Goal: Transaction & Acquisition: Book appointment/travel/reservation

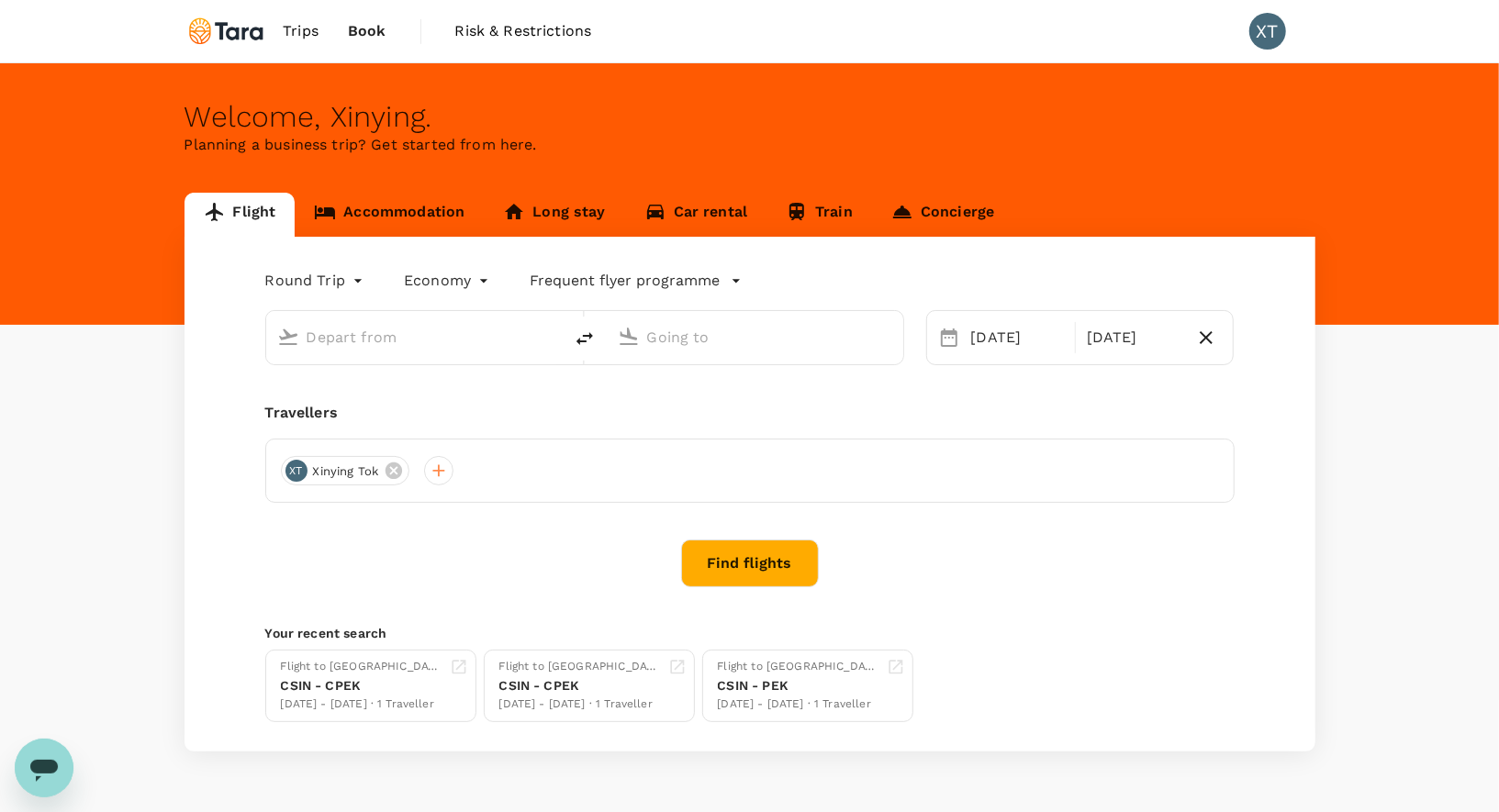
type input "[GEOGRAPHIC_DATA], [GEOGRAPHIC_DATA] (any)"
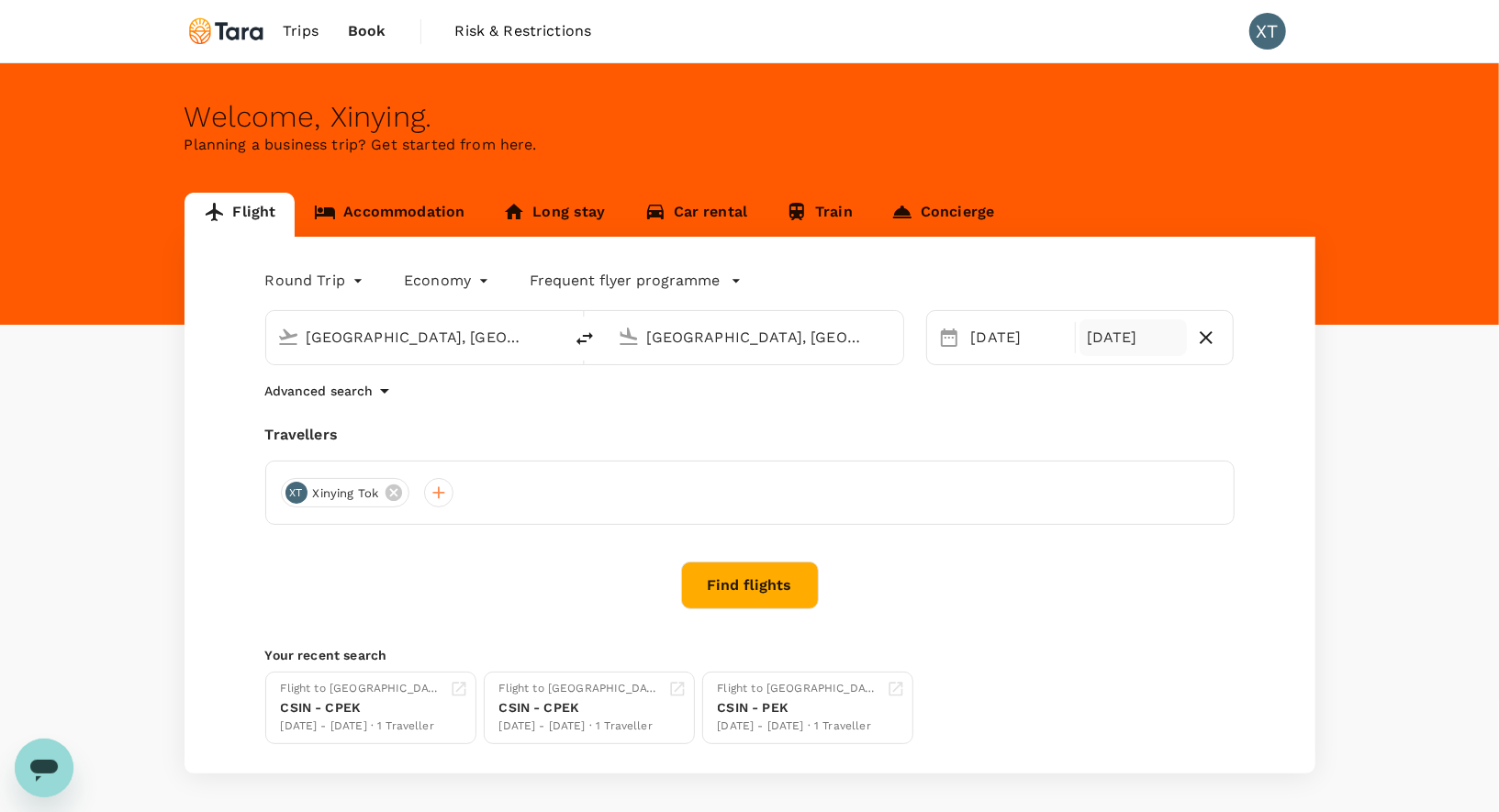
click at [1108, 335] on div "[DATE]" at bounding box center [1133, 338] width 108 height 37
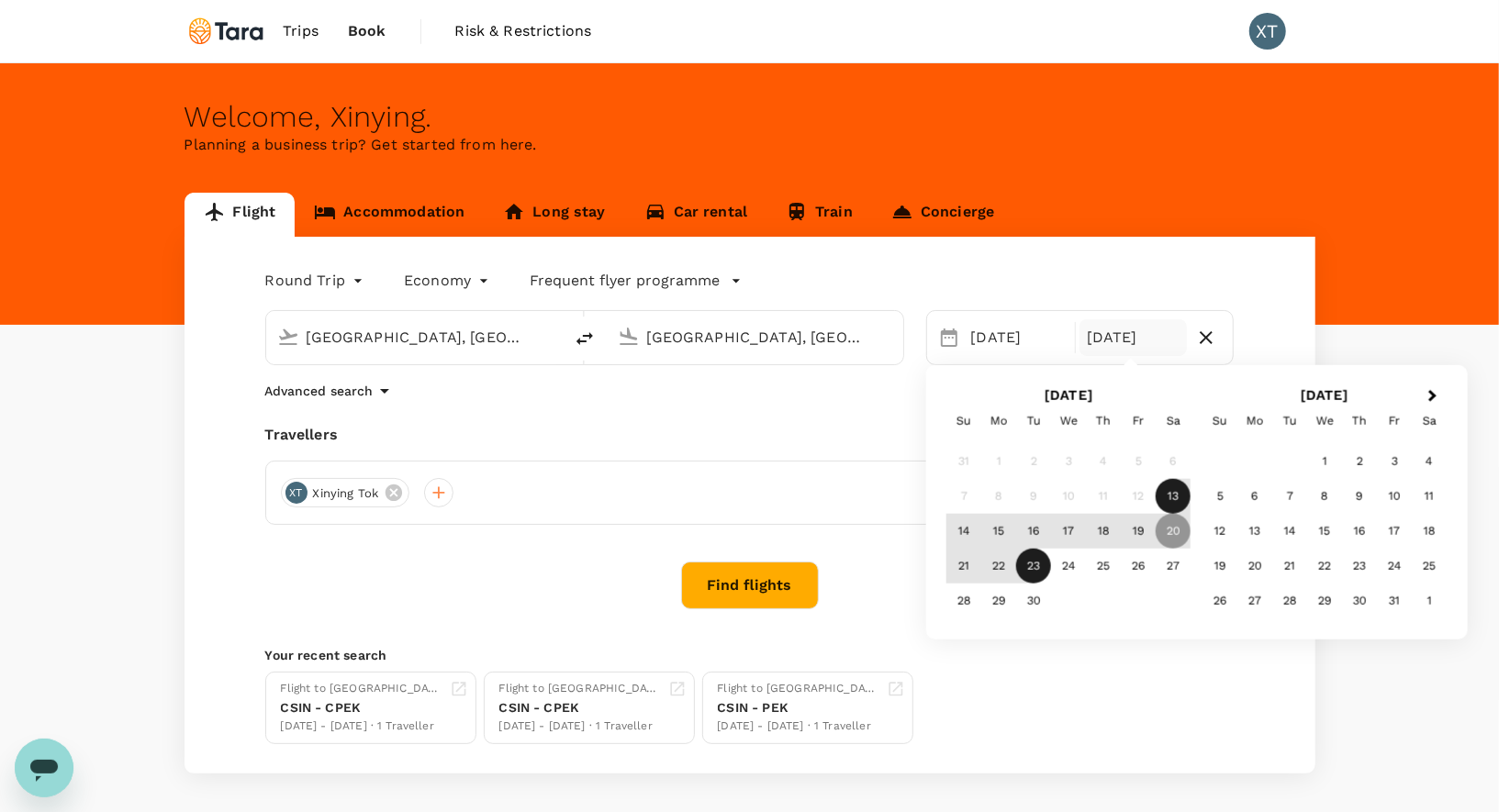
click at [1038, 559] on div "23" at bounding box center [1033, 566] width 35 height 35
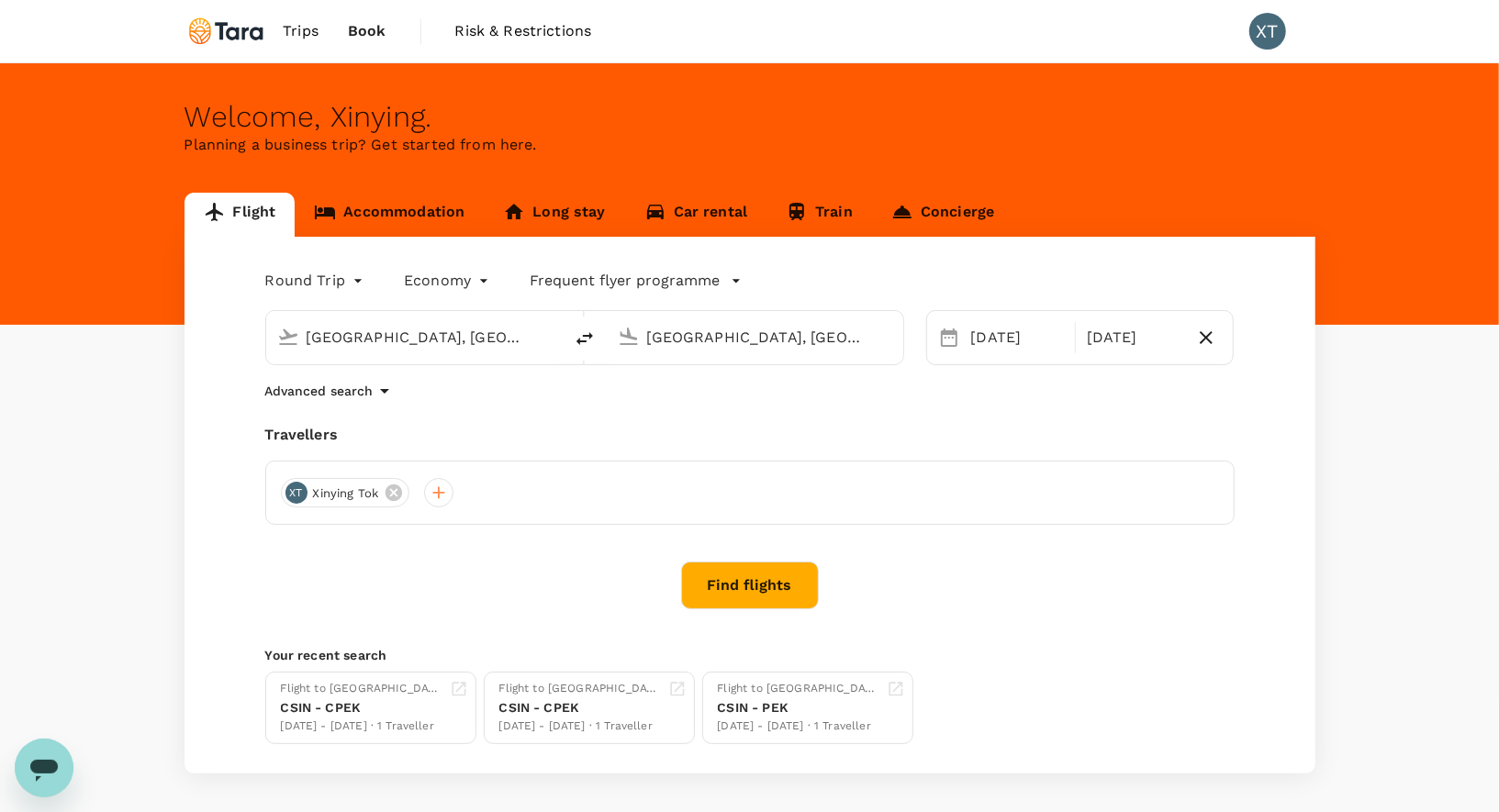
click at [764, 588] on button "Find flights" at bounding box center [750, 585] width 138 height 48
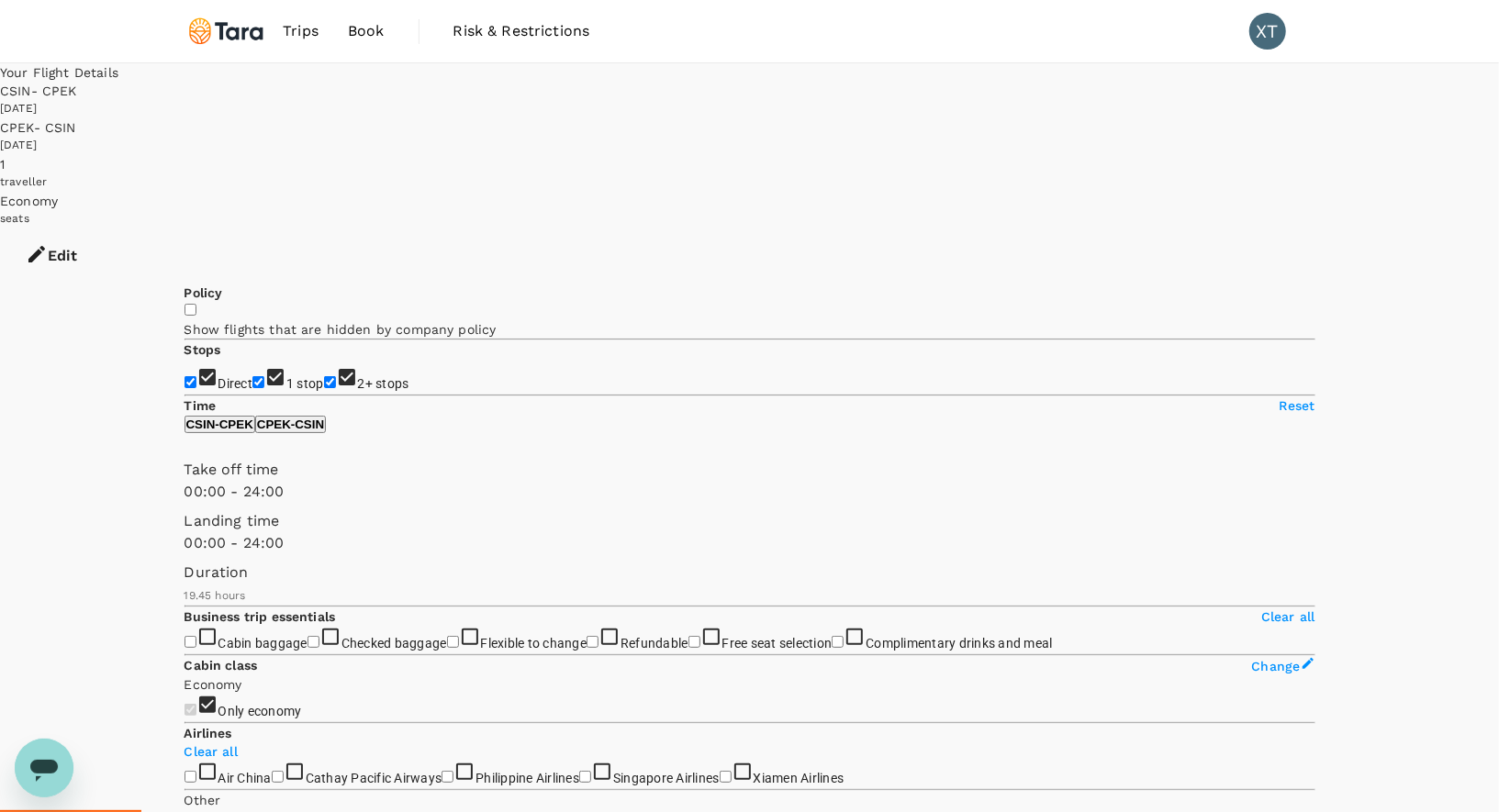
click at [253, 376] on input "1 stop" at bounding box center [258, 382] width 12 height 12
checkbox input "false"
click at [324, 376] on input "2+ stops" at bounding box center [329, 382] width 12 height 12
checkbox input "false"
click at [1279, 415] on p "Reset" at bounding box center [1297, 405] width 36 height 18
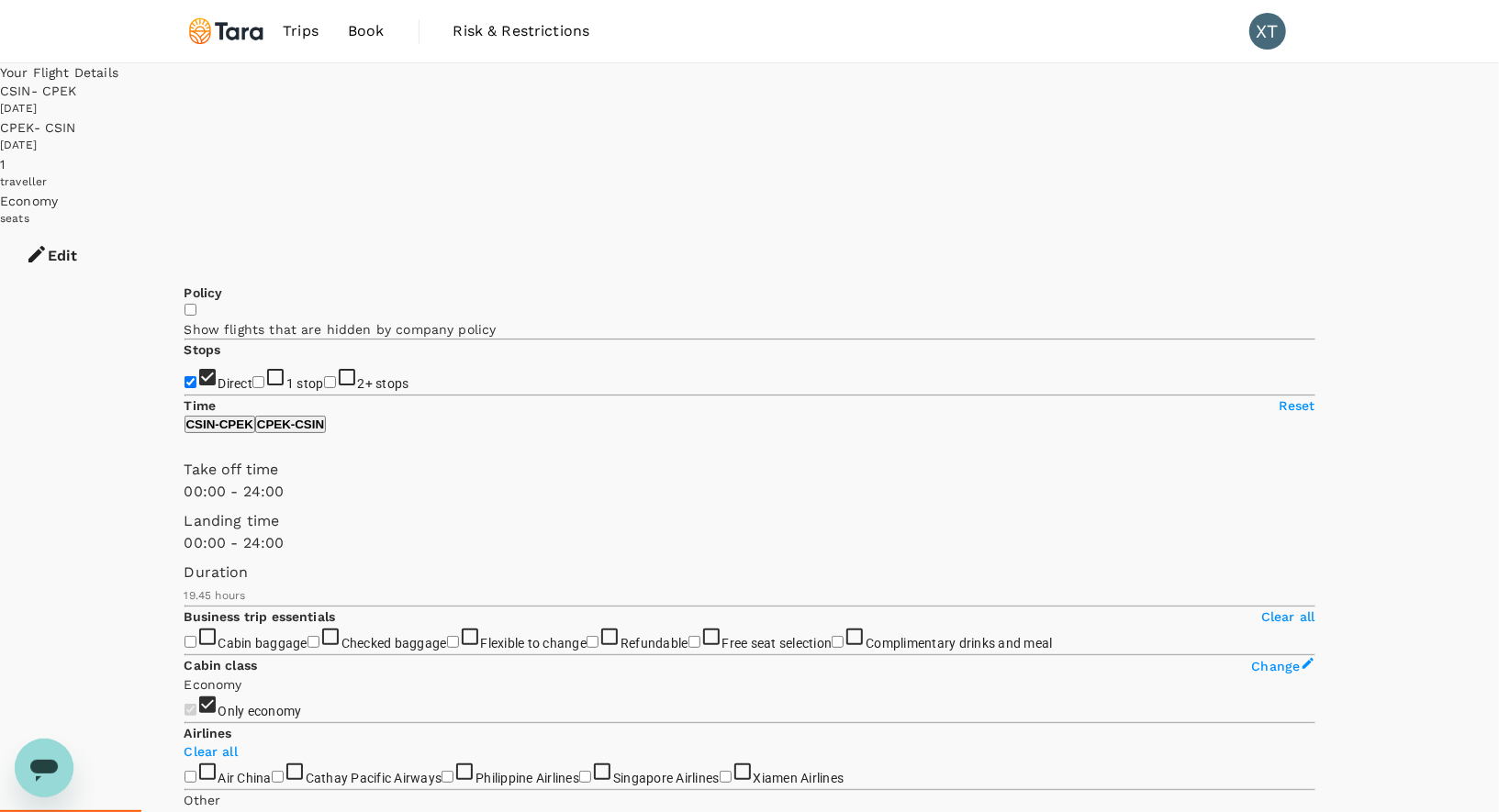
click at [48, 243] on icon "button" at bounding box center [36, 254] width 22 height 22
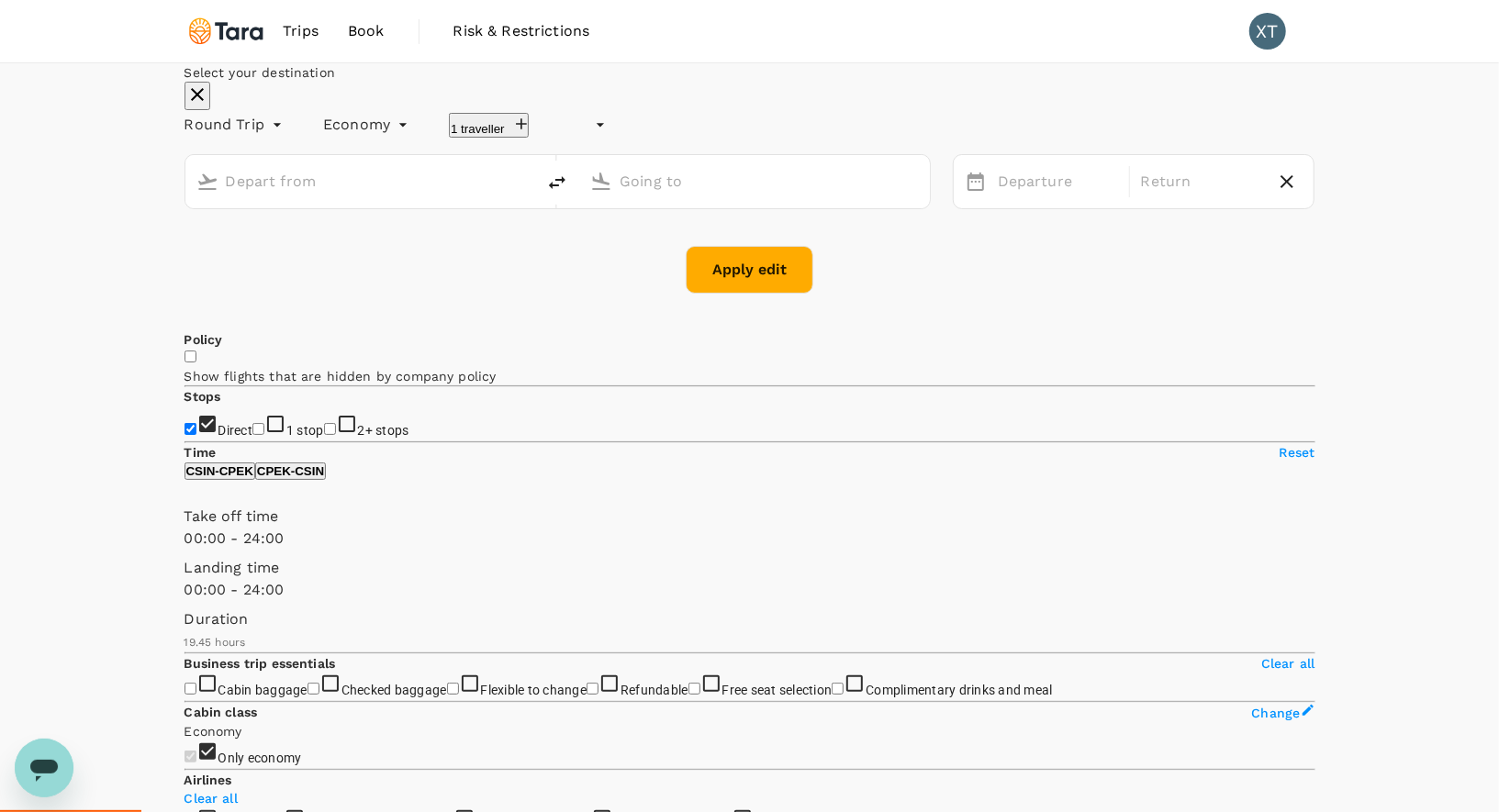
type input "undefined, undefined (any)"
type input "[GEOGRAPHIC_DATA], [GEOGRAPHIC_DATA] (any)"
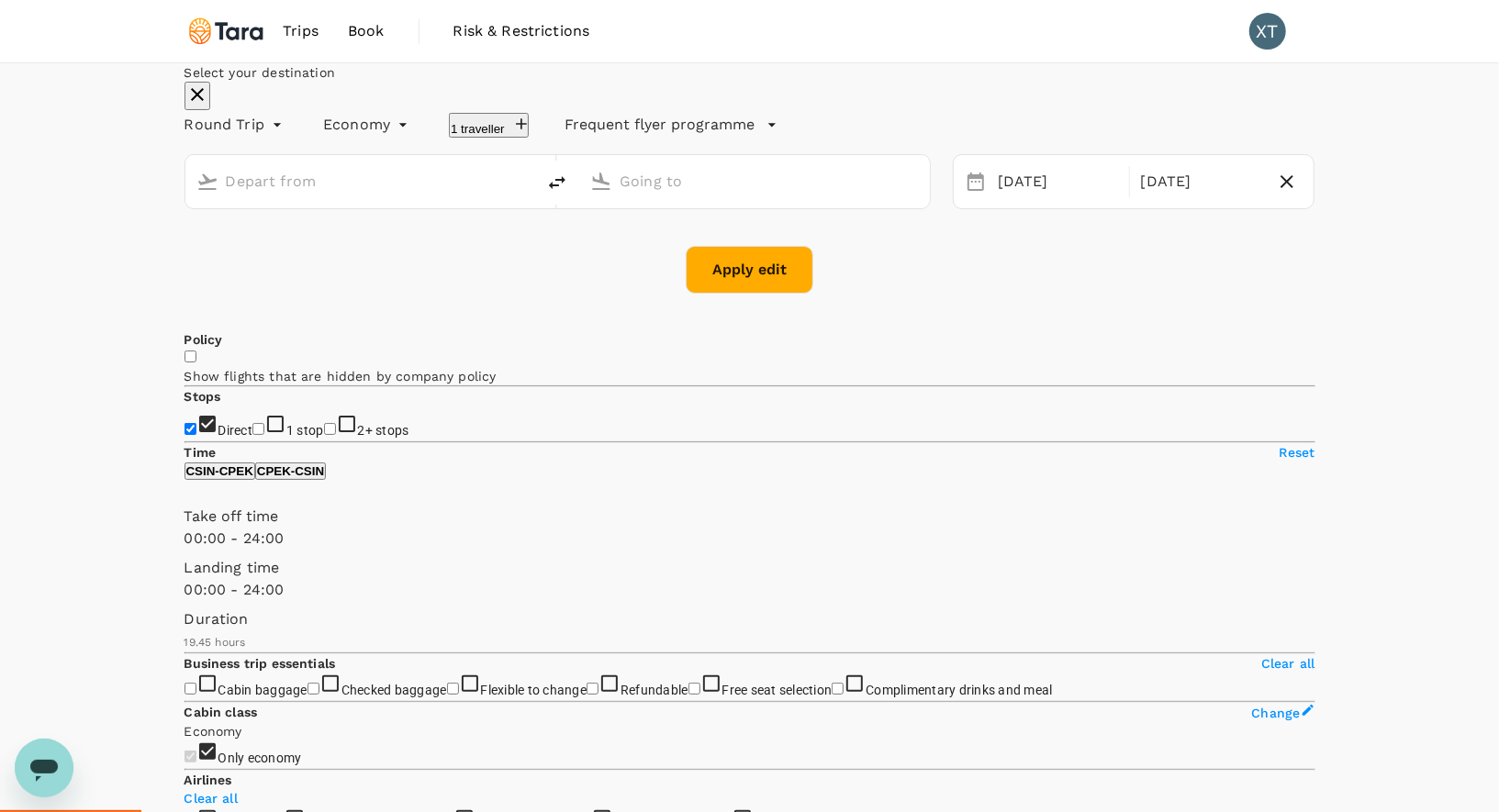
type input "[GEOGRAPHIC_DATA], [GEOGRAPHIC_DATA] (any)"
click at [756, 293] on button "Apply edit" at bounding box center [749, 270] width 127 height 48
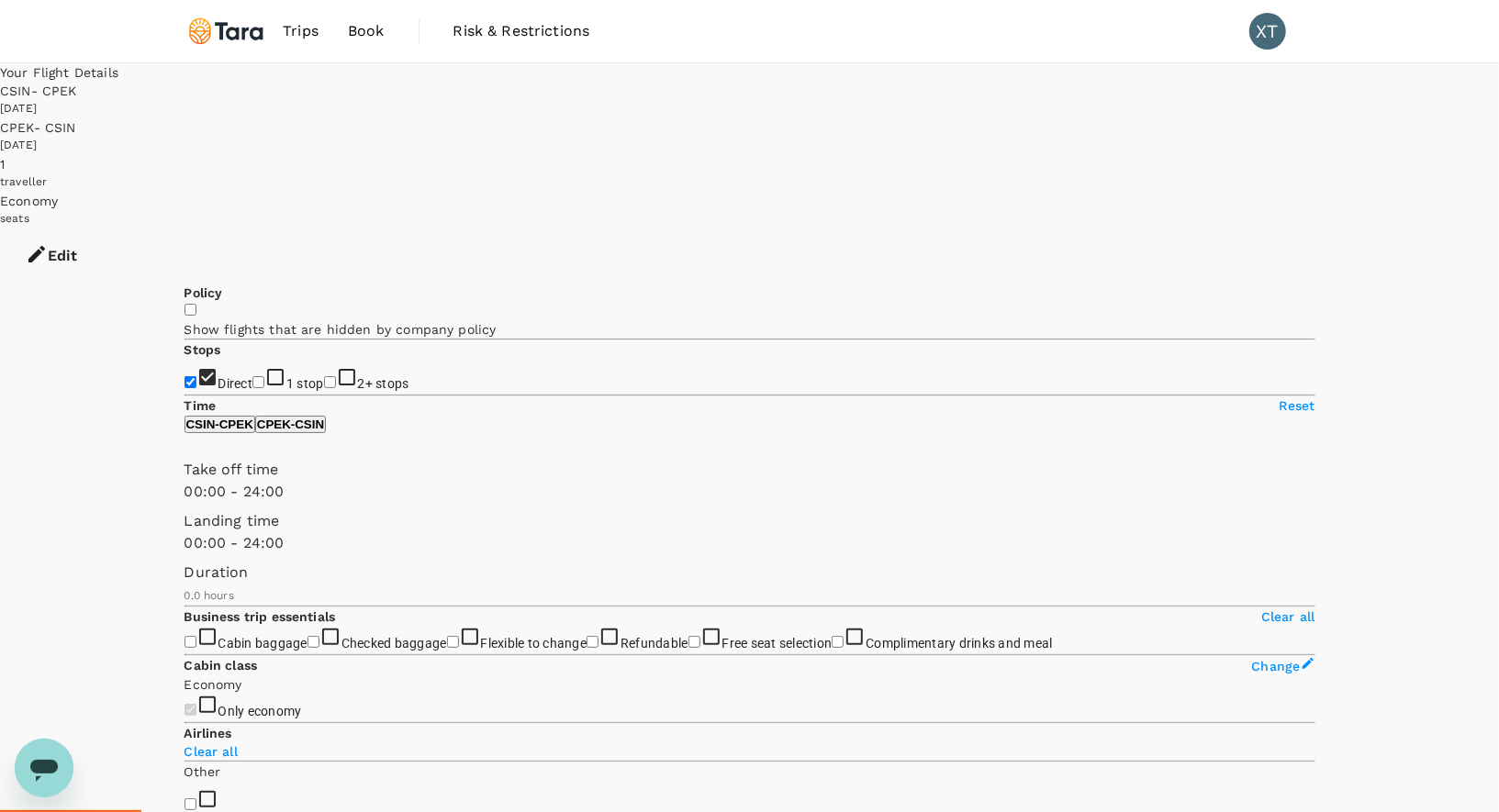
checkbox input "true"
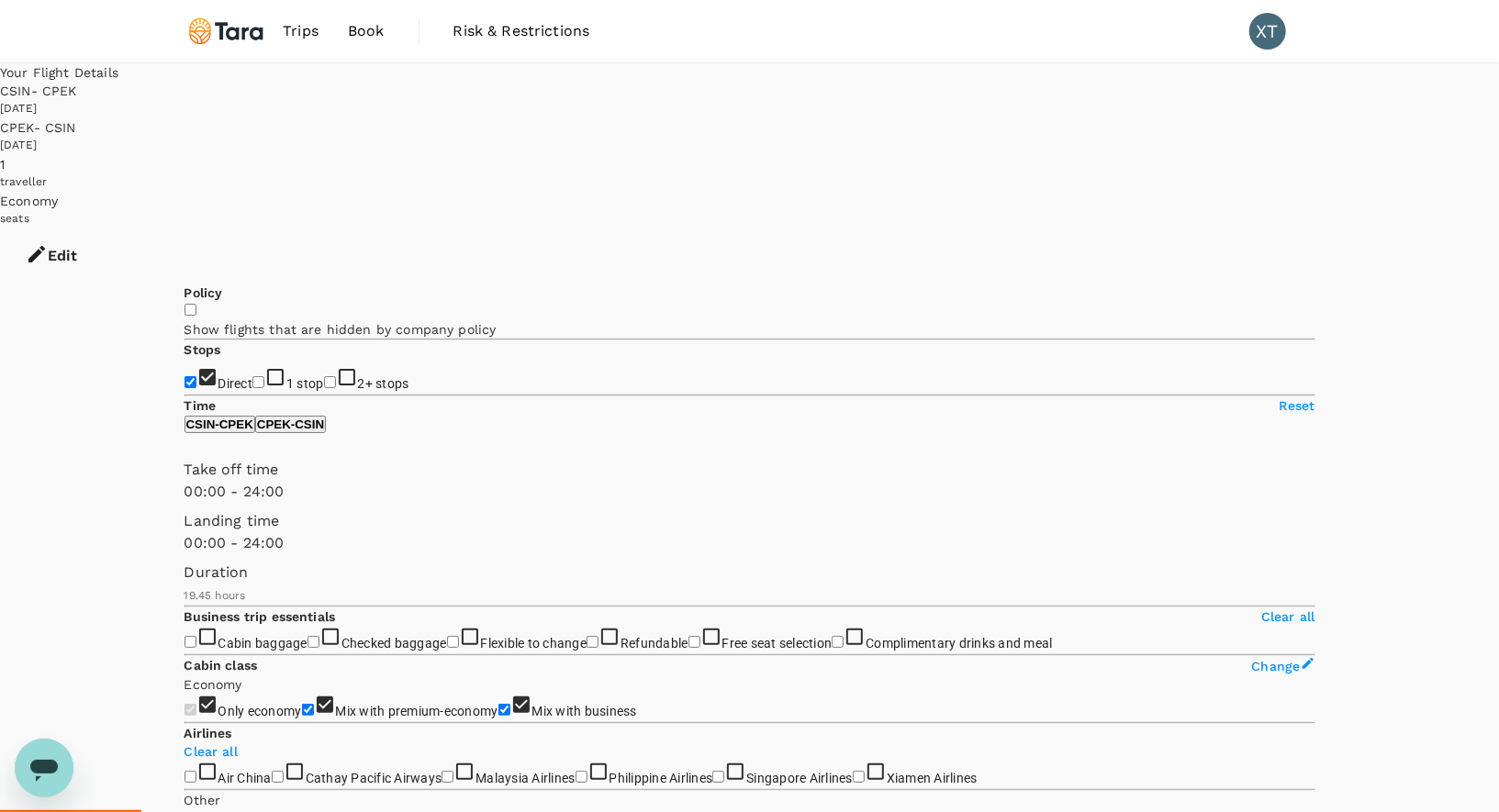
click at [908, 100] on div "[DATE]" at bounding box center [749, 108] width 1499 height 18
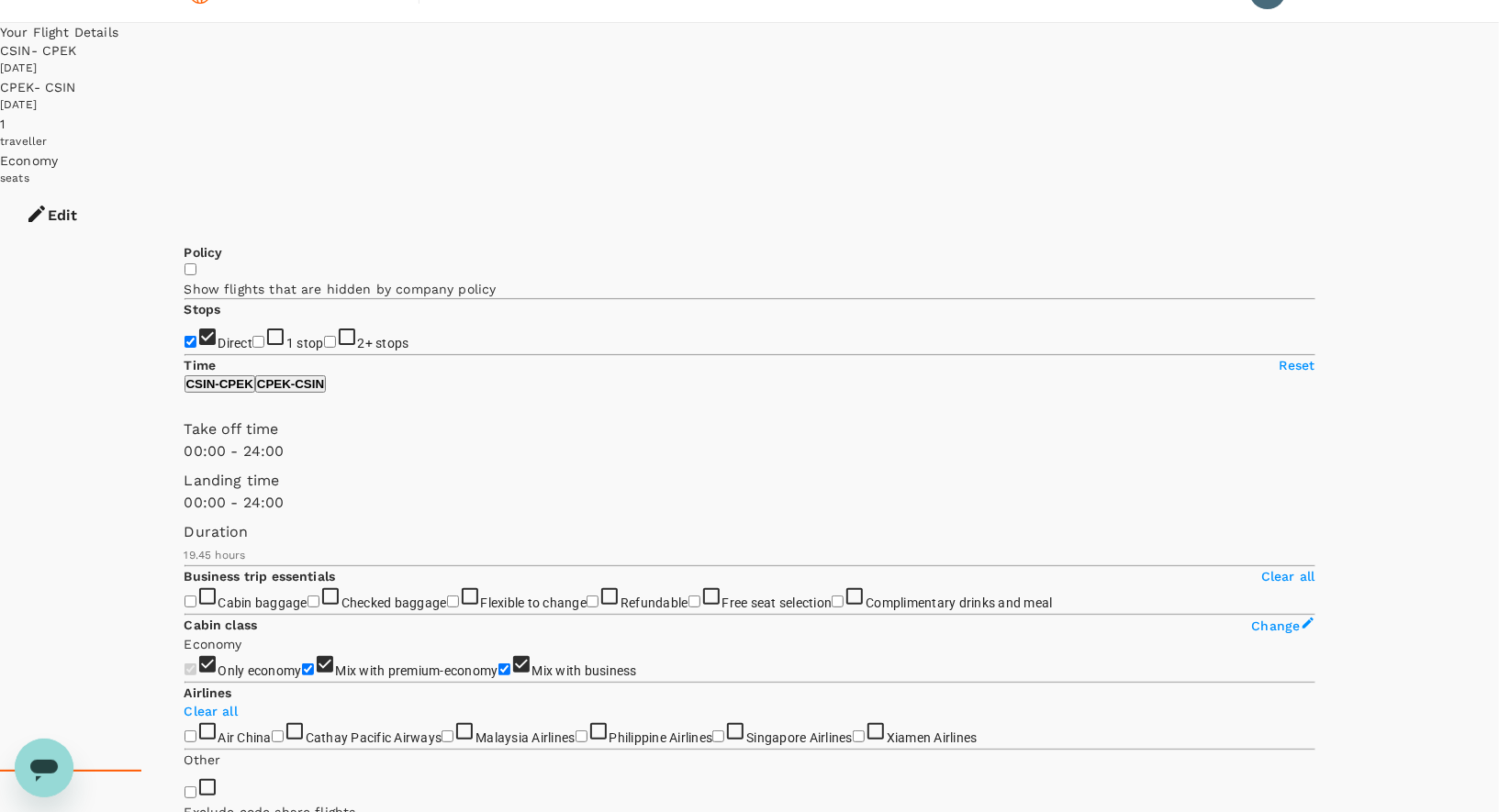
scroll to position [40, 0]
click at [196, 337] on input "Direct" at bounding box center [191, 342] width 12 height 12
checkbox input "true"
click at [103, 189] on button "Edit" at bounding box center [51, 216] width 103 height 55
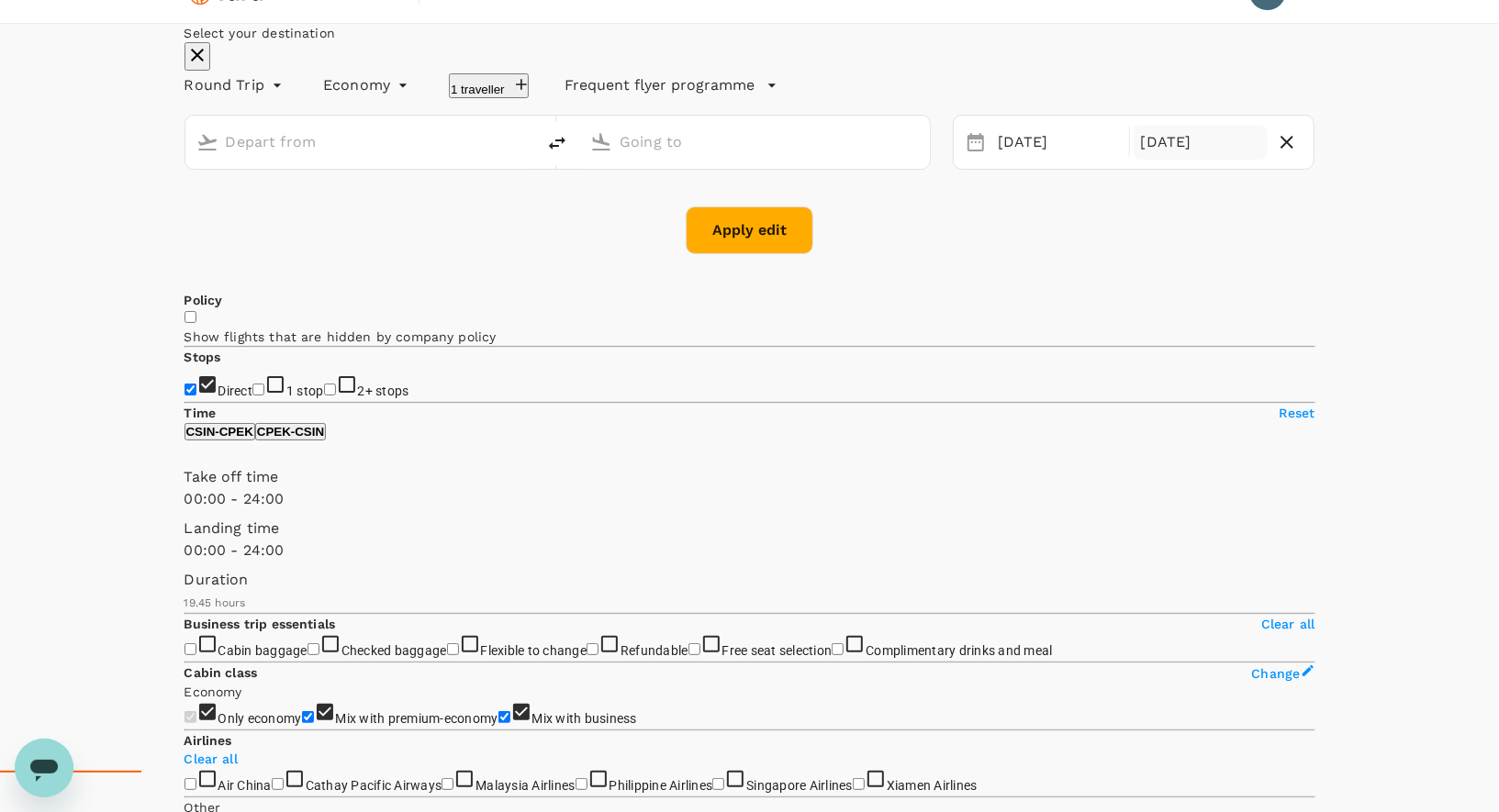
type input "[GEOGRAPHIC_DATA], [GEOGRAPHIC_DATA] (any)"
click at [1013, 160] on div "[DATE]" at bounding box center [1058, 142] width 135 height 36
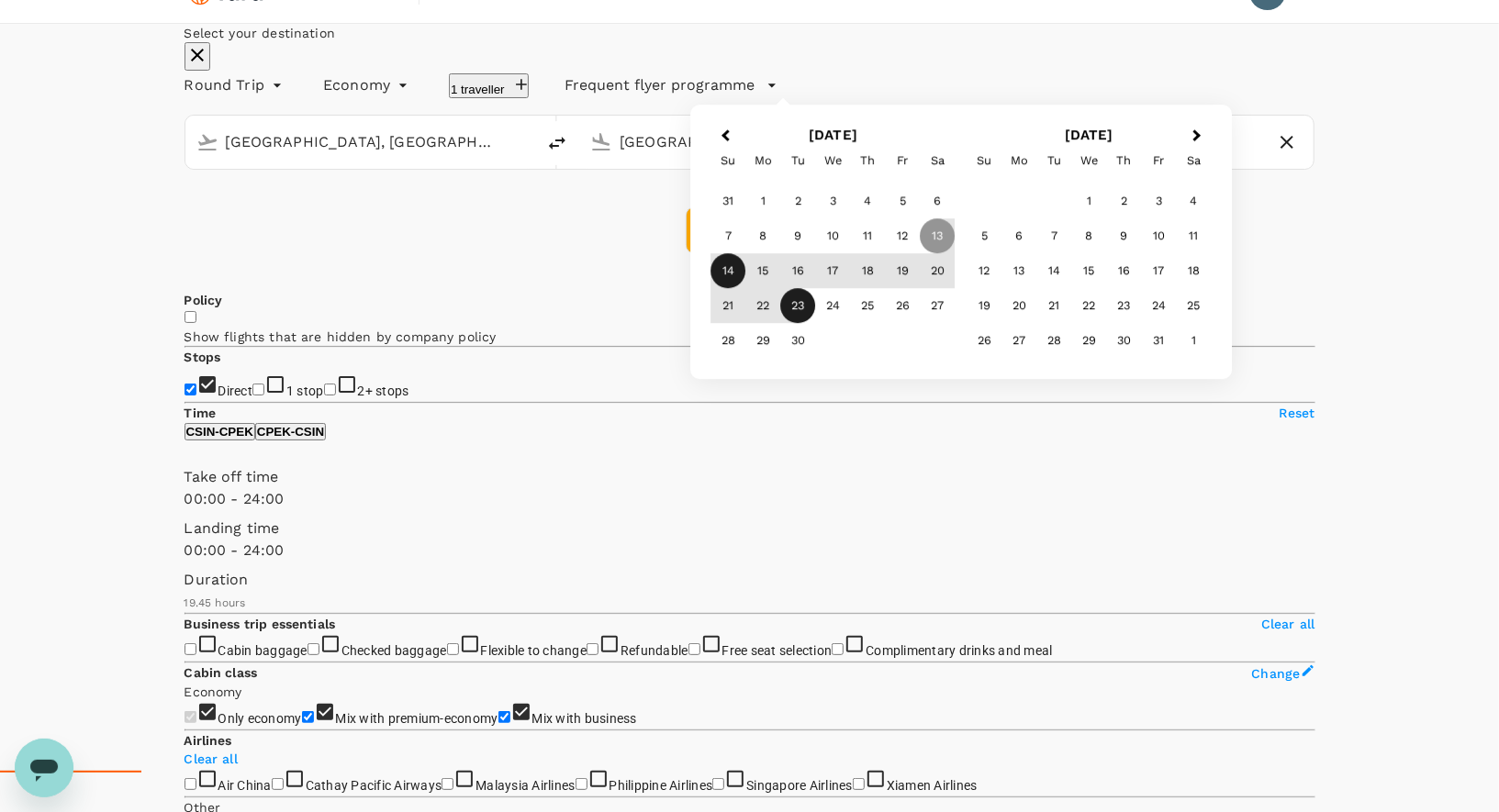
click at [746, 289] on div "14" at bounding box center [728, 271] width 35 height 35
click at [816, 323] on div "23" at bounding box center [798, 306] width 35 height 35
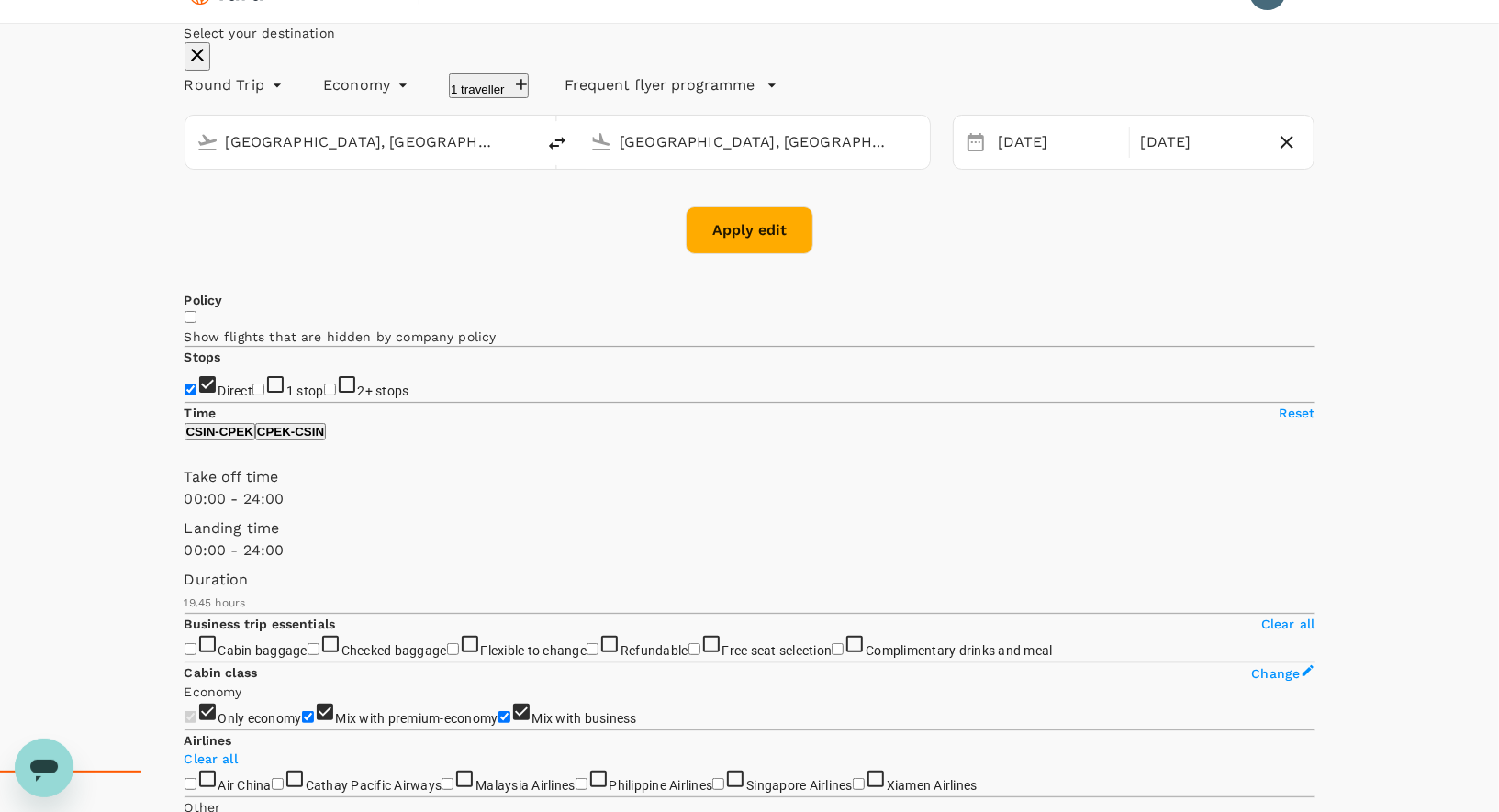
click at [747, 254] on button "Apply edit" at bounding box center [749, 230] width 127 height 48
checkbox input "false"
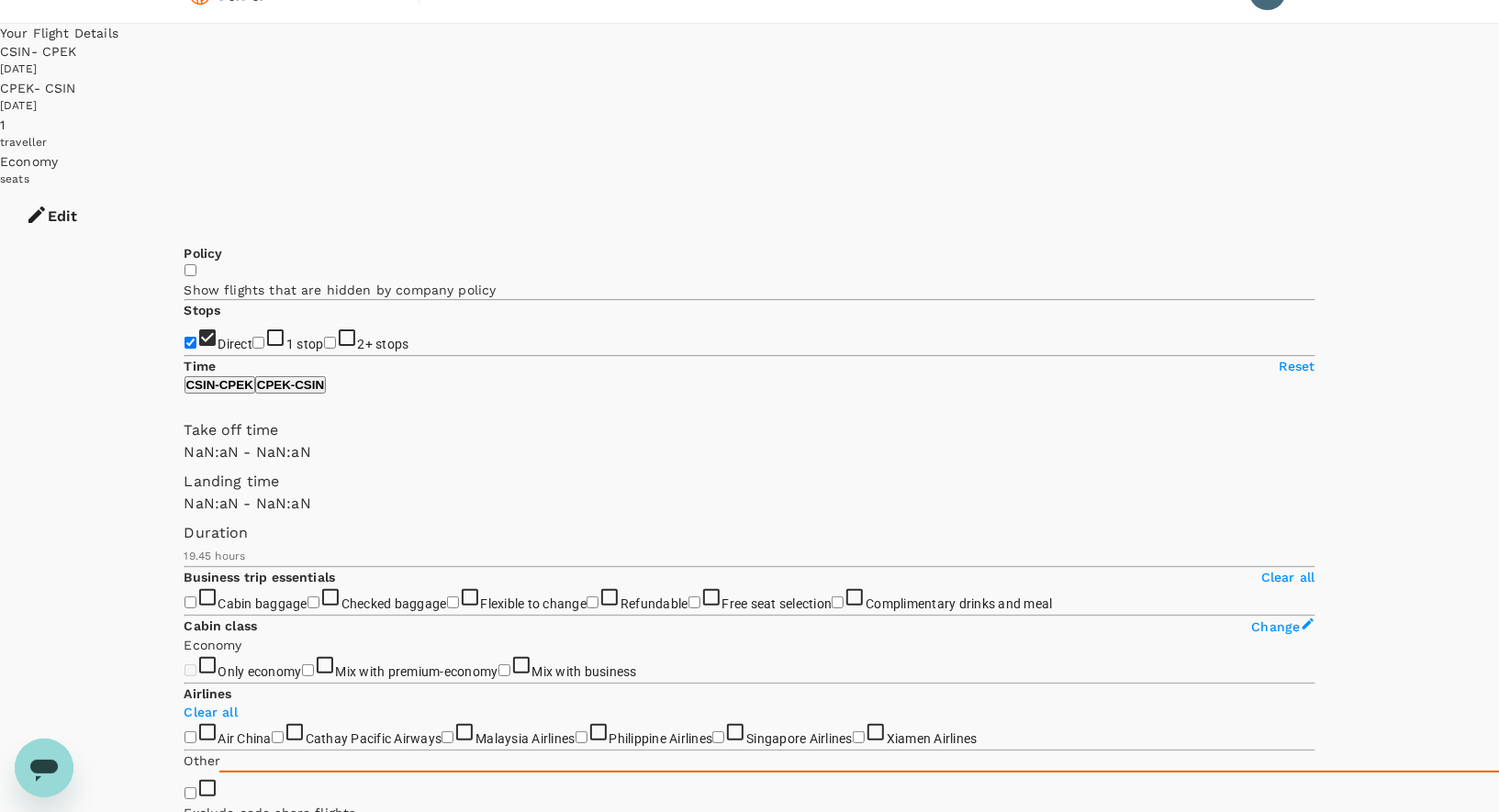
type input "1440"
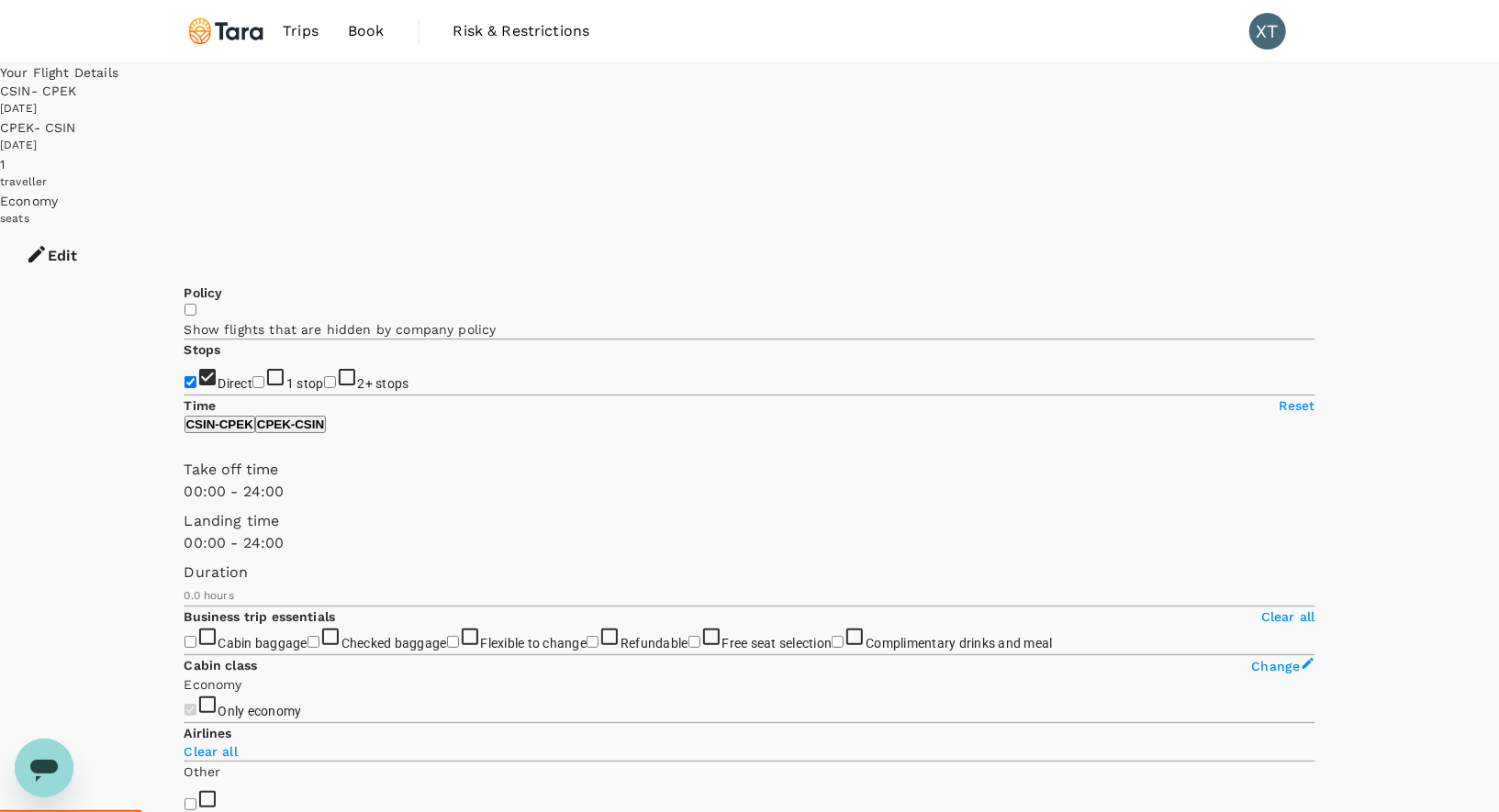
checkbox input "true"
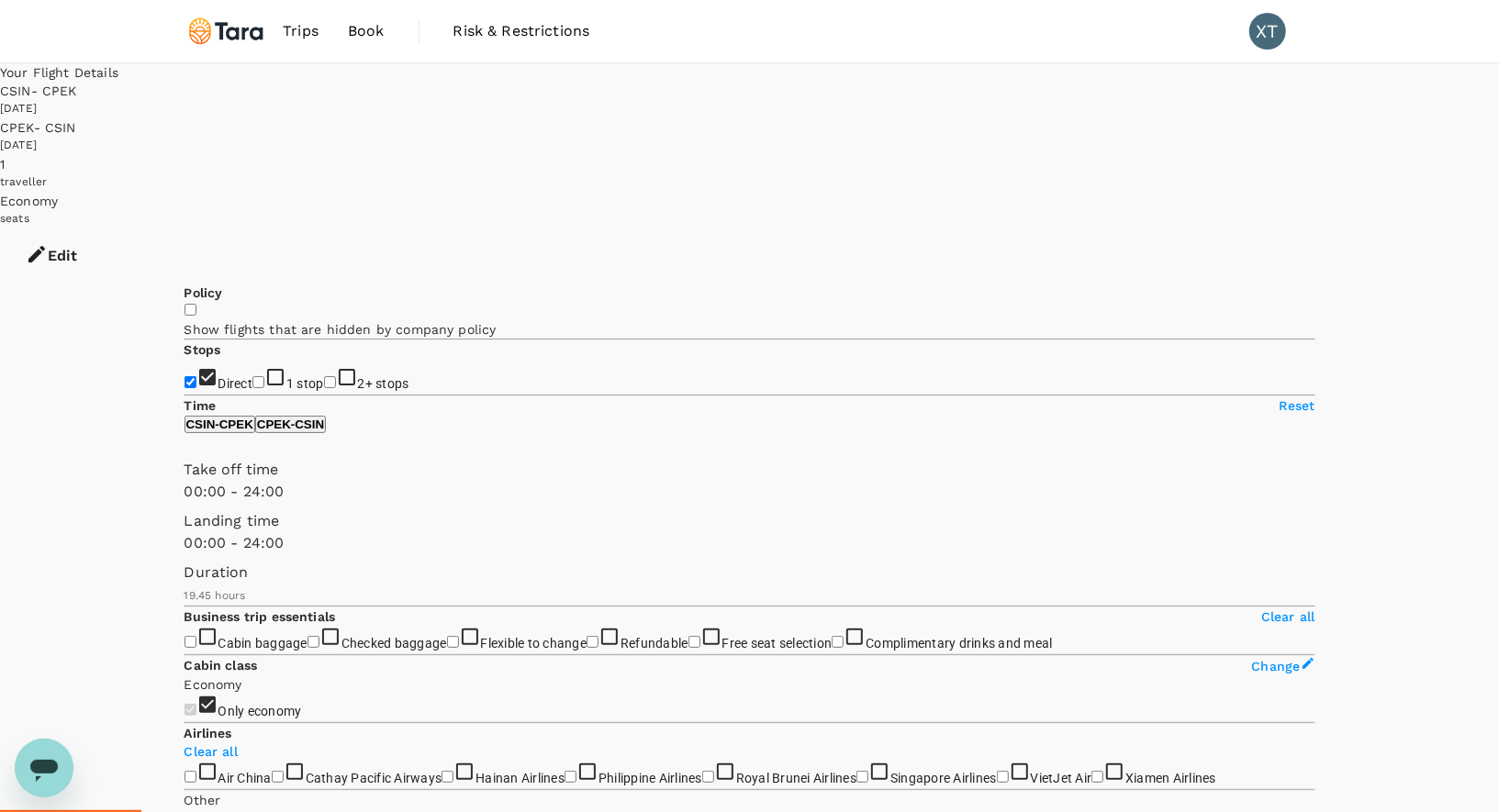
click at [195, 376] on input "Direct" at bounding box center [191, 382] width 12 height 12
checkbox input "true"
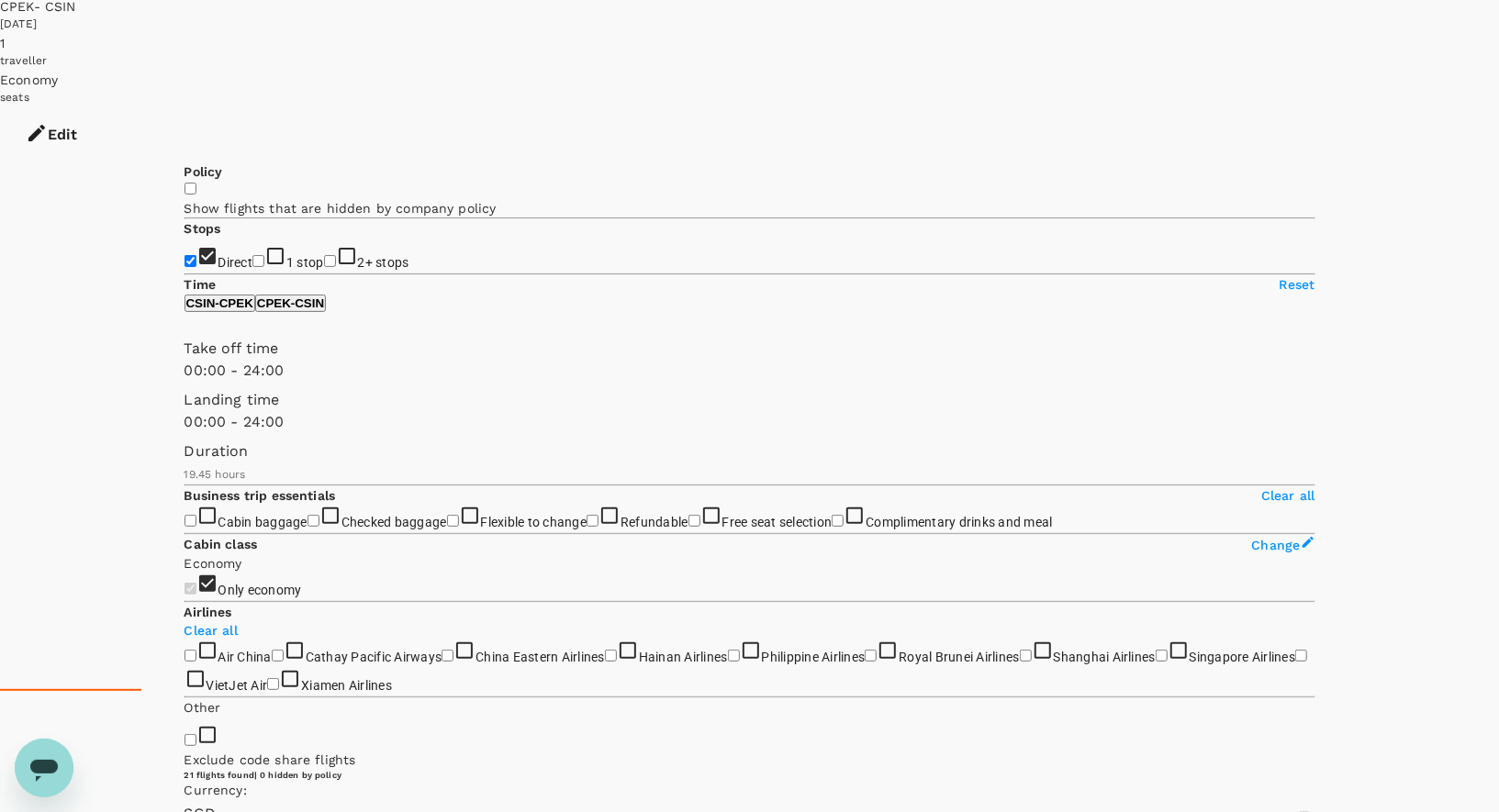
scroll to position [122, 0]
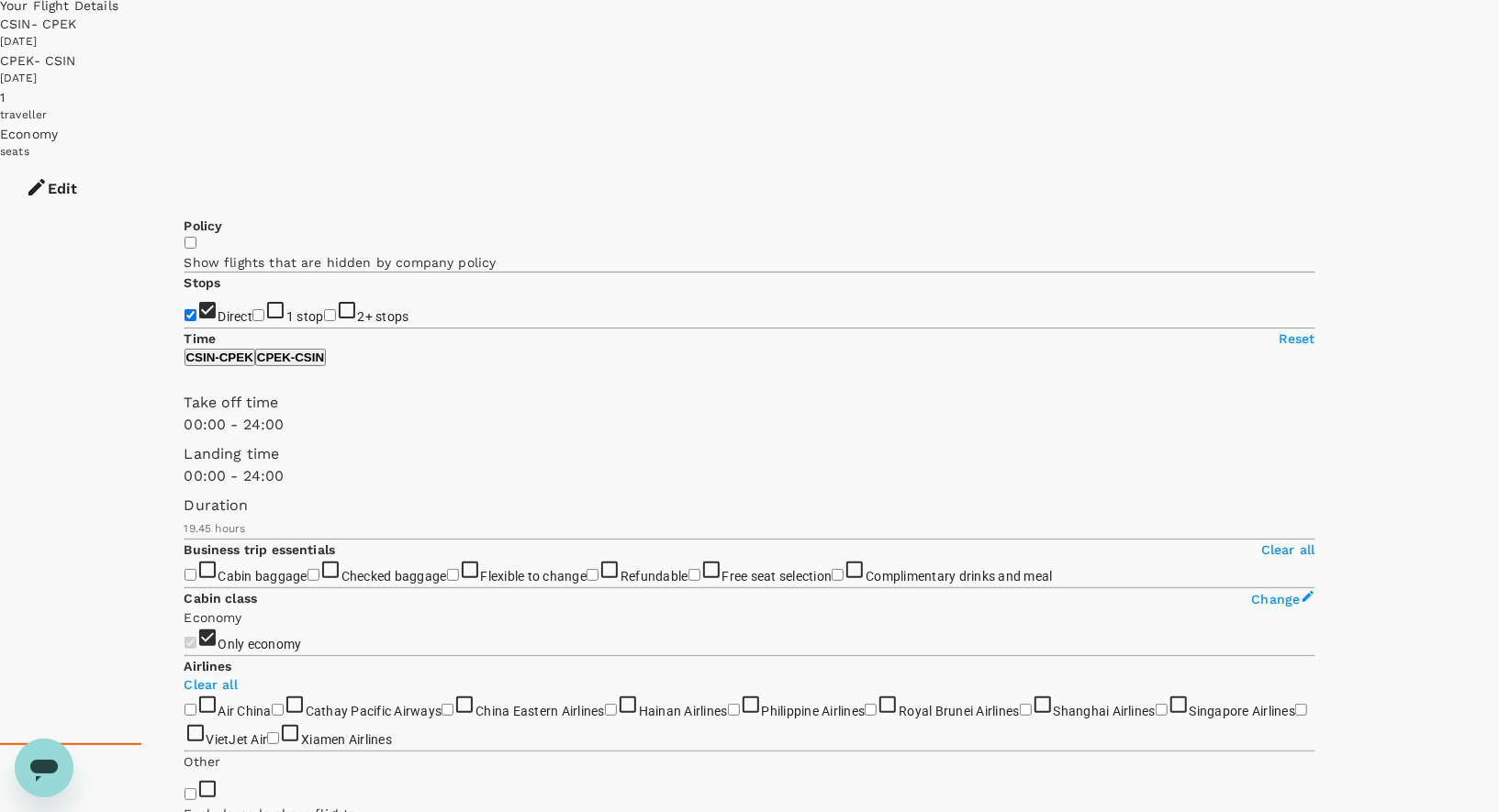
scroll to position [74, 0]
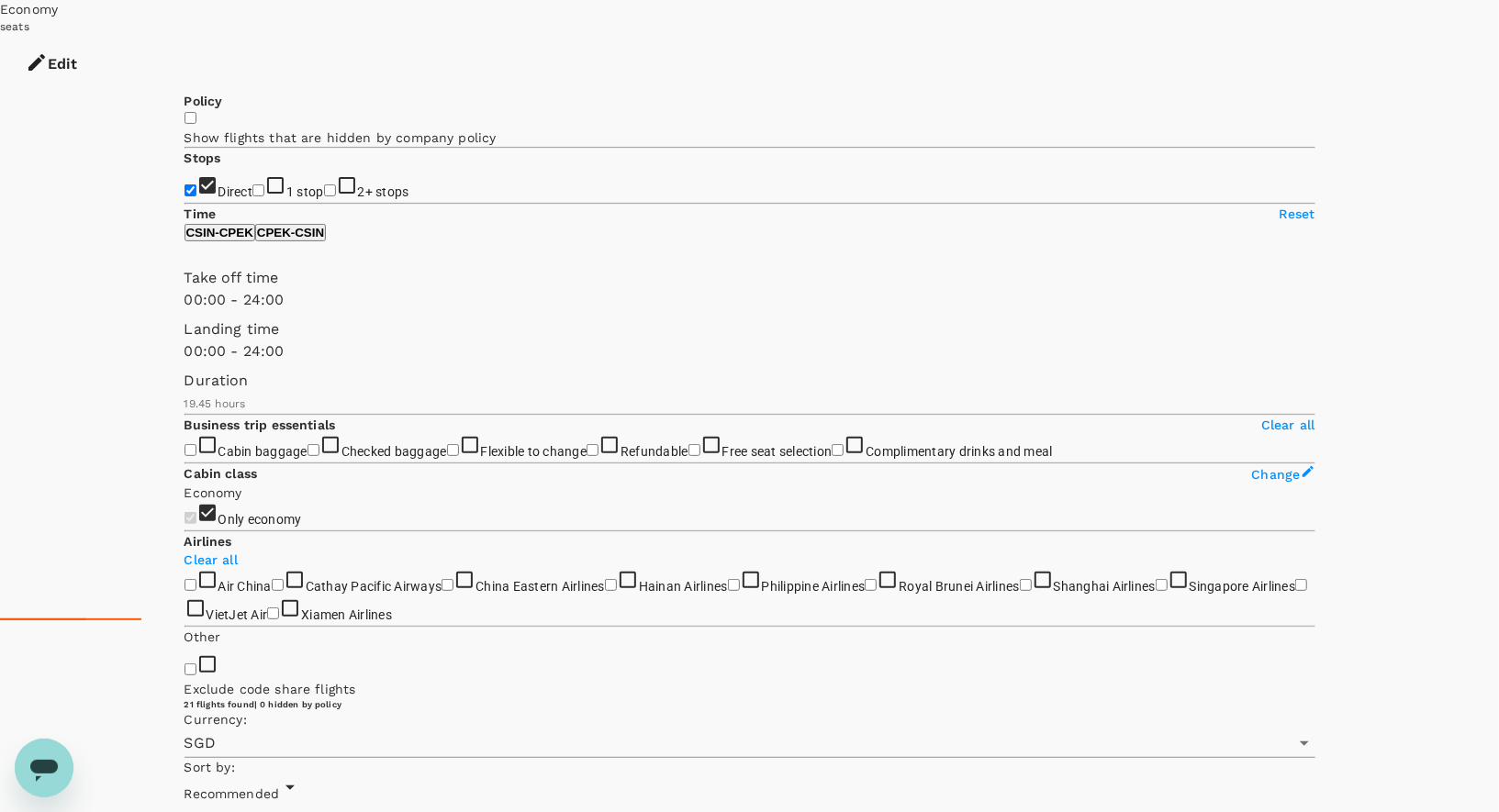
scroll to position [192, 0]
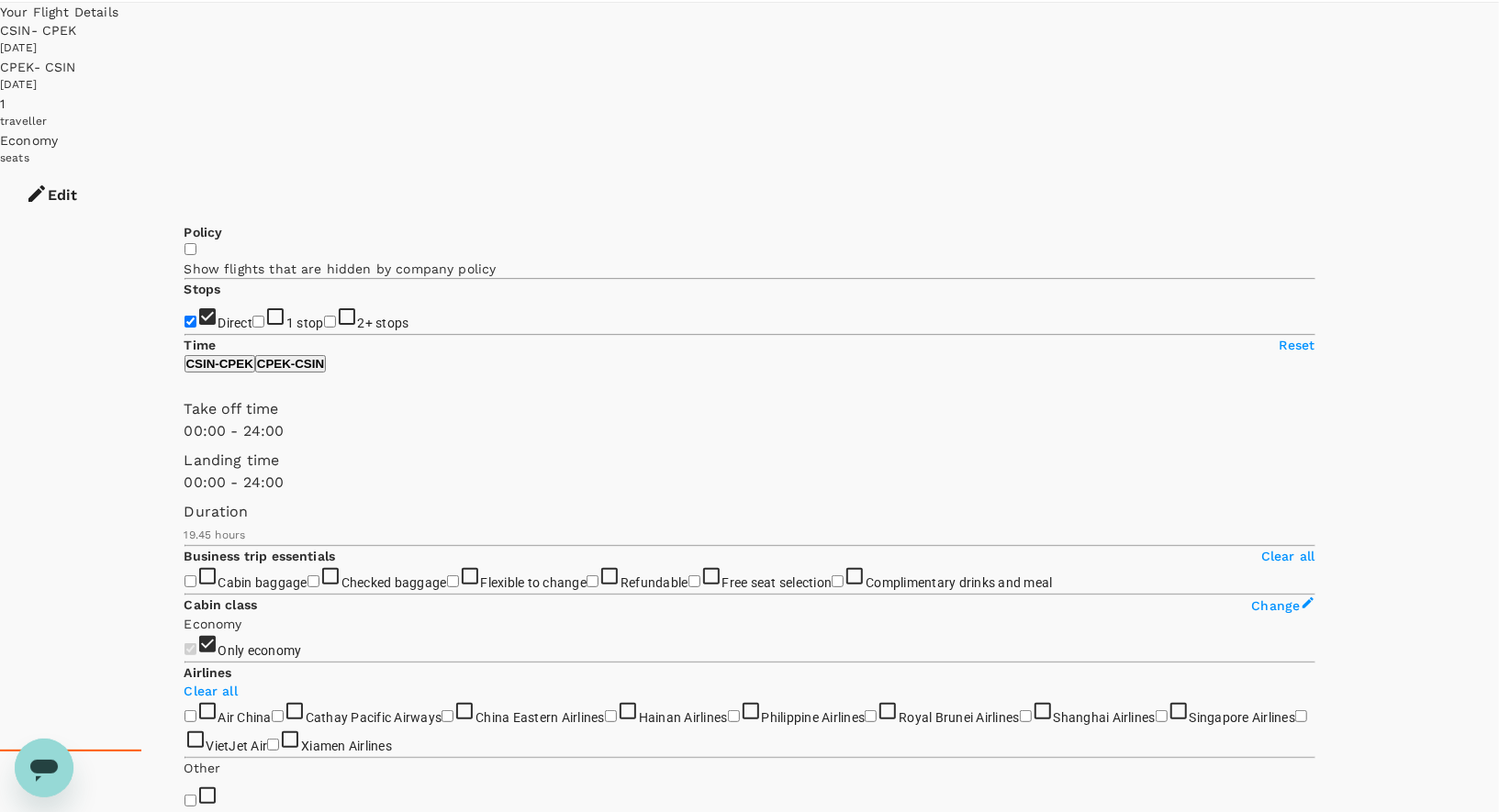
scroll to position [0, 0]
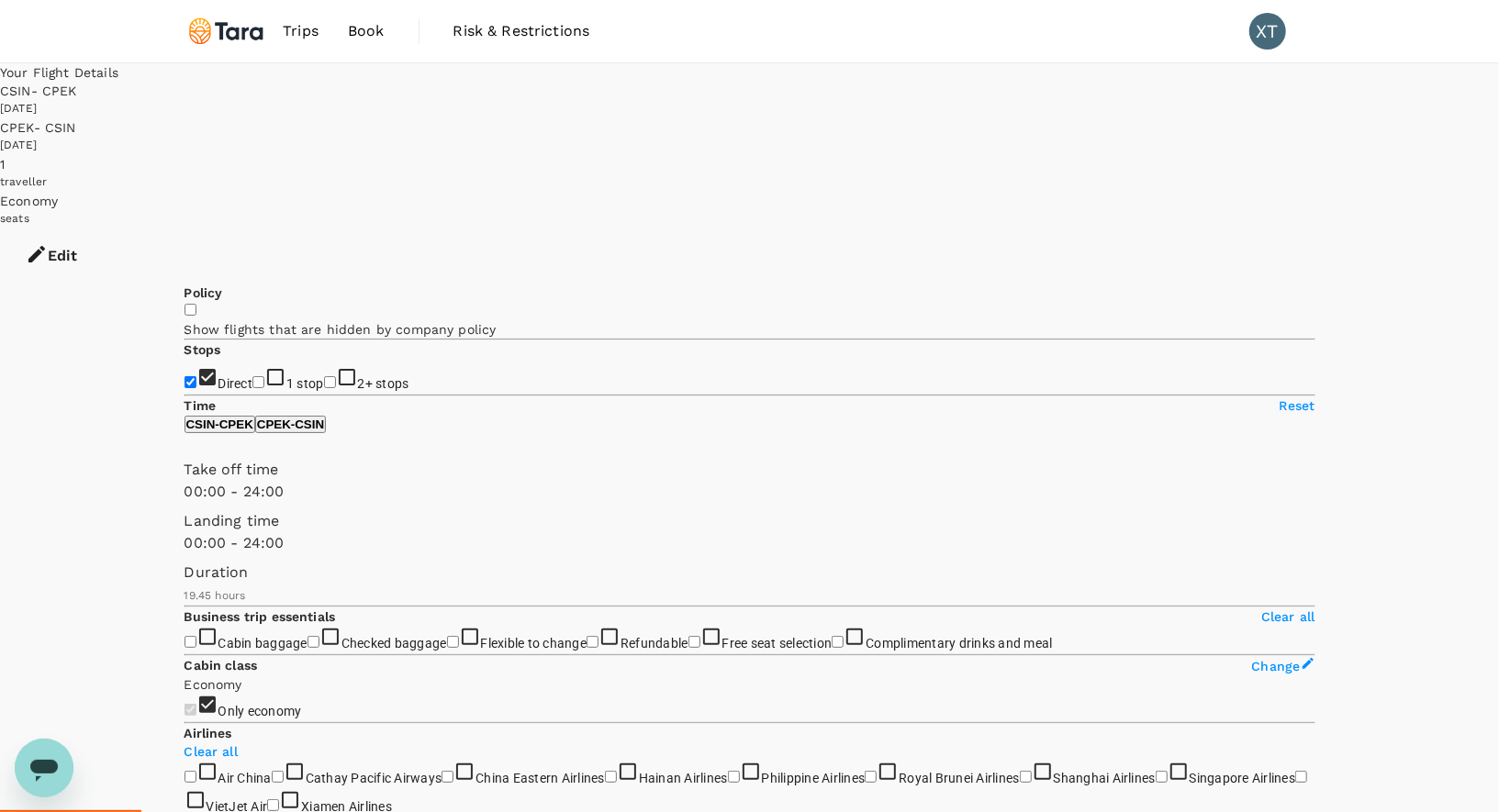
click at [48, 243] on icon "button" at bounding box center [36, 254] width 22 height 22
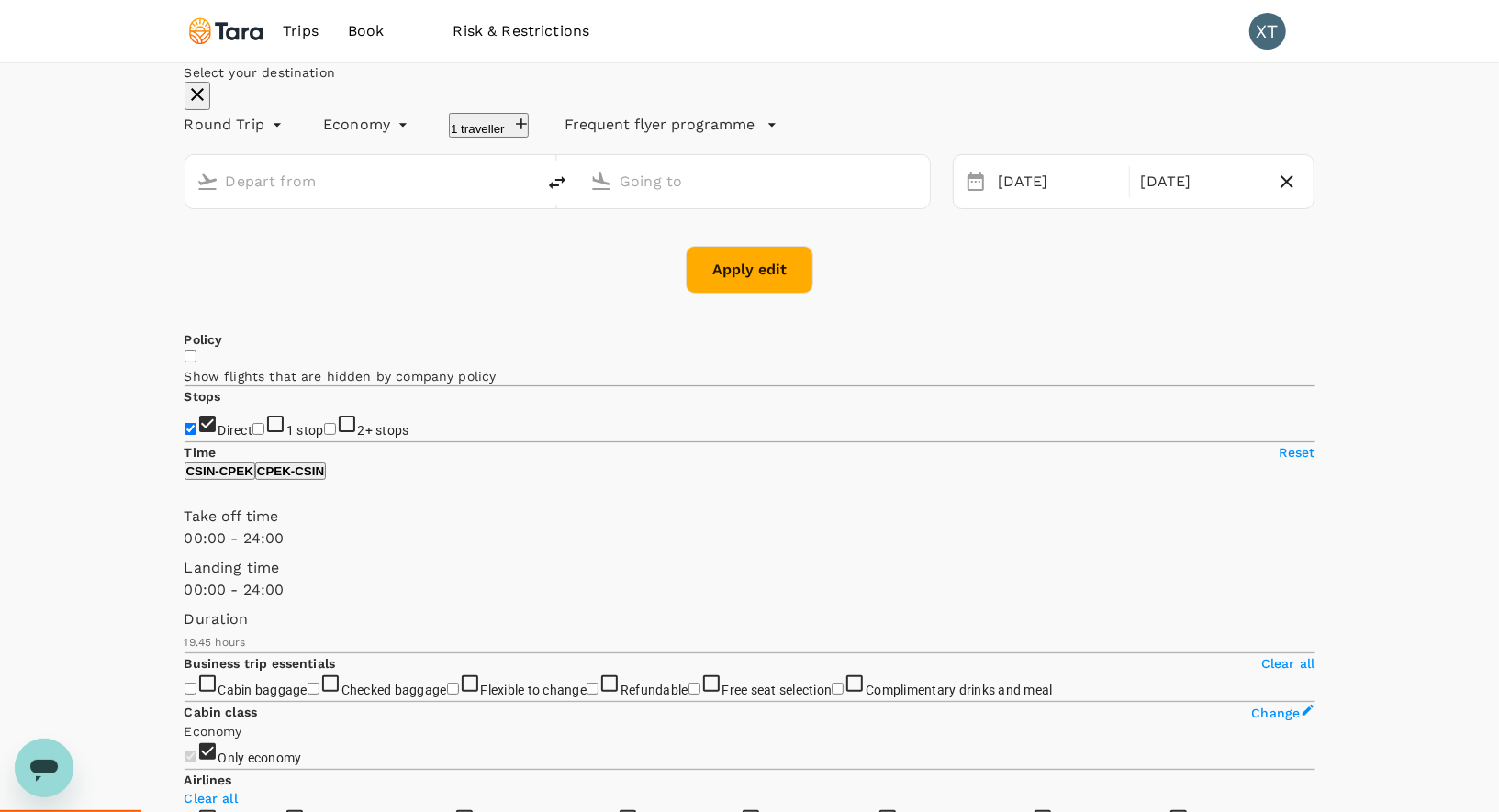
type input "[GEOGRAPHIC_DATA], [GEOGRAPHIC_DATA] (any)"
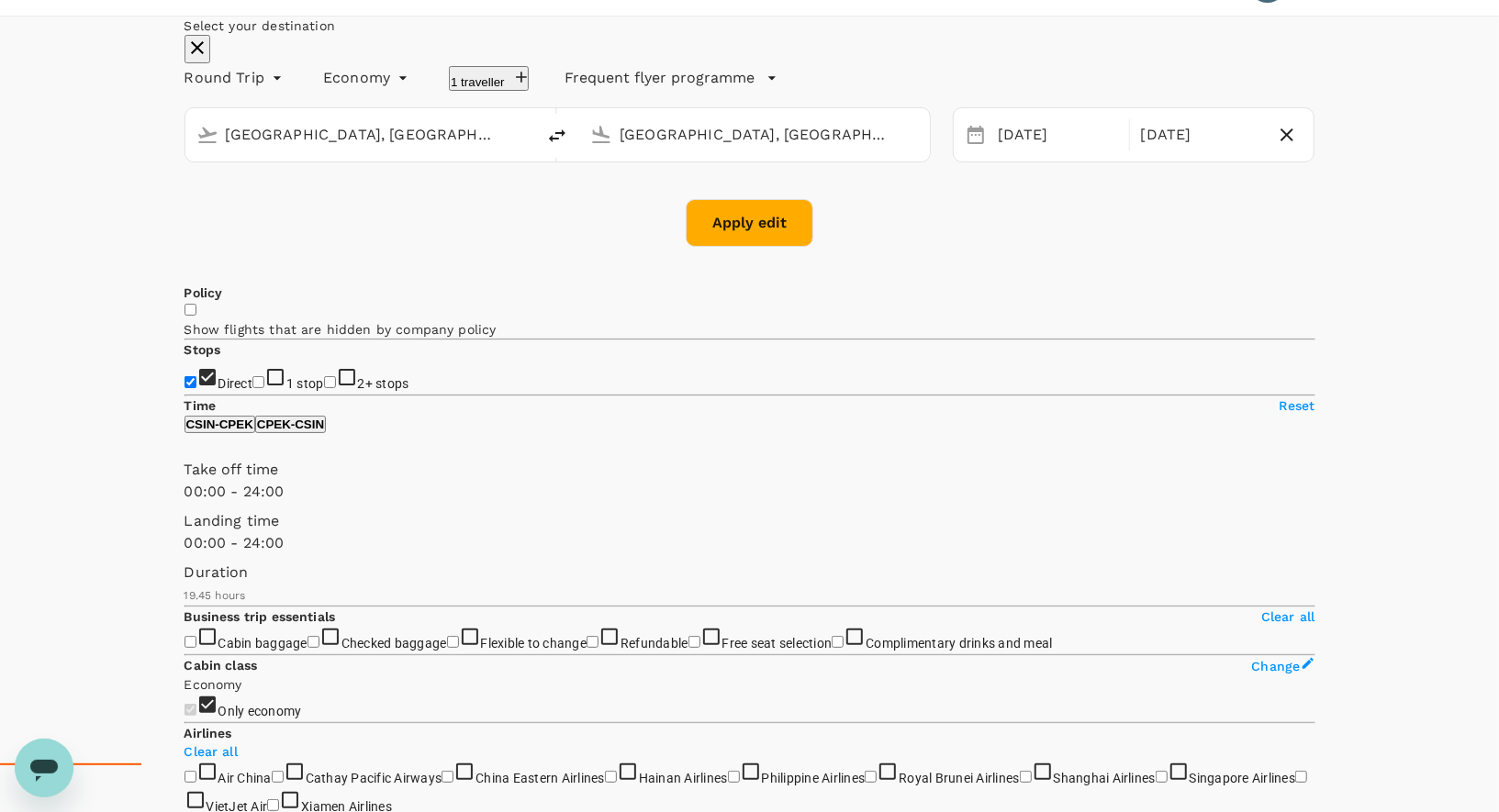
scroll to position [52, 0]
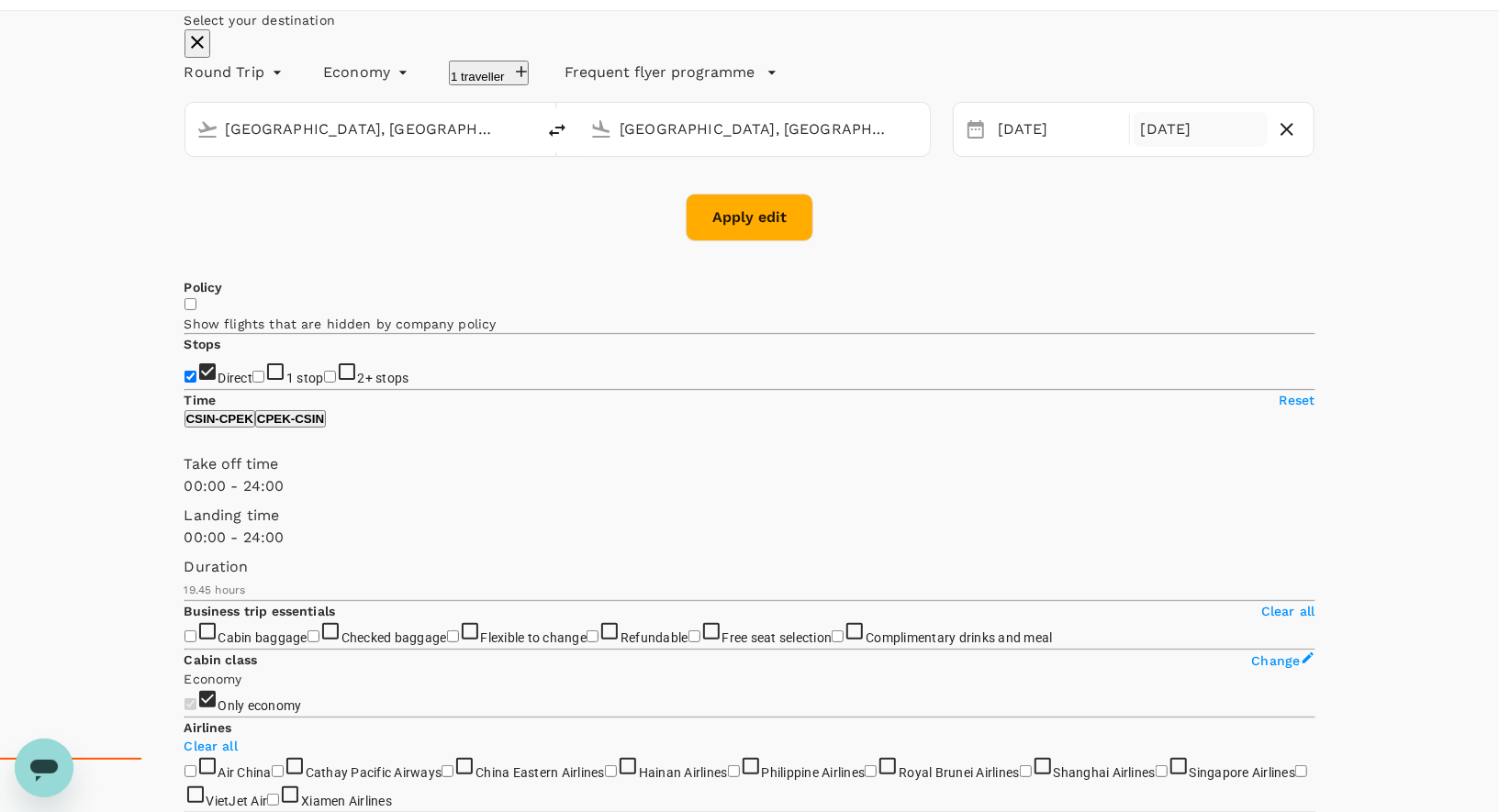
click at [1135, 148] on div "[DATE]" at bounding box center [1201, 130] width 135 height 36
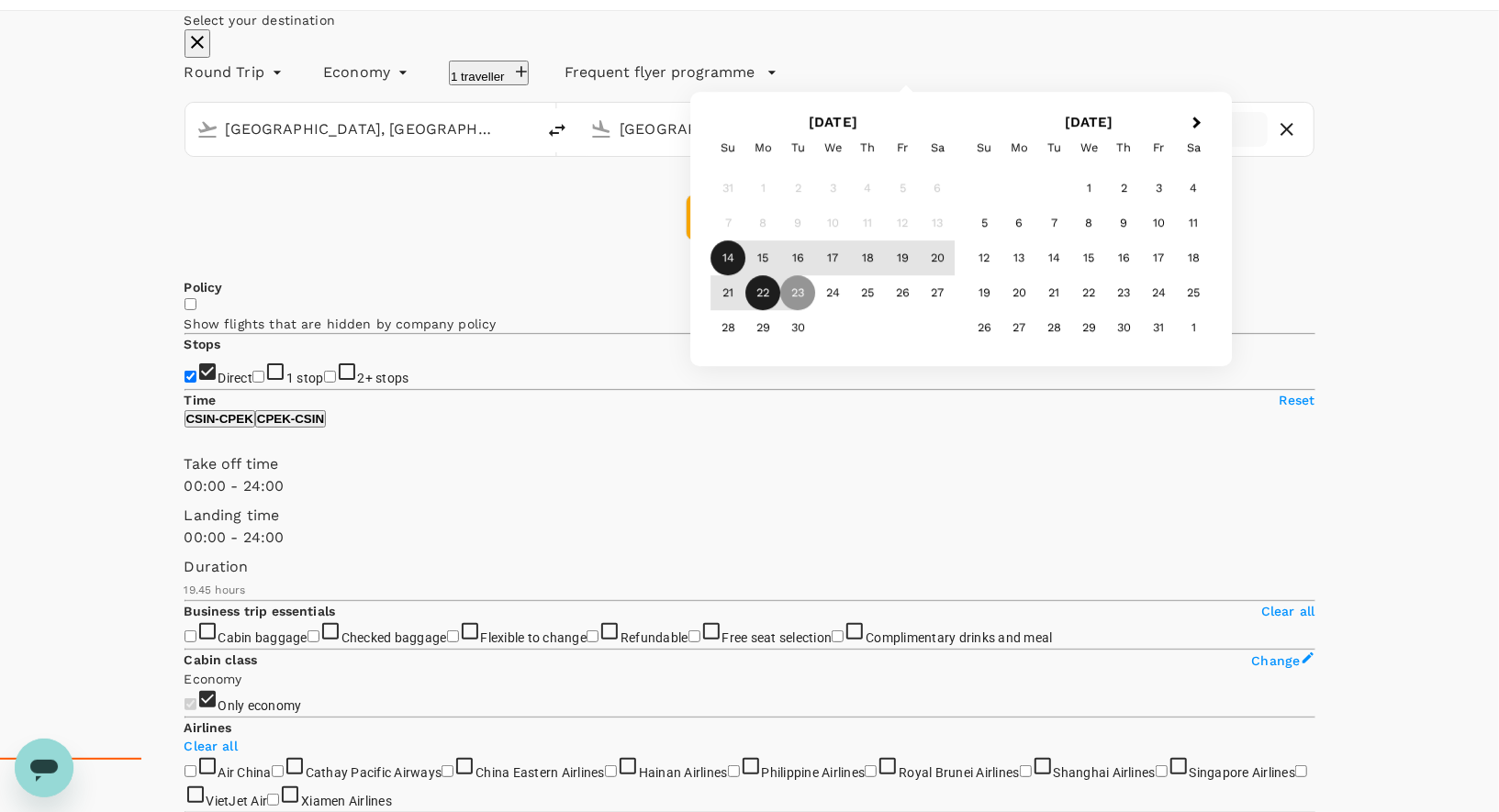
click at [781, 311] on div "22" at bounding box center [763, 293] width 35 height 35
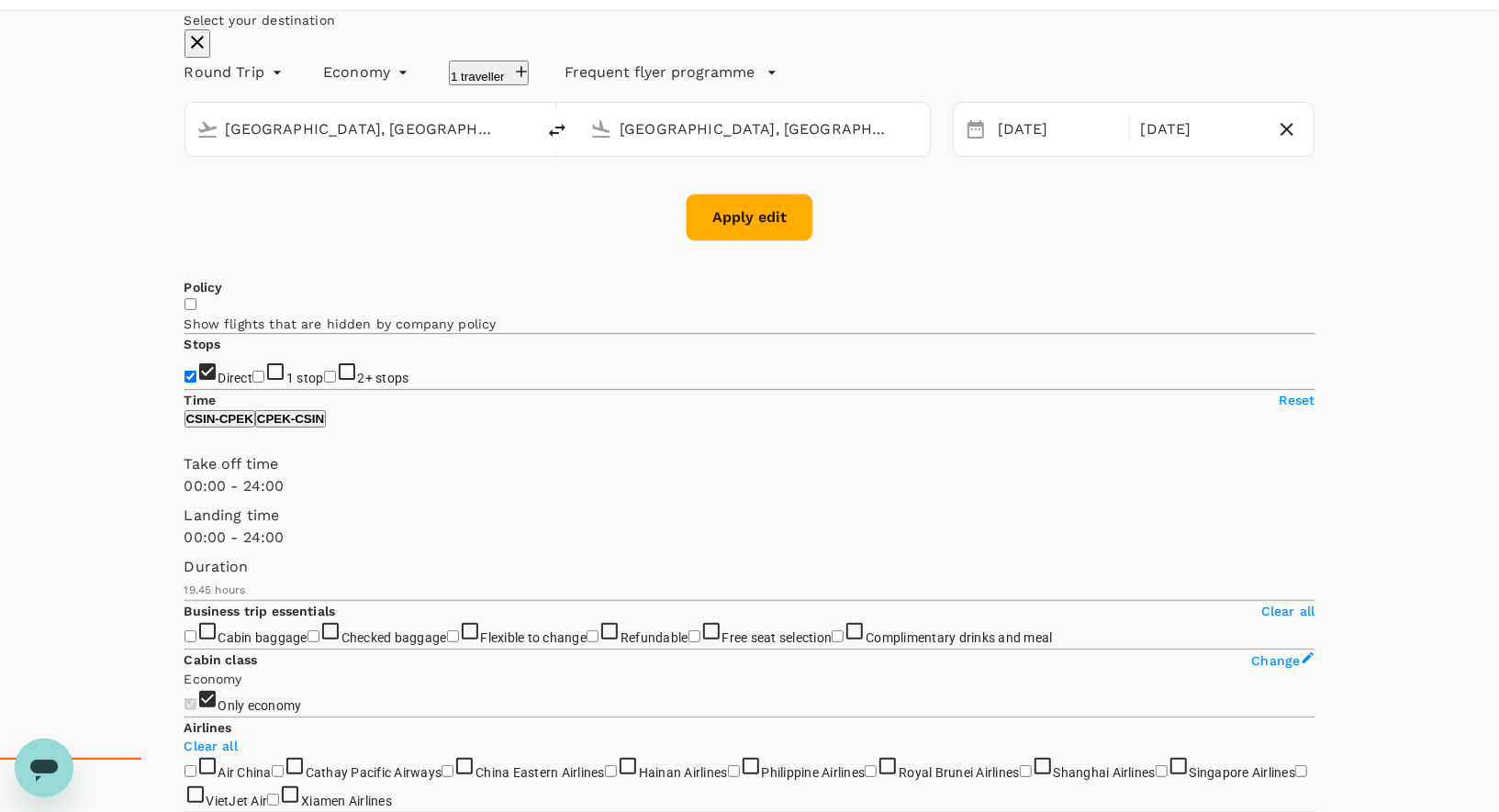
click at [782, 241] on button "Apply edit" at bounding box center [749, 217] width 127 height 48
checkbox input "false"
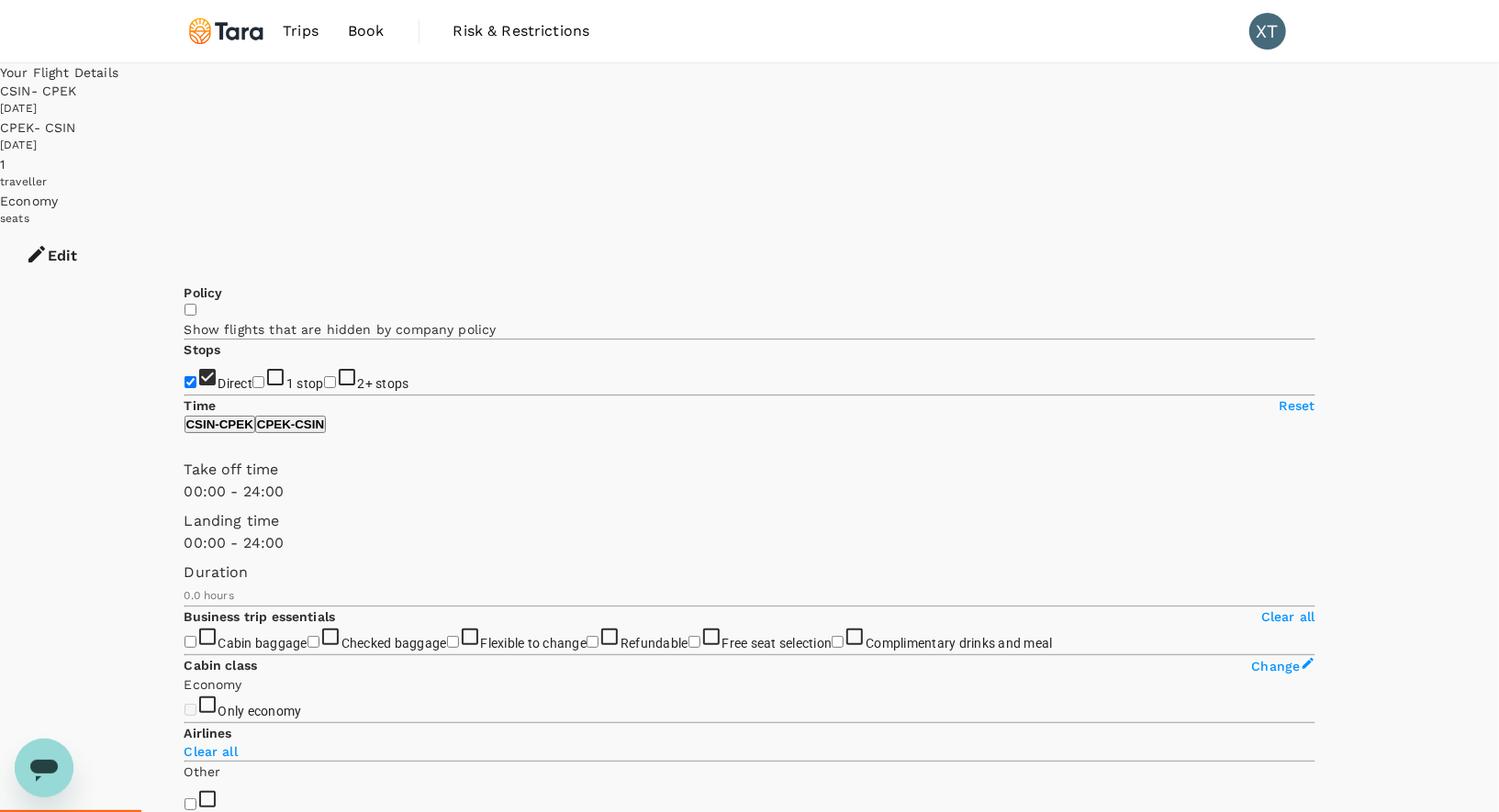
type input "395"
checkbox input "true"
type input "1185"
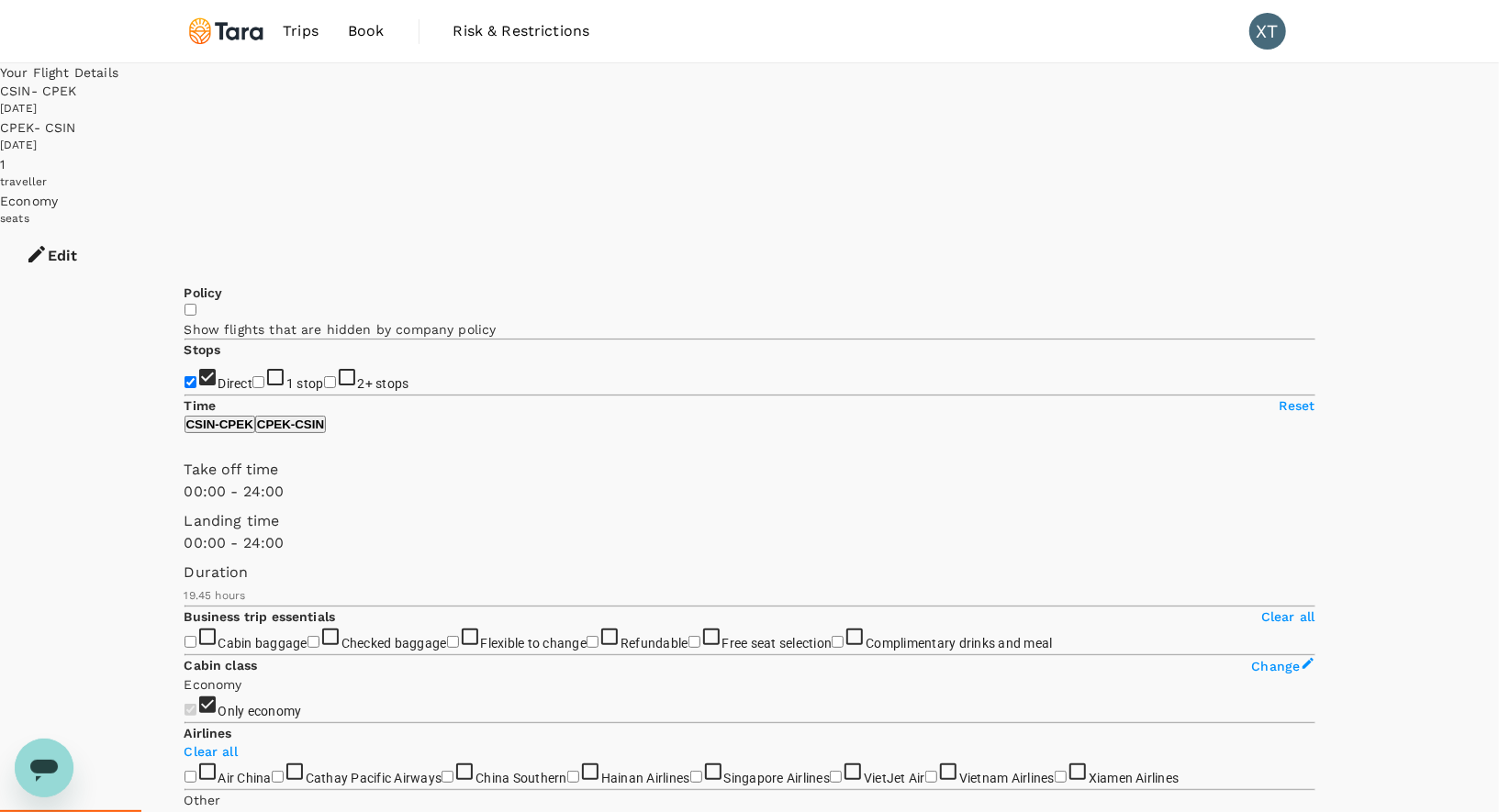
click at [192, 376] on input "Direct" at bounding box center [191, 382] width 12 height 12
checkbox input "true"
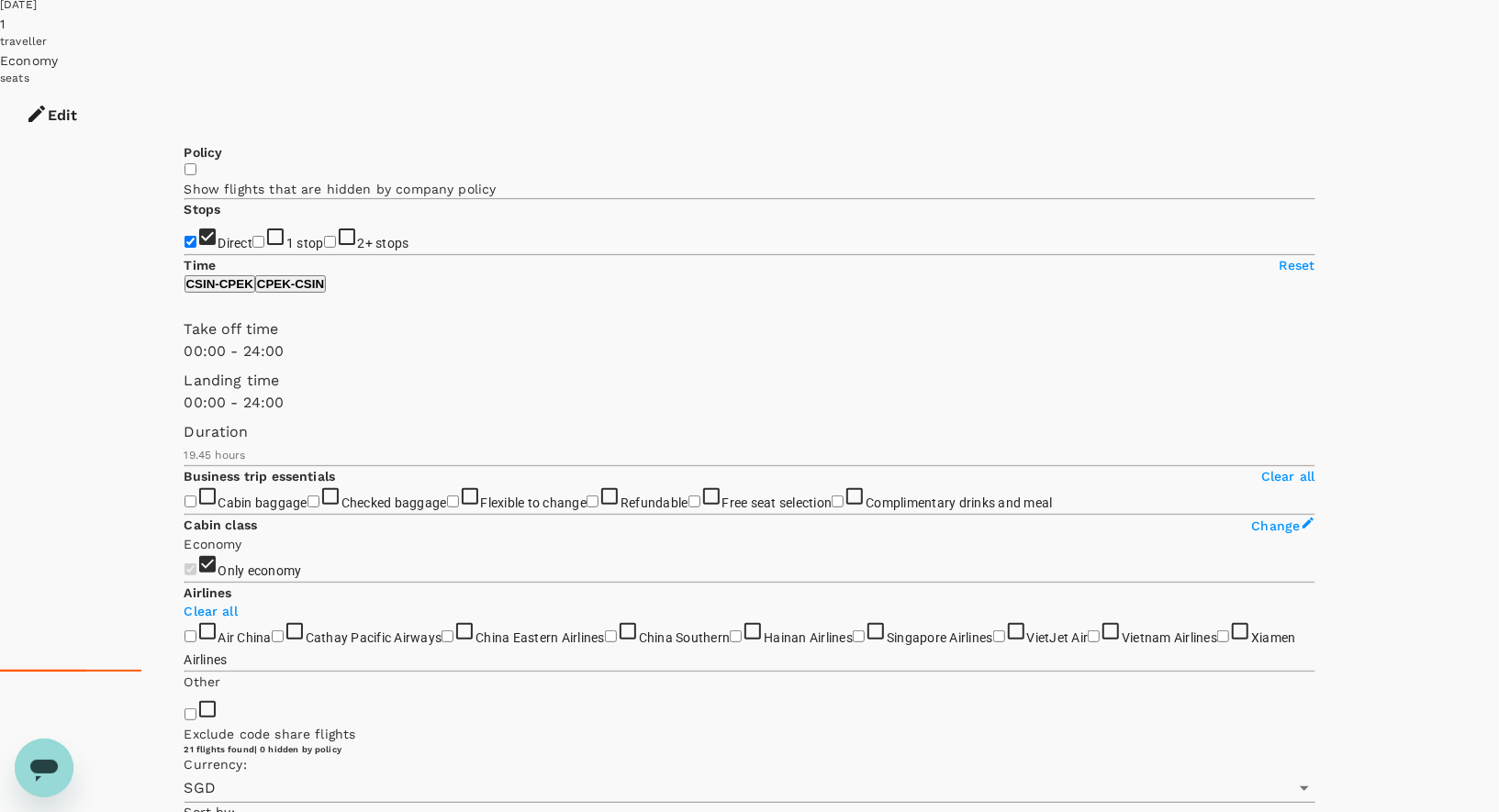
scroll to position [138, 0]
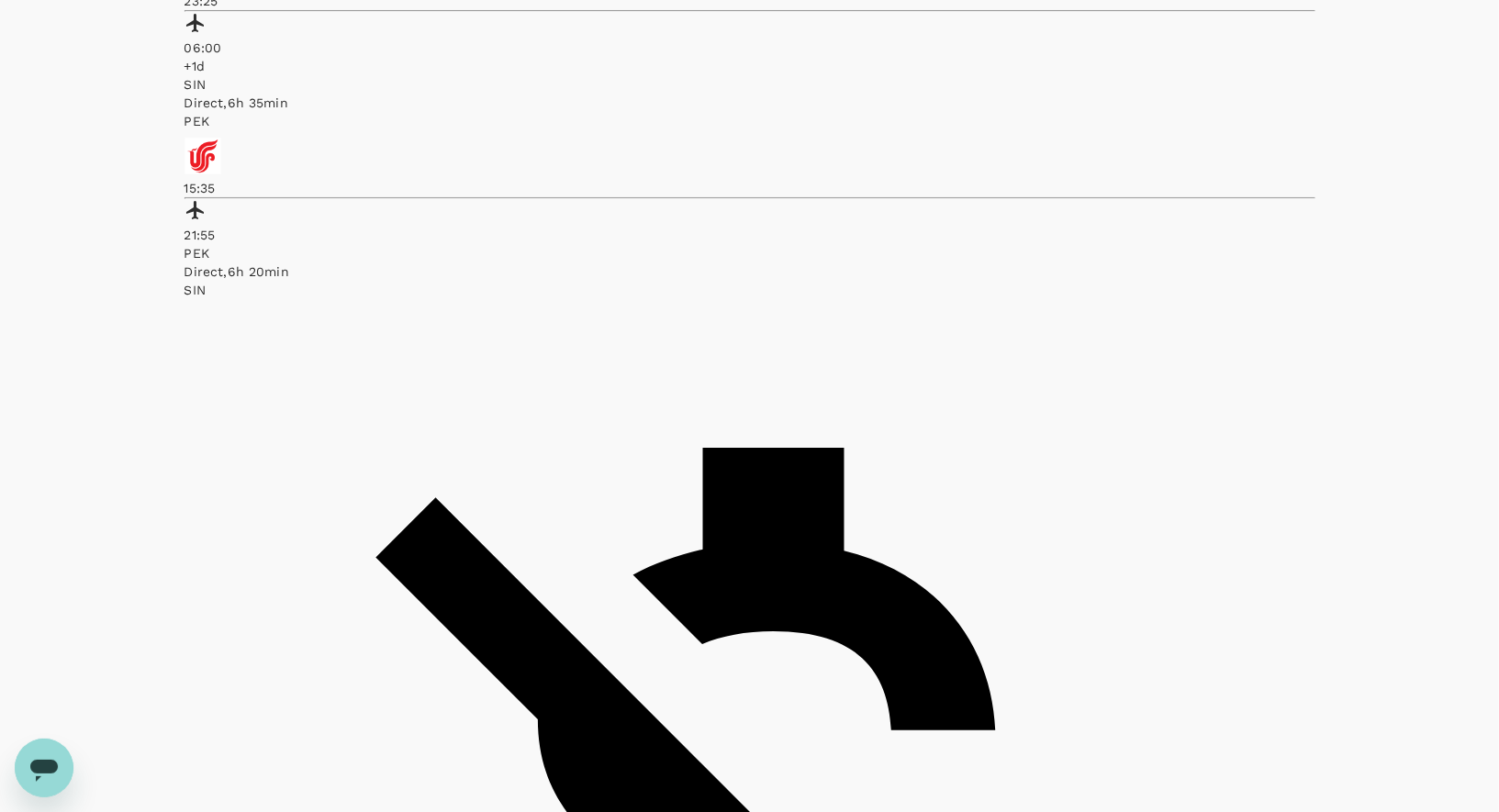
scroll to position [4633, 0]
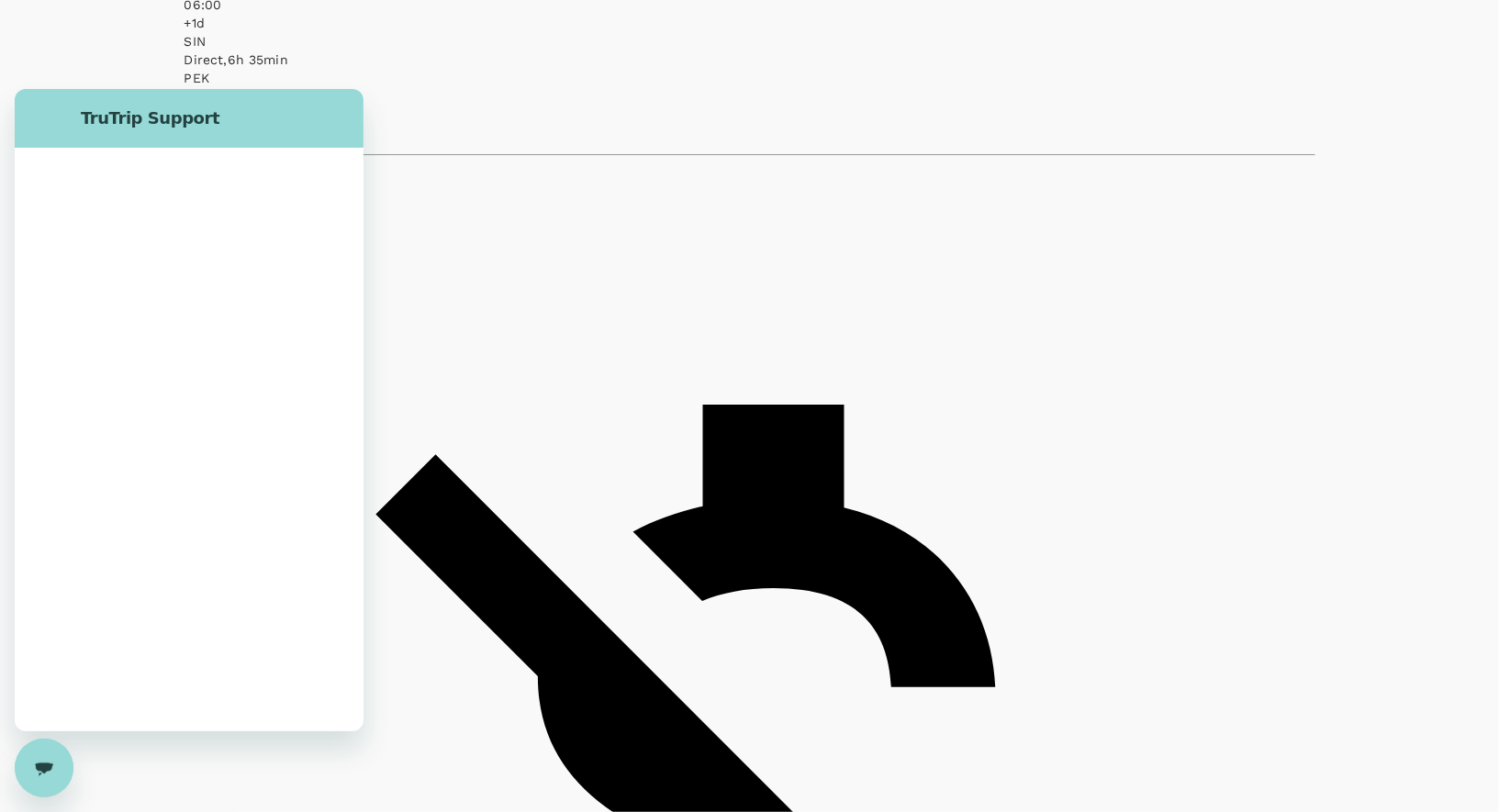
scroll to position [0, 0]
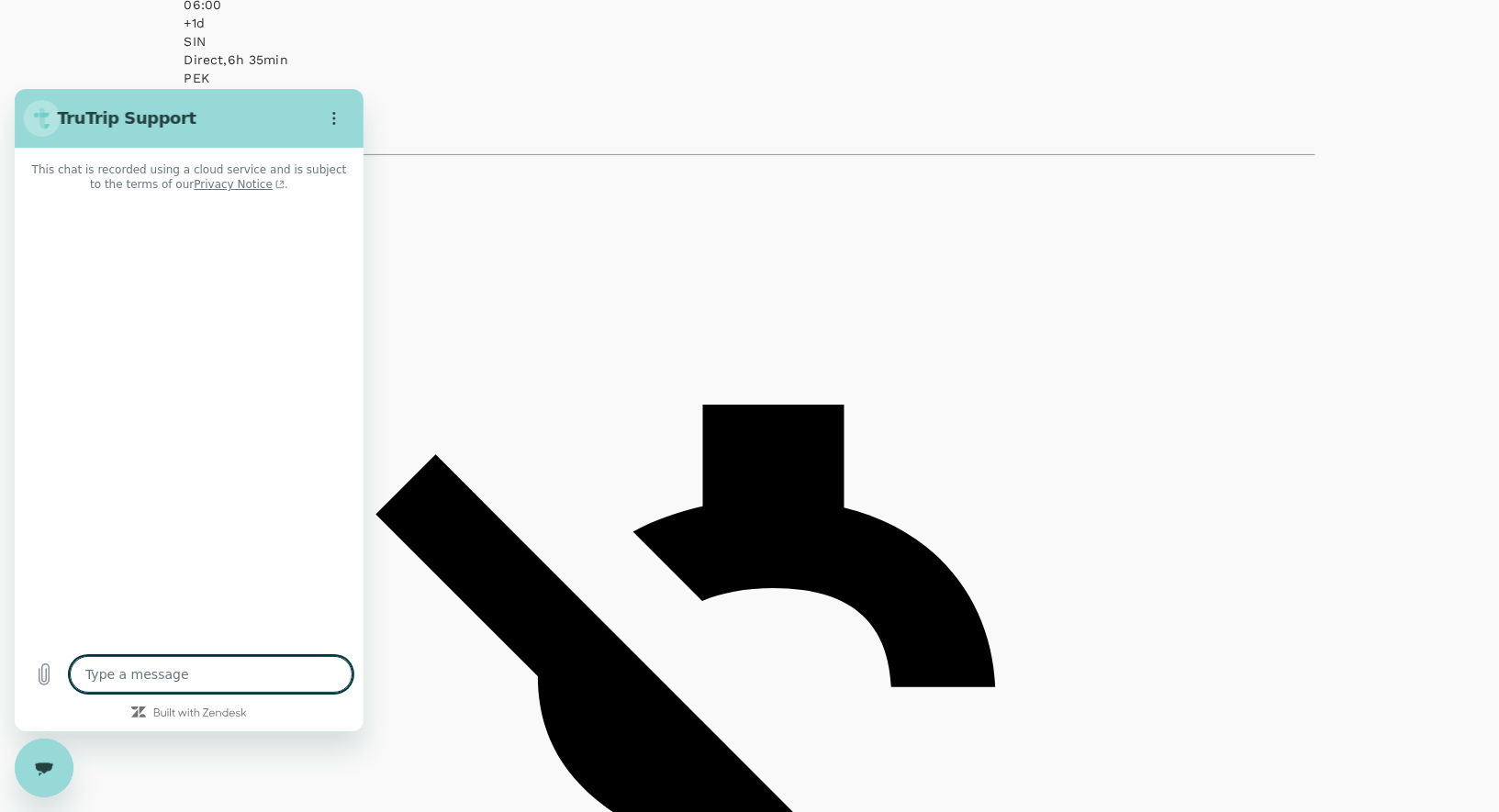
type textarea "x"
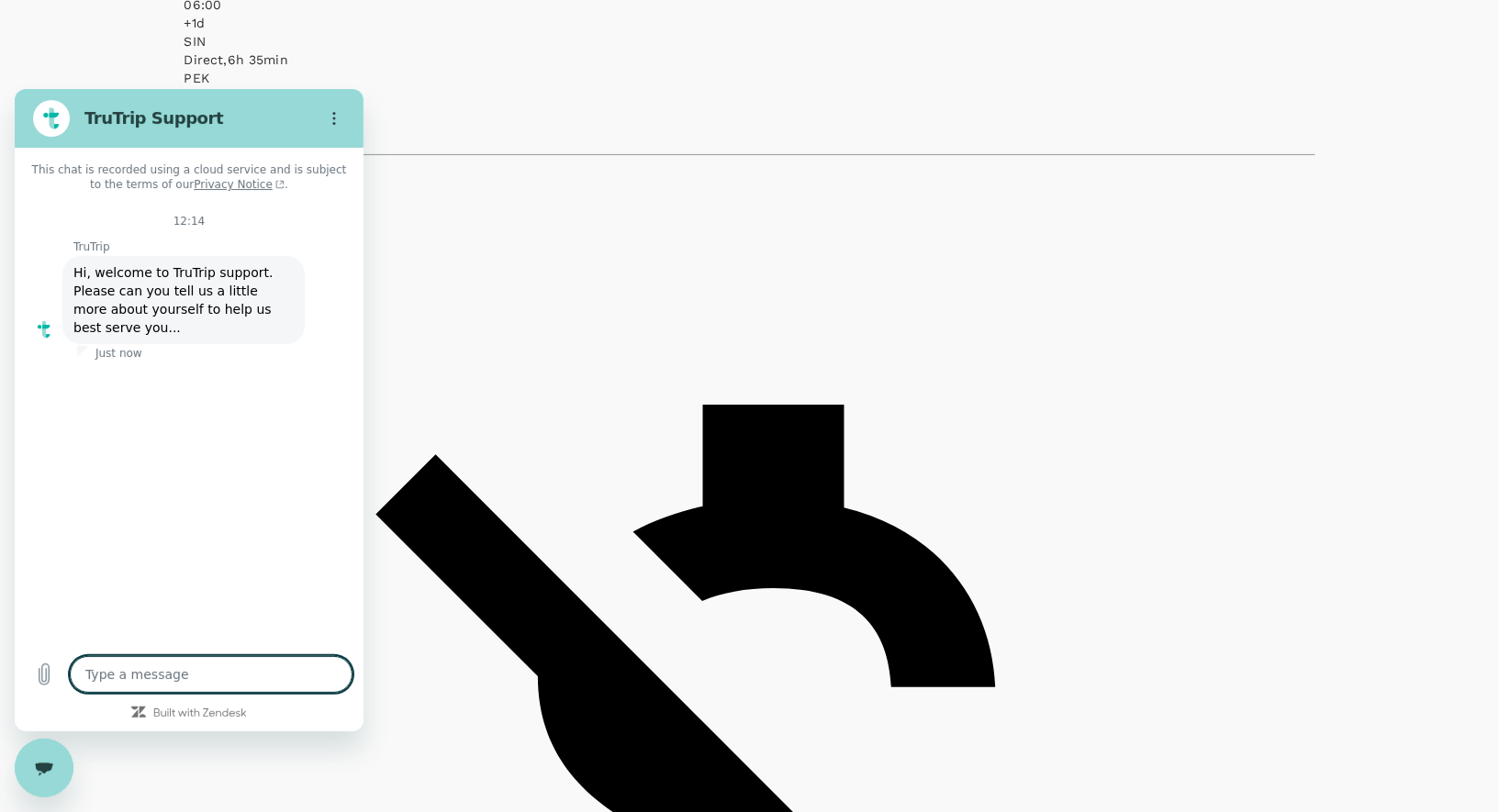
type textarea "H"
type textarea "x"
type textarea "Hi"
type textarea "x"
type textarea "Hi"
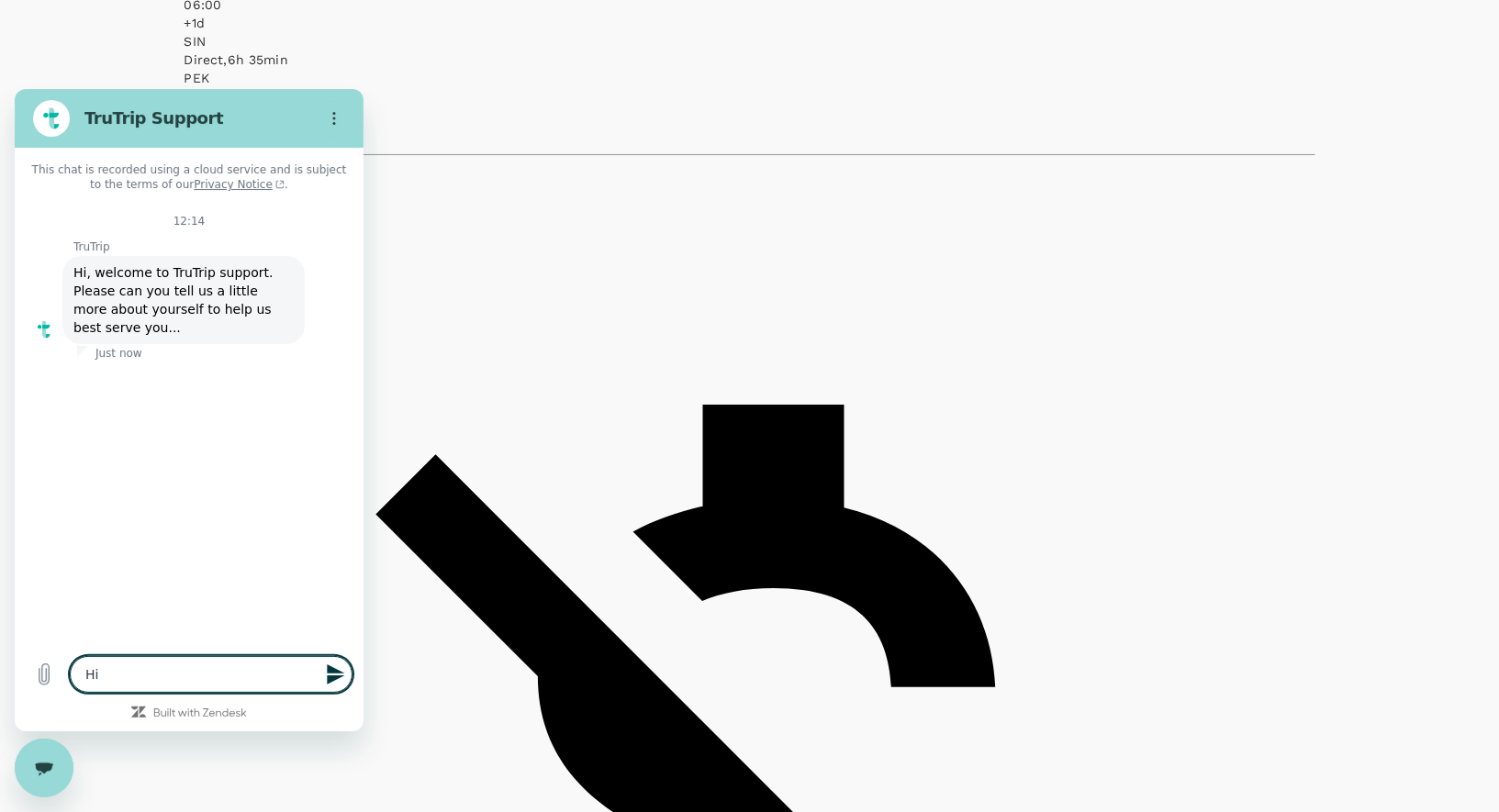
type textarea "x"
type textarea "Hi"
type textarea "x"
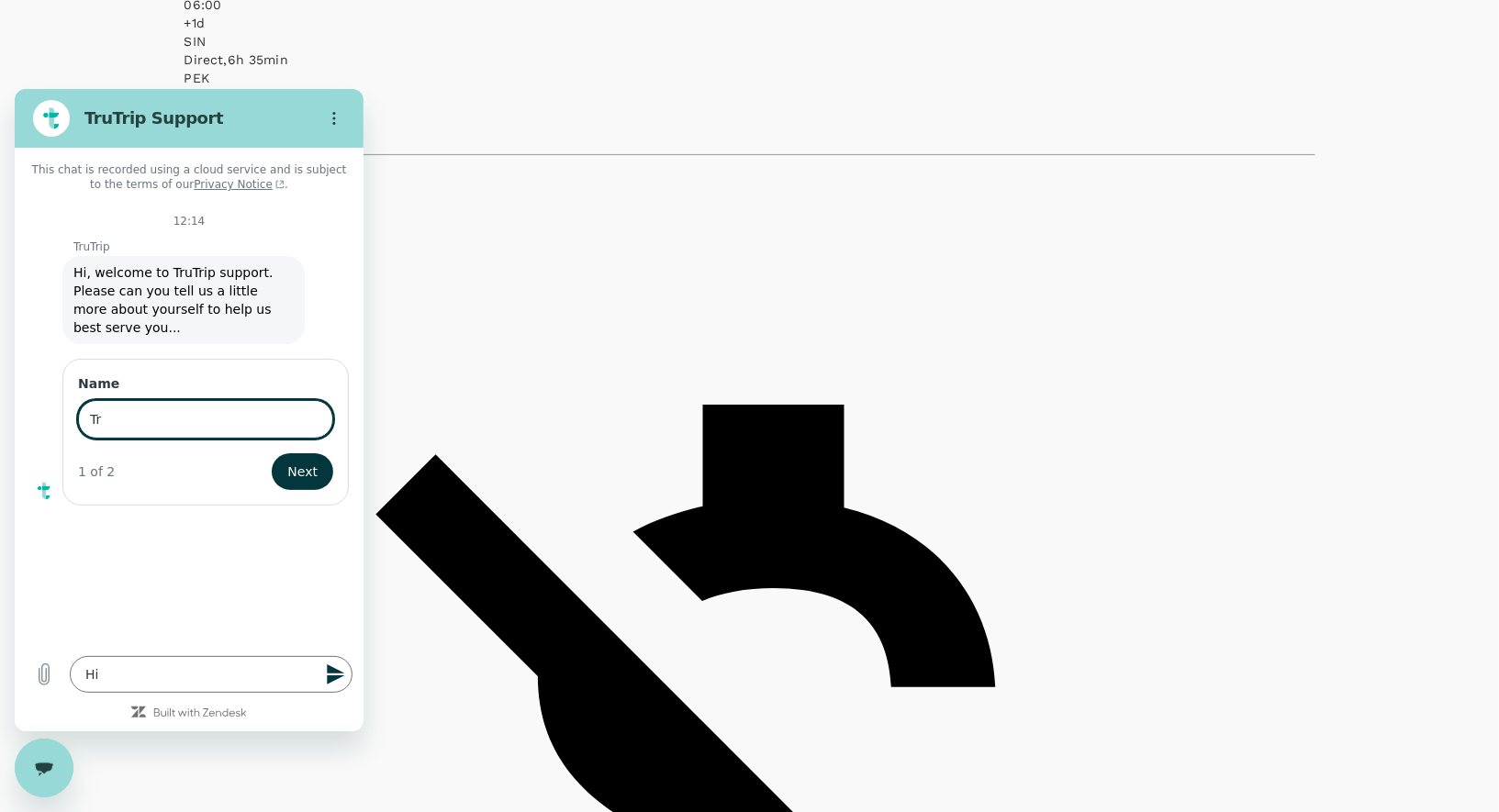
type input "T"
type input "Xinying"
click at [296, 470] on span "Next" at bounding box center [303, 470] width 30 height 22
type textarea "x"
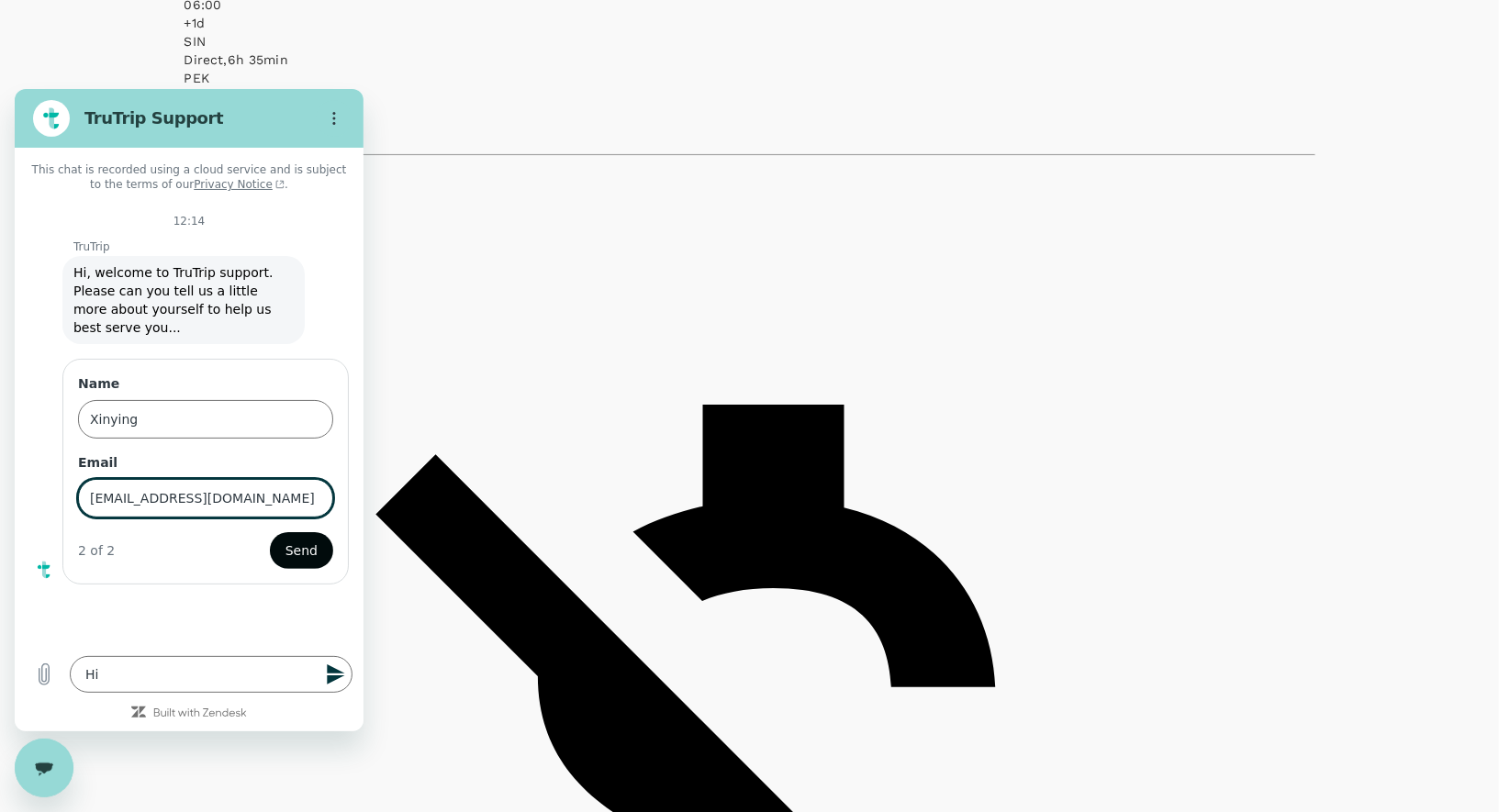
type input "[EMAIL_ADDRESS][DOMAIN_NAME]"
click at [304, 559] on button "Send" at bounding box center [301, 549] width 63 height 37
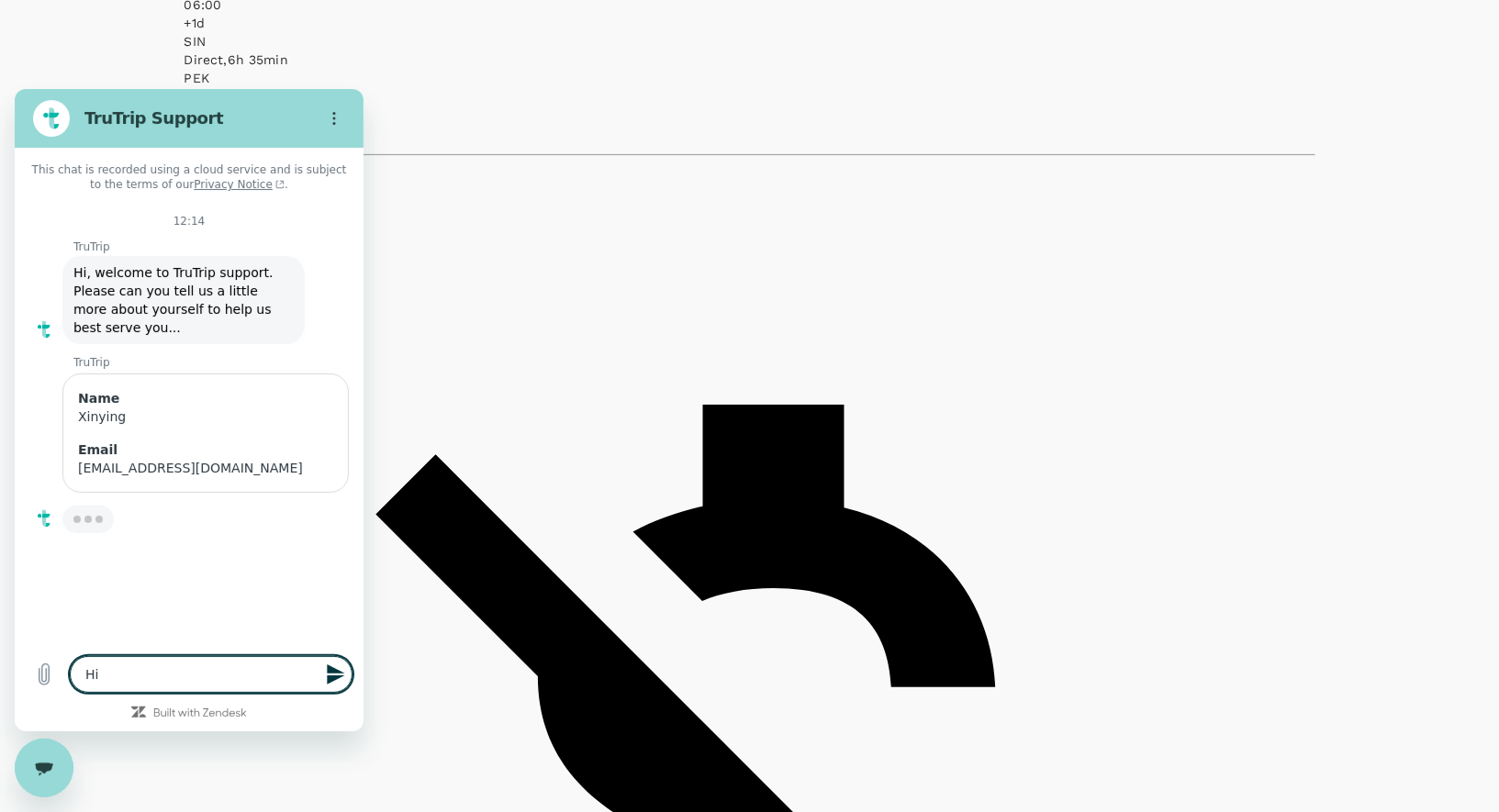
click at [129, 674] on textarea "Hi" at bounding box center [211, 673] width 283 height 37
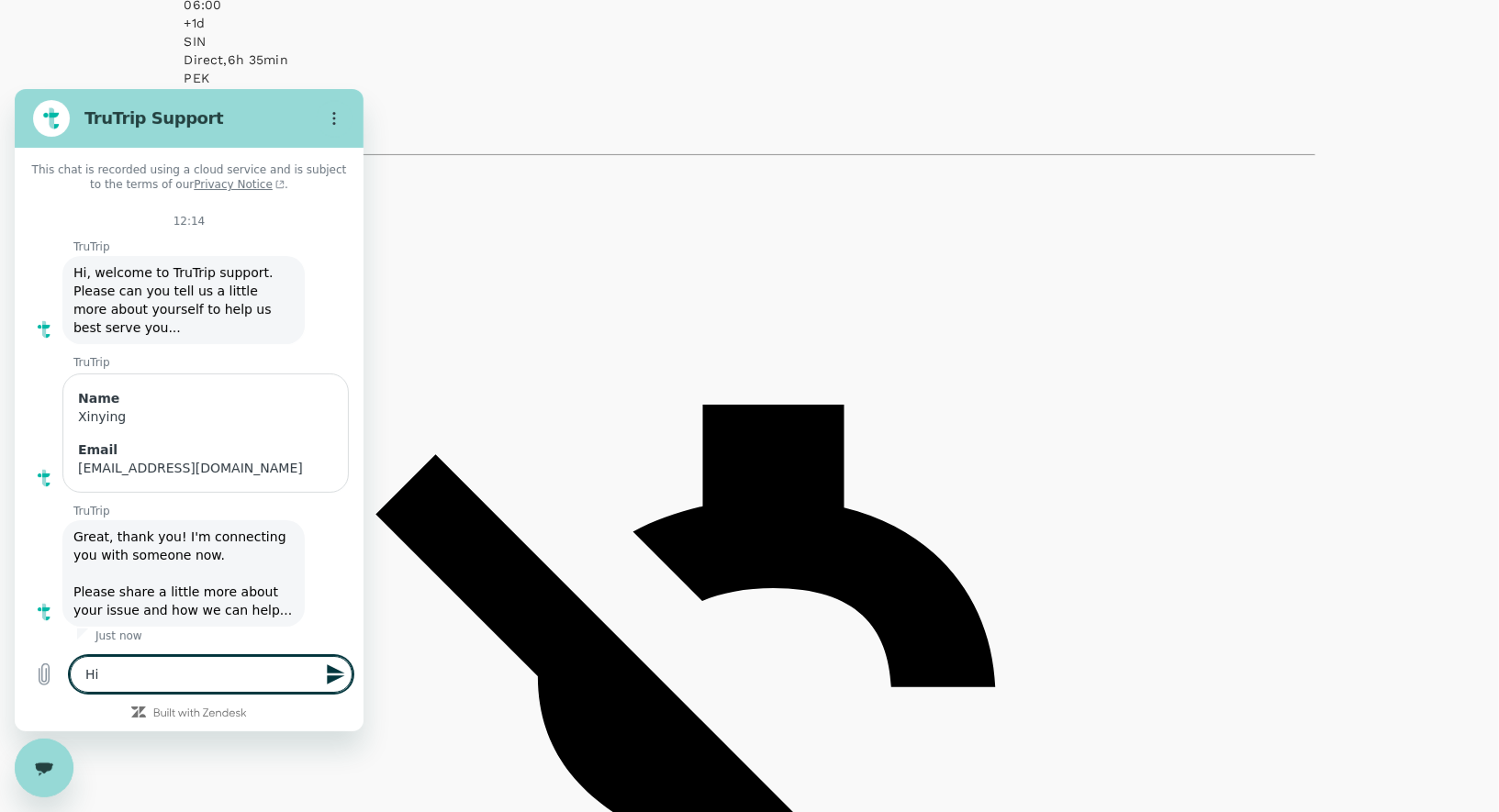
scroll to position [1, 0]
type textarea "x"
type textarea "Hi I"
type textarea "x"
type textarea "Hi I'"
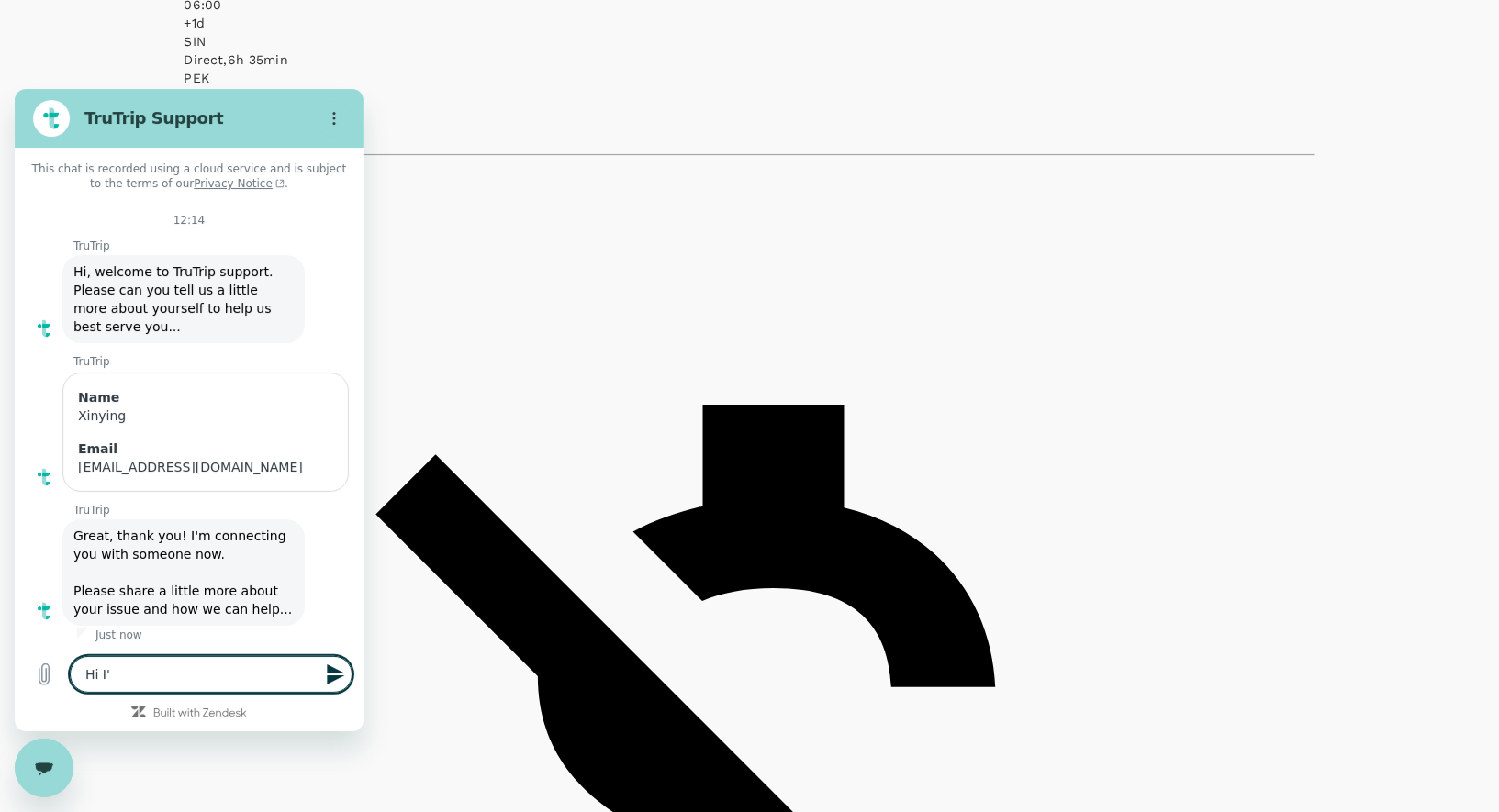
type textarea "x"
type textarea "Hi I'm"
type textarea "x"
type textarea "Hi I'm"
type textarea "x"
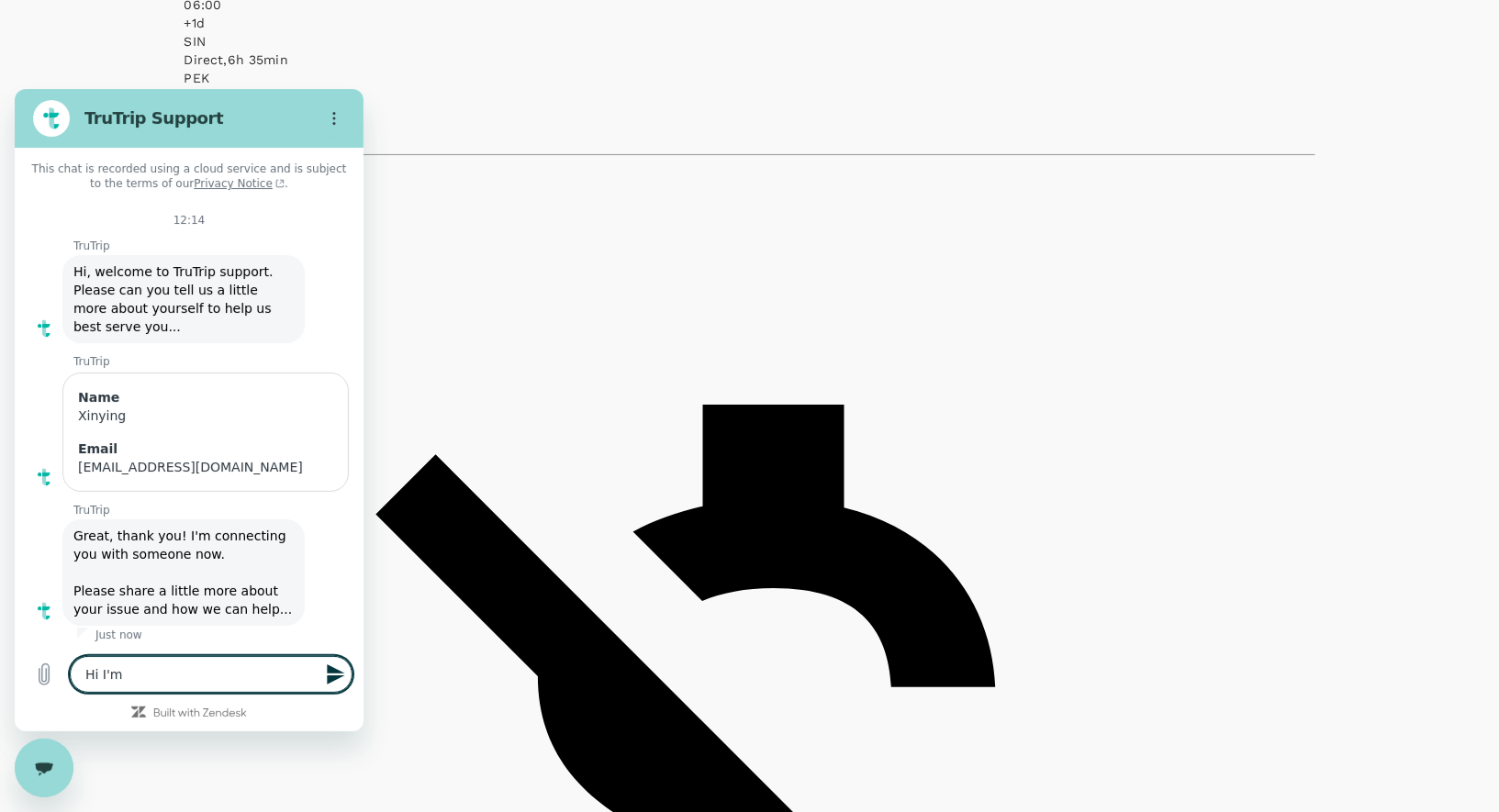
type textarea "Hi I'm t"
type textarea "x"
type textarea "Hi I'm tr"
type textarea "x"
type textarea "Hi I'm try"
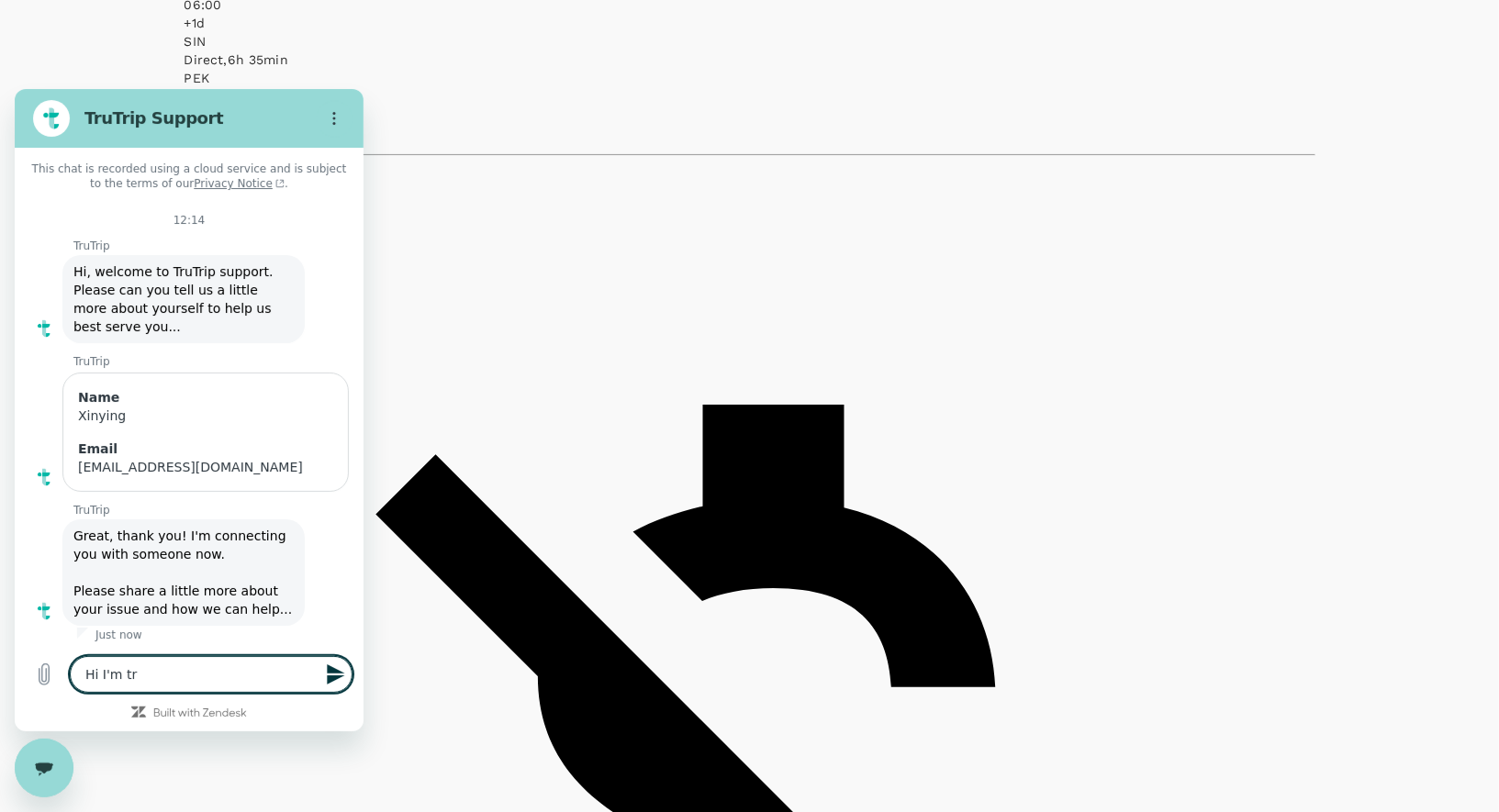
type textarea "x"
type textarea "Hi I'm tryi"
type textarea "x"
type textarea "Hi I'm tryin"
type textarea "x"
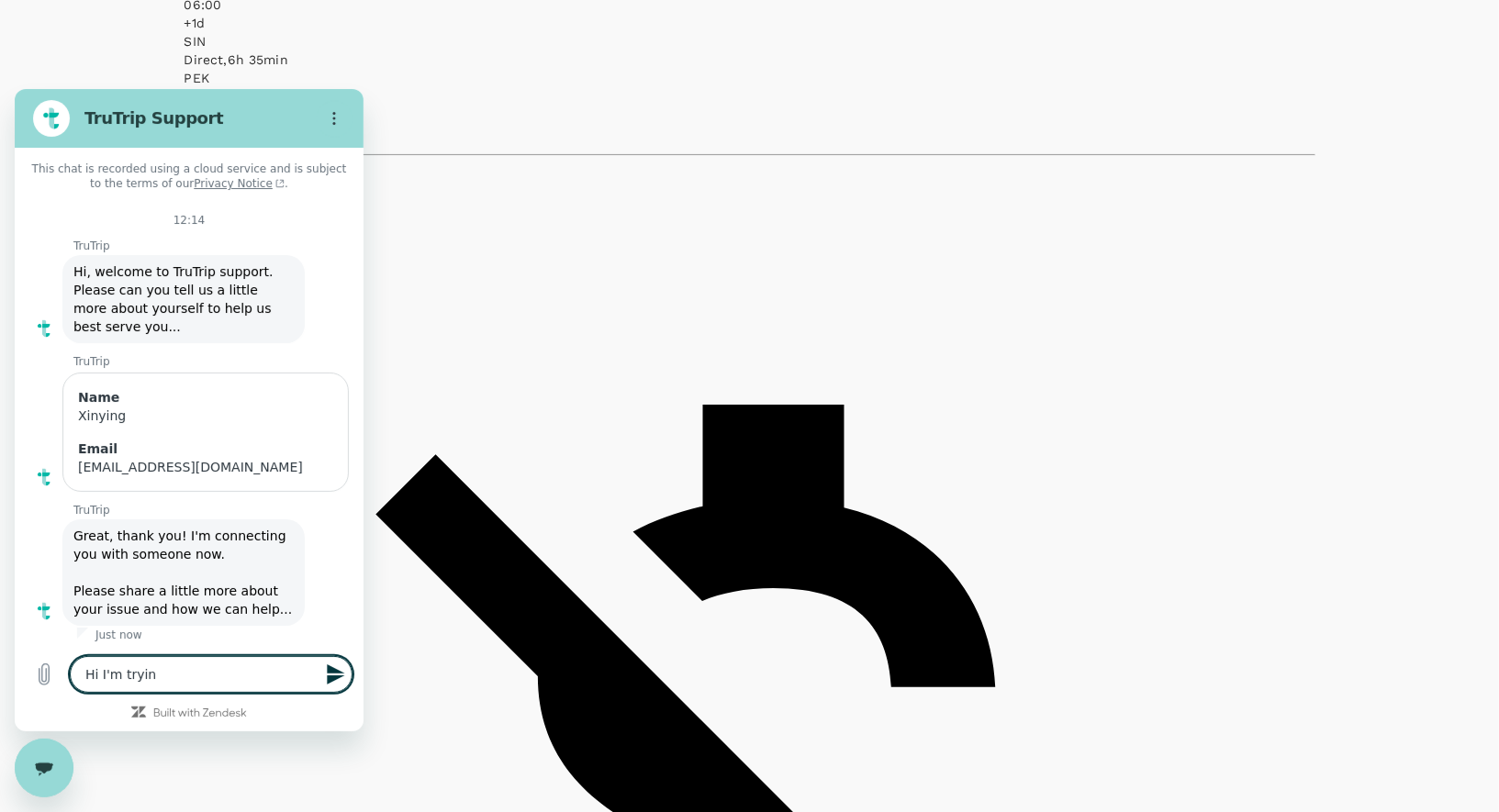
type textarea "Hi I'm trying"
type textarea "x"
type textarea "Hi I'm trying"
type textarea "x"
type textarea "Hi I'm trying t"
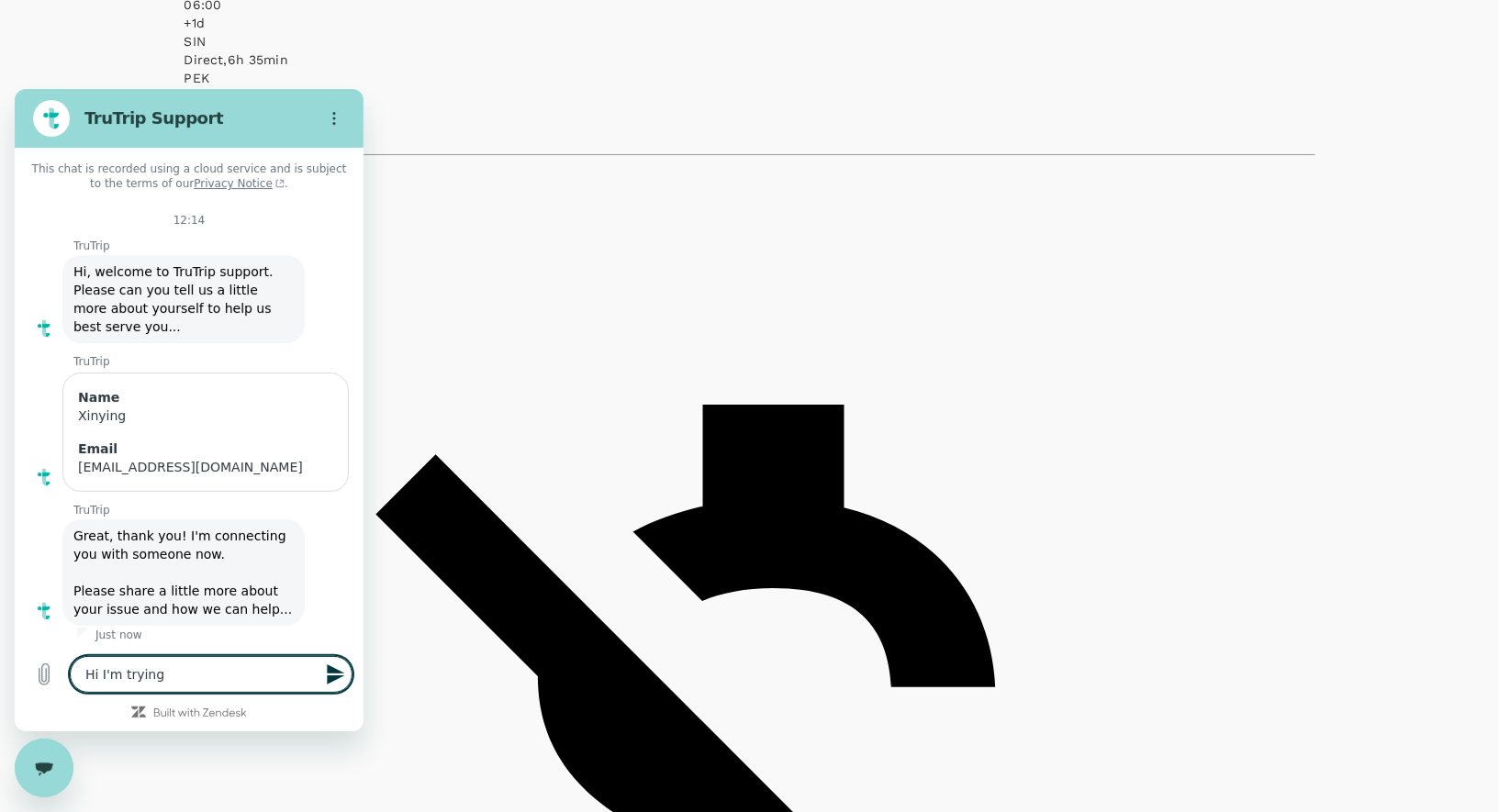
type textarea "x"
type textarea "Hi I'm trying to"
type textarea "x"
type textarea "Hi I'm trying to"
type textarea "x"
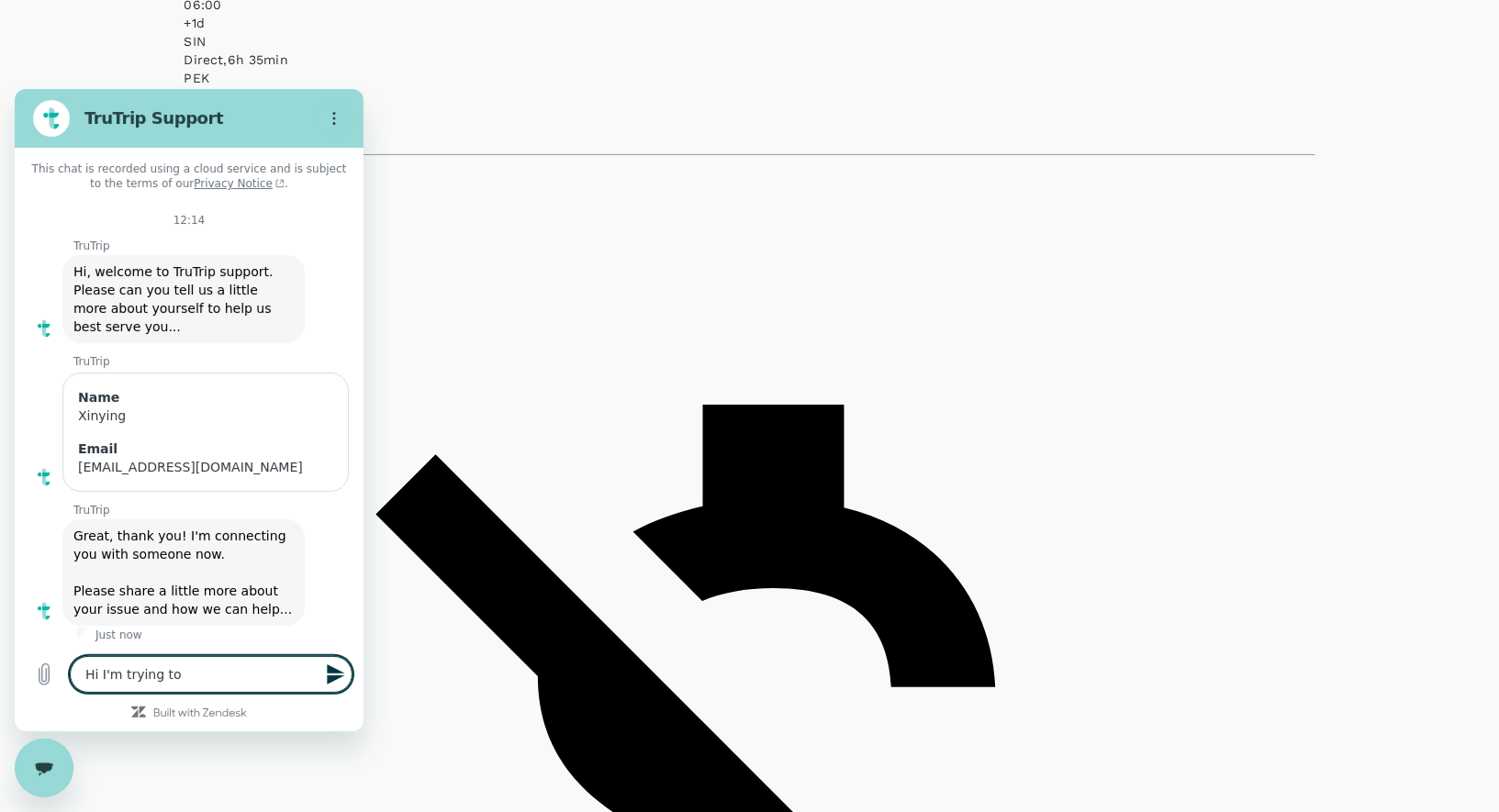
type textarea "Hi I'm trying to b"
type textarea "x"
type textarea "Hi I'm trying to bo"
type textarea "x"
type textarea "Hi I'm trying to boo"
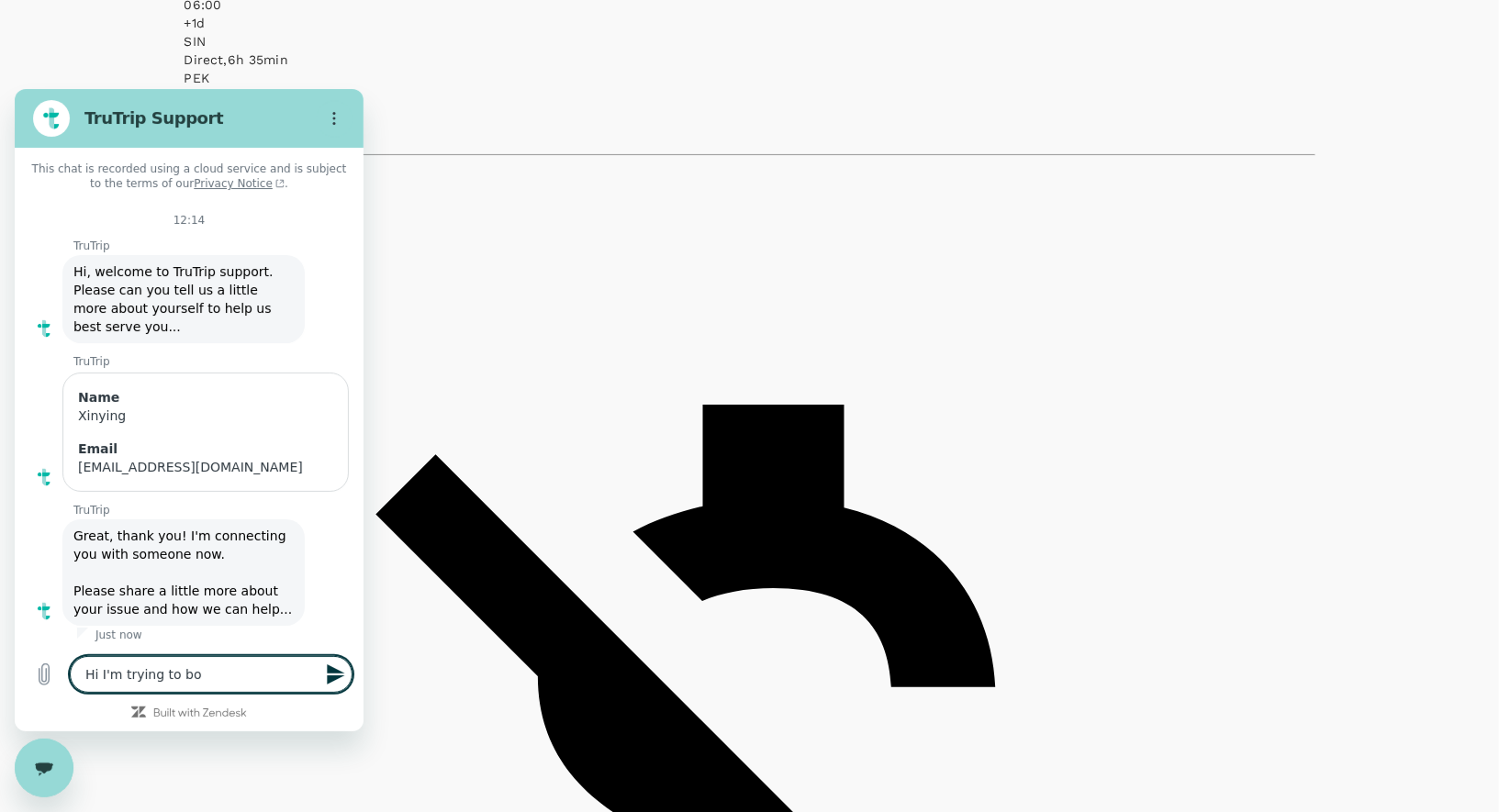
type textarea "x"
type textarea "Hi I'm trying to book"
type textarea "x"
type textarea "Hi I'm trying to book"
type textarea "x"
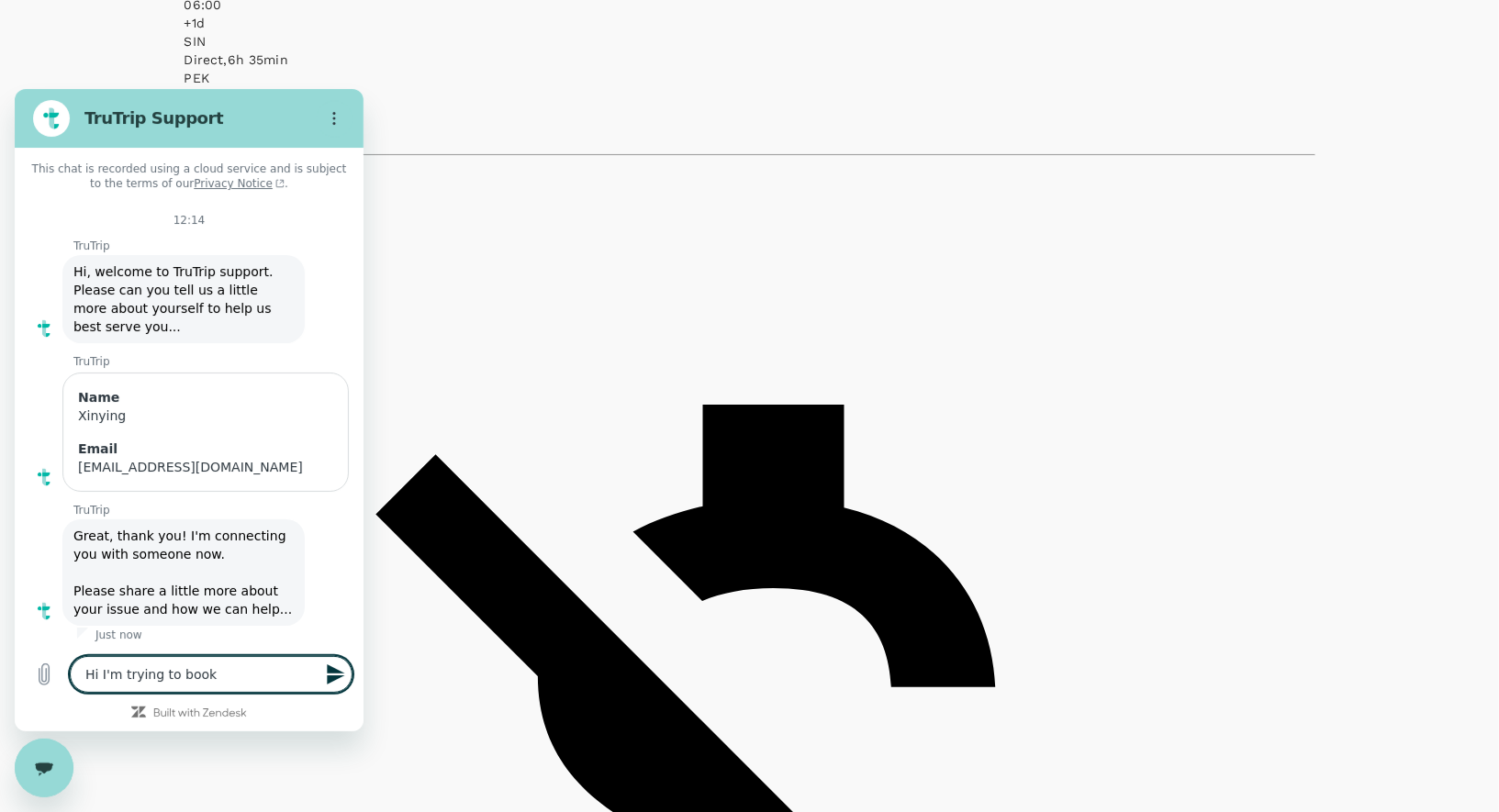
type textarea "Hi I'm trying to book S"
type textarea "x"
type textarea "Hi I'm trying to book SI"
type textarea "x"
type textarea "Hi I'm trying to book SIN"
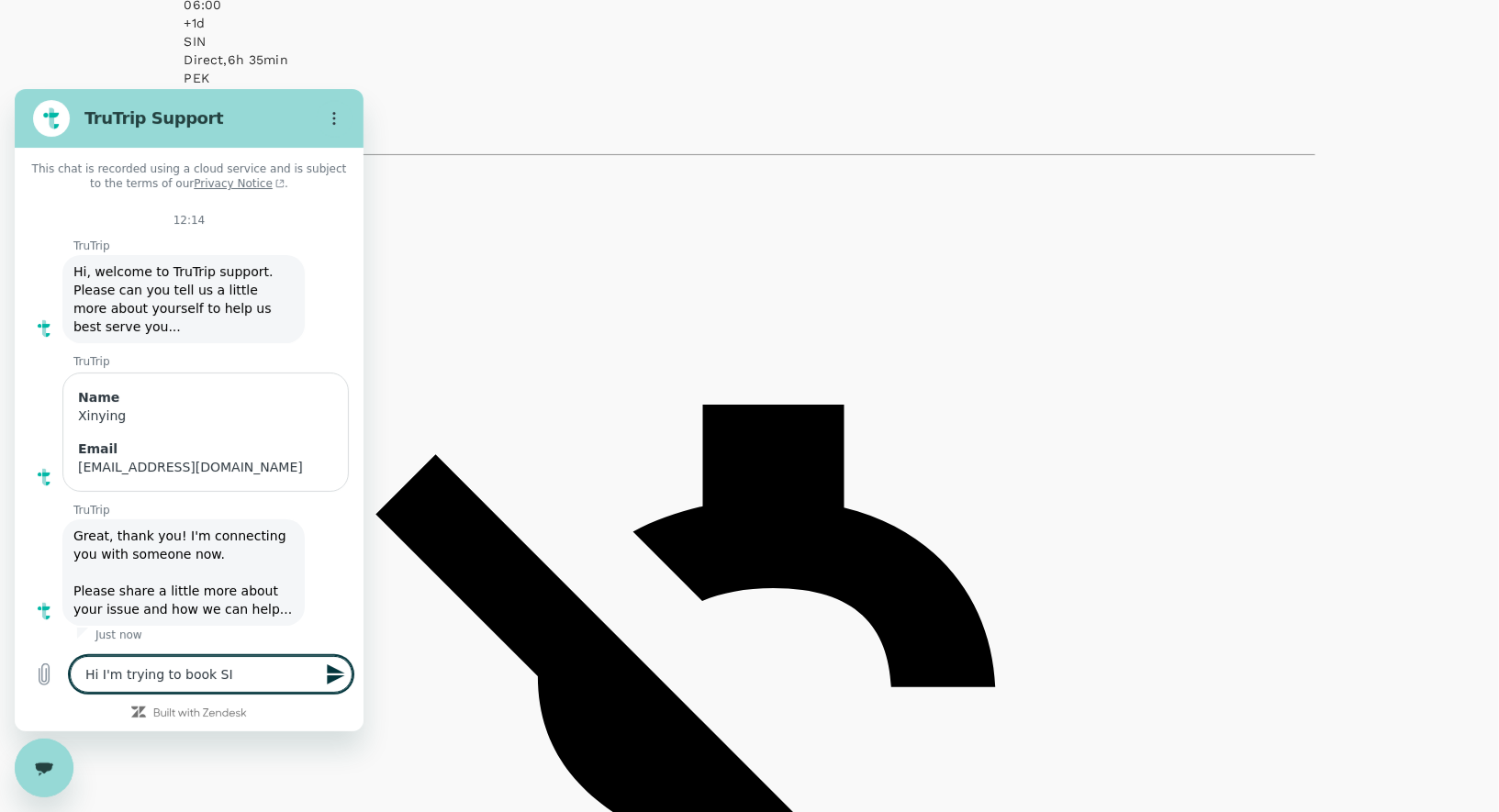
type textarea "x"
type textarea "Hi I'm trying to book SIN-"
type textarea "x"
type textarea "Hi I'm trying to book SIN-C"
type textarea "x"
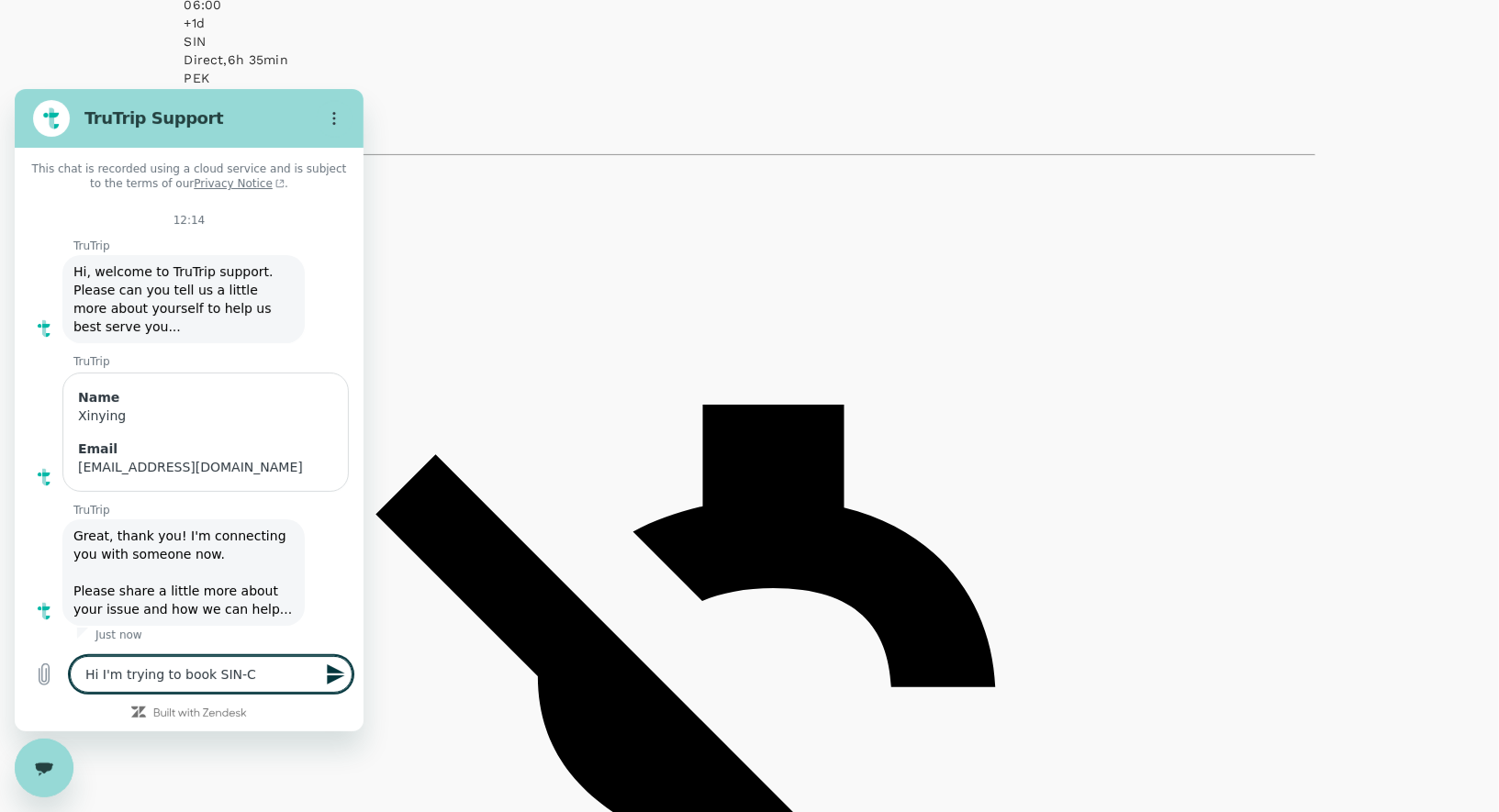
type textarea "Hi I'm trying to book SIN-CP"
type textarea "x"
type textarea "Hi I'm trying to book SIN-CPE"
type textarea "x"
type textarea "Hi I'm trying to book SIN-CPEK"
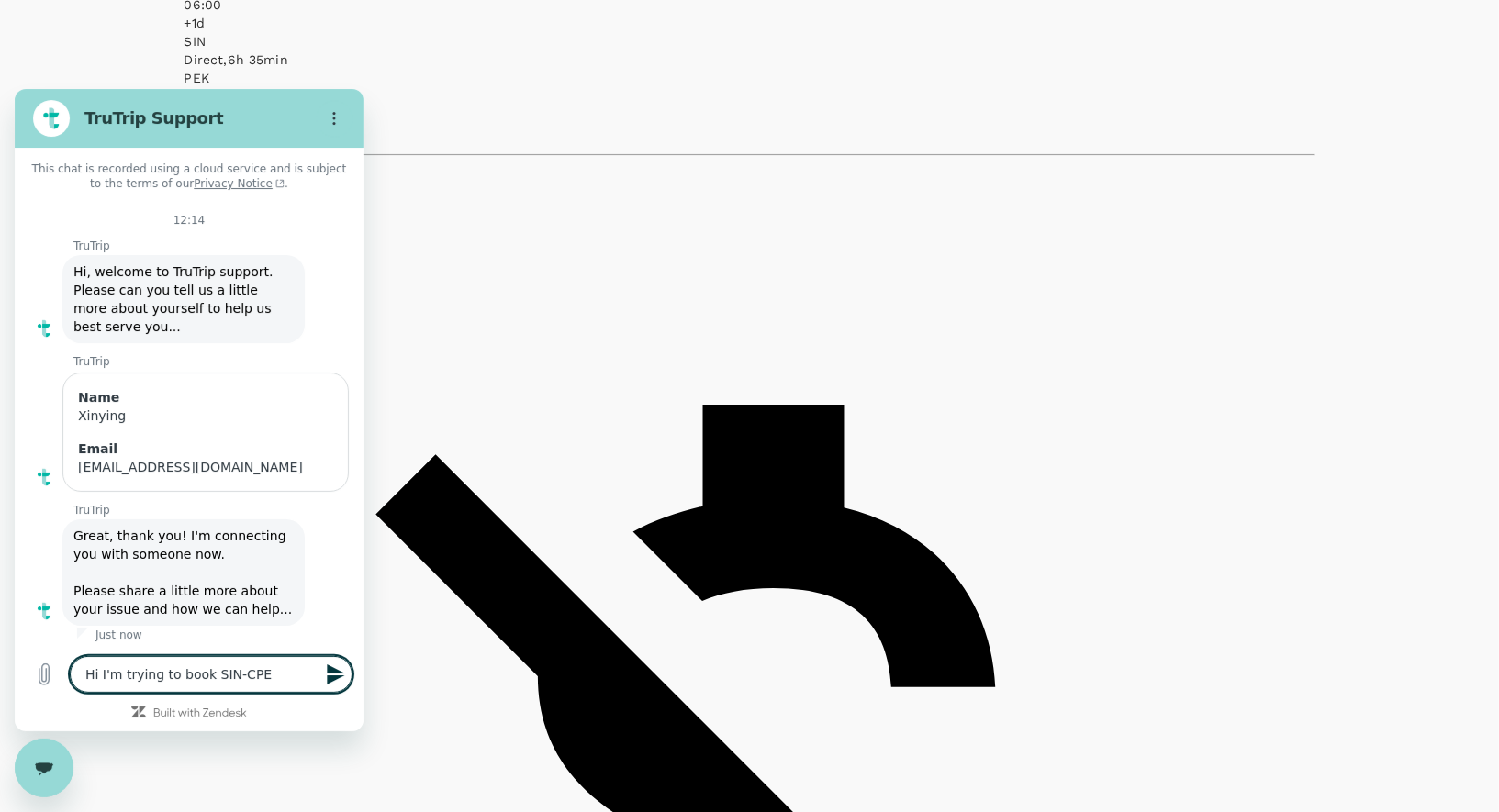
type textarea "x"
type textarea "Hi I'm trying to book SIN-CPEK"
type textarea "x"
type textarea "Hi I'm trying to book SIN-CPEK t"
type textarea "x"
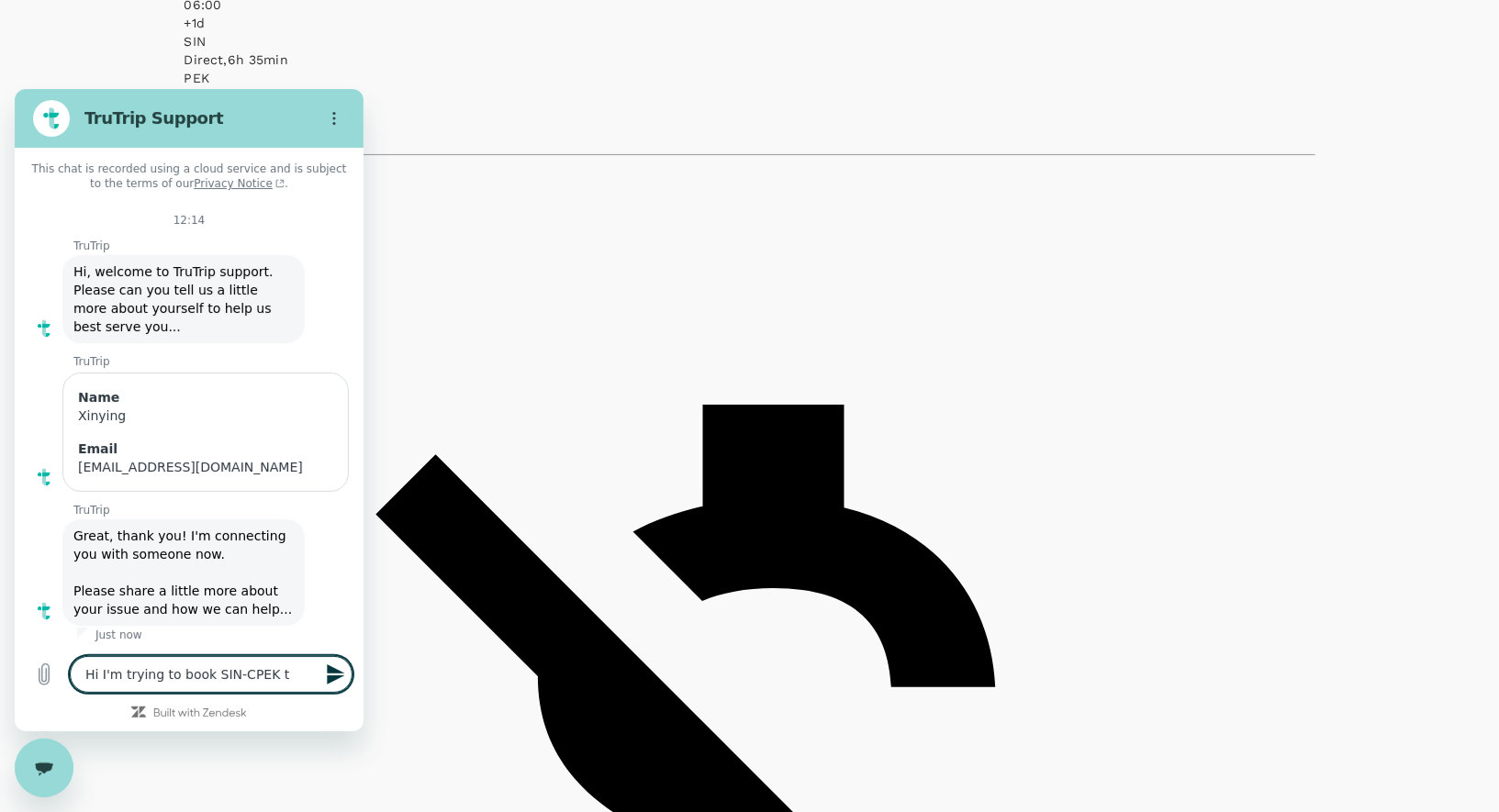
type textarea "Hi I'm trying to book SIN-CPEK tr"
type textarea "x"
type textarea "Hi I'm trying to book SIN-CPEK tri"
type textarea "x"
type textarea "Hi I'm trying to book SIN-CPEK trip"
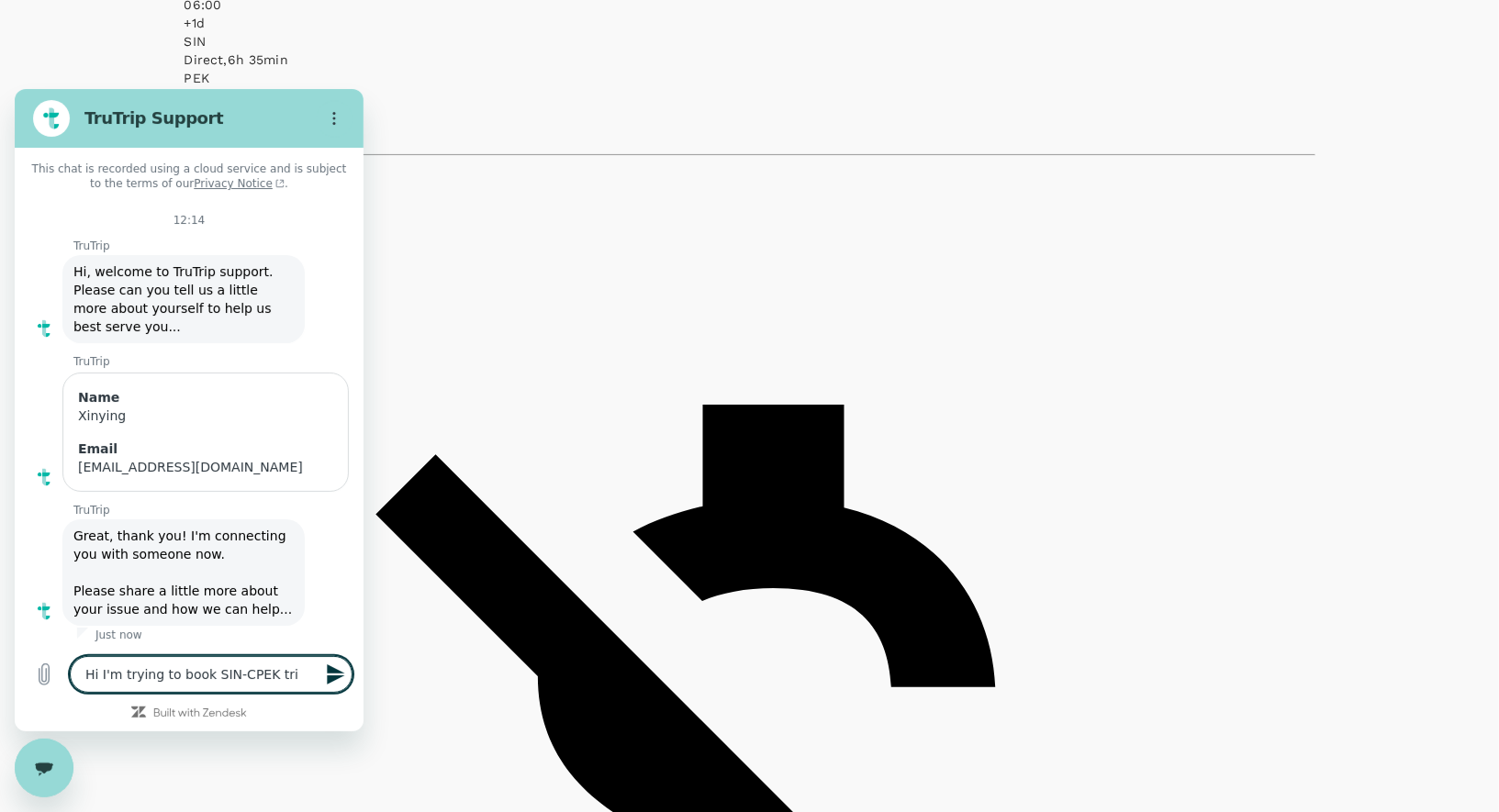
type textarea "x"
type textarea "Hi I'm trying to book SIN-CPEK trip."
type textarea "x"
type textarea "Hi I'm trying to book SIN-CPEK trip."
type textarea "x"
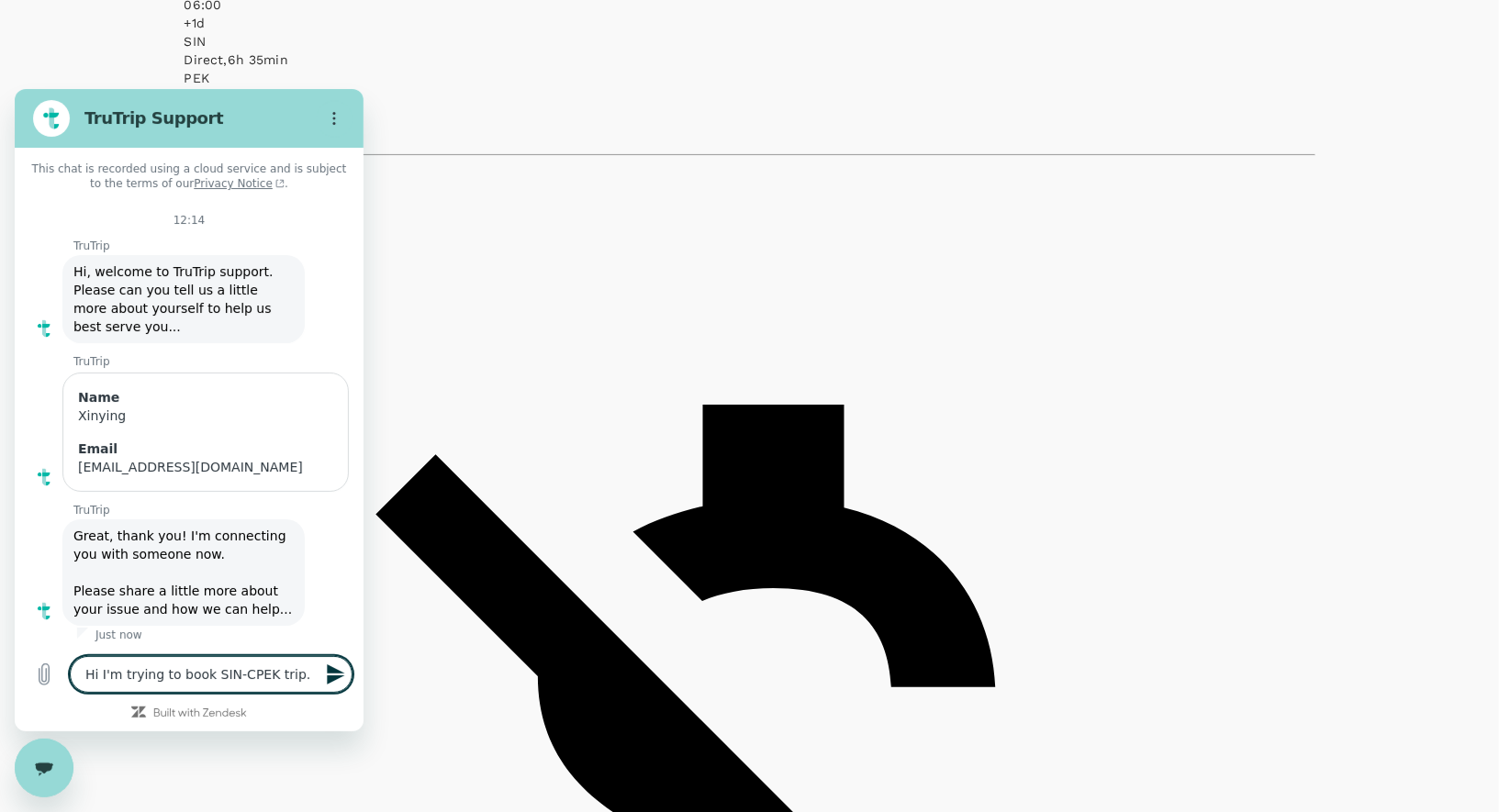
type textarea "Hi I'm trying to book SIN-CPEK trip. T"
type textarea "x"
type textarea "Hi I'm trying to book SIN-CPEK trip. Th"
type textarea "x"
type textarea "Hi I'm trying to book SIN-CPEK trip. The"
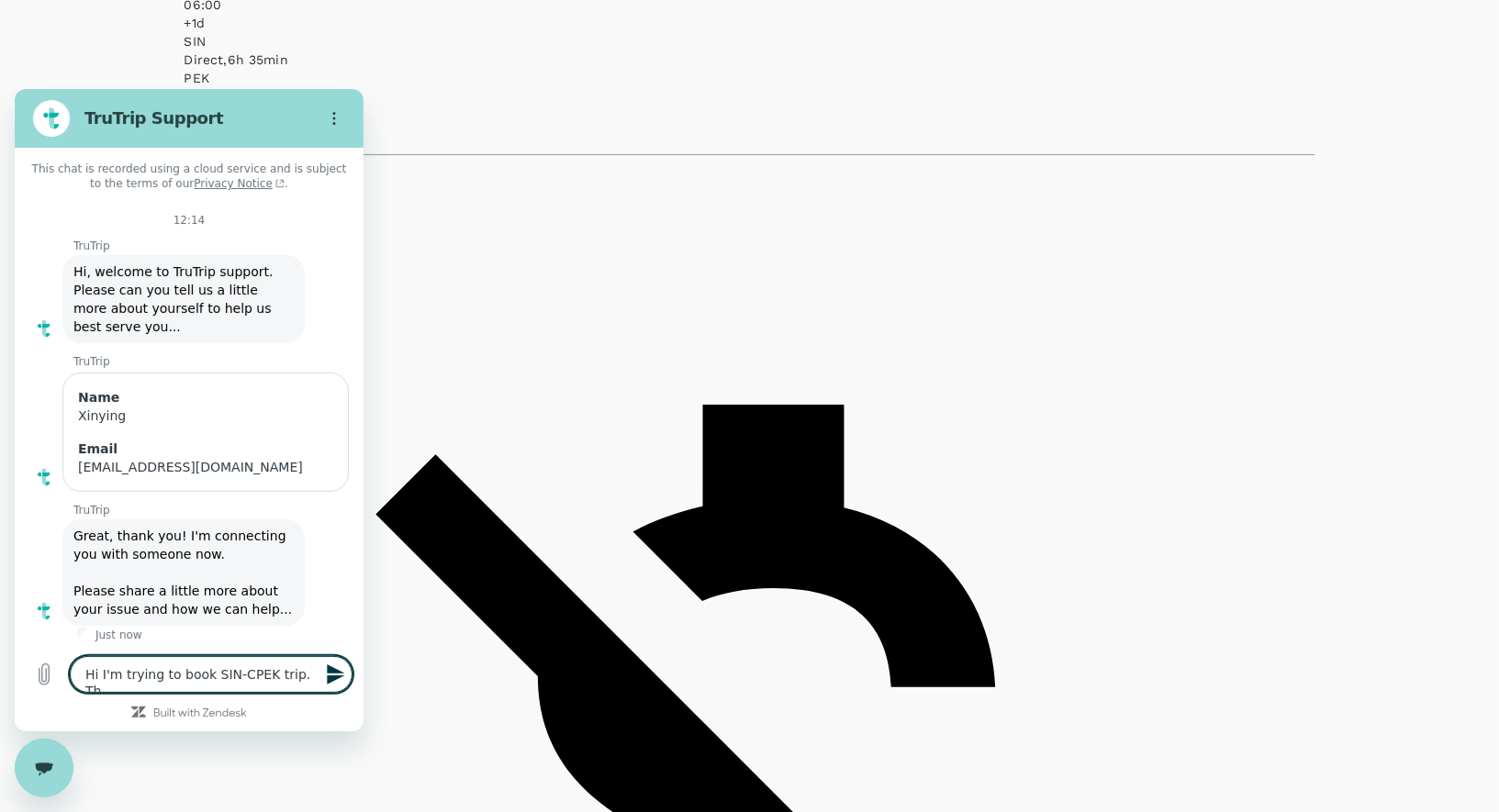
type textarea "x"
type textarea "Hi I'm trying to book SIN-CPEK trip. The"
type textarea "x"
type textarea "Hi I'm trying to book SIN-CPEK trip. The C"
type textarea "x"
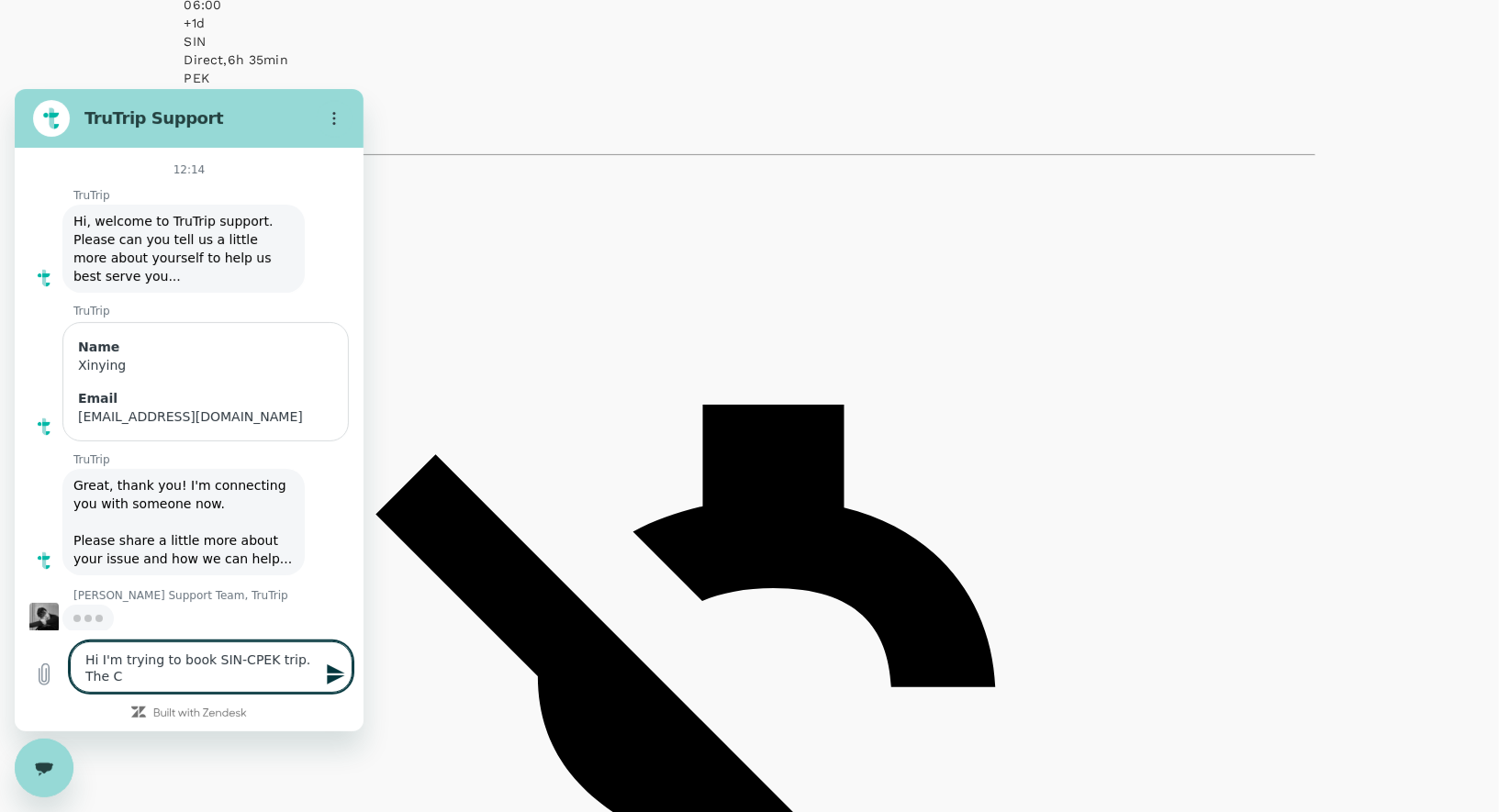
type textarea "Hi I'm trying to book SIN-CPEK trip. The Ch"
type textarea "x"
type textarea "Hi I'm trying to book SIN-CPEK trip. The Chi"
type textarea "x"
type textarea "Hi I'm trying to book SIN-CPEK trip. The Chin"
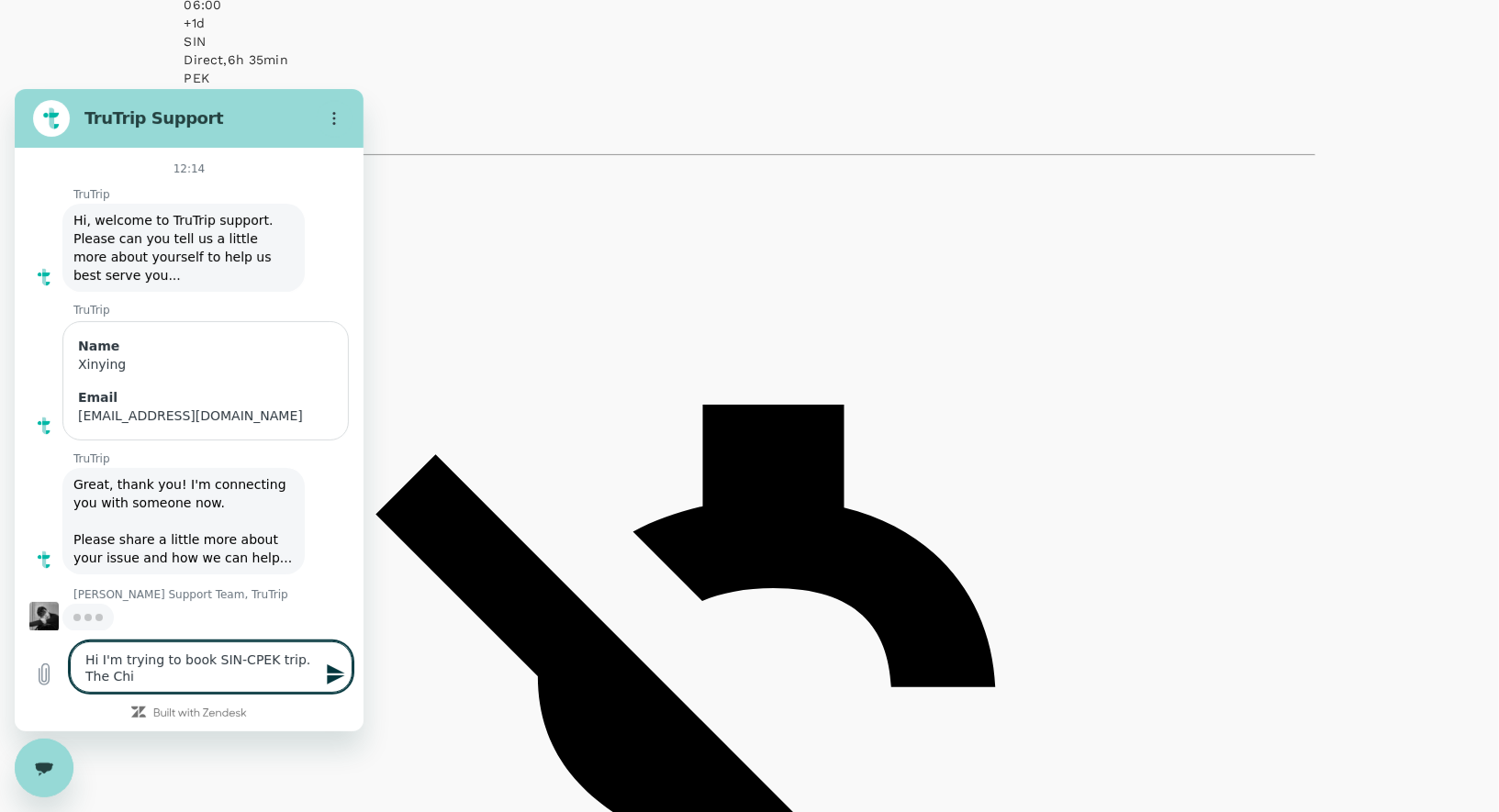
type textarea "x"
type textarea "Hi I'm trying to book SIN-CPEK trip. The [GEOGRAPHIC_DATA]"
type textarea "x"
type textarea "Hi I'm trying to book SIN-CPEK trip. The [GEOGRAPHIC_DATA]"
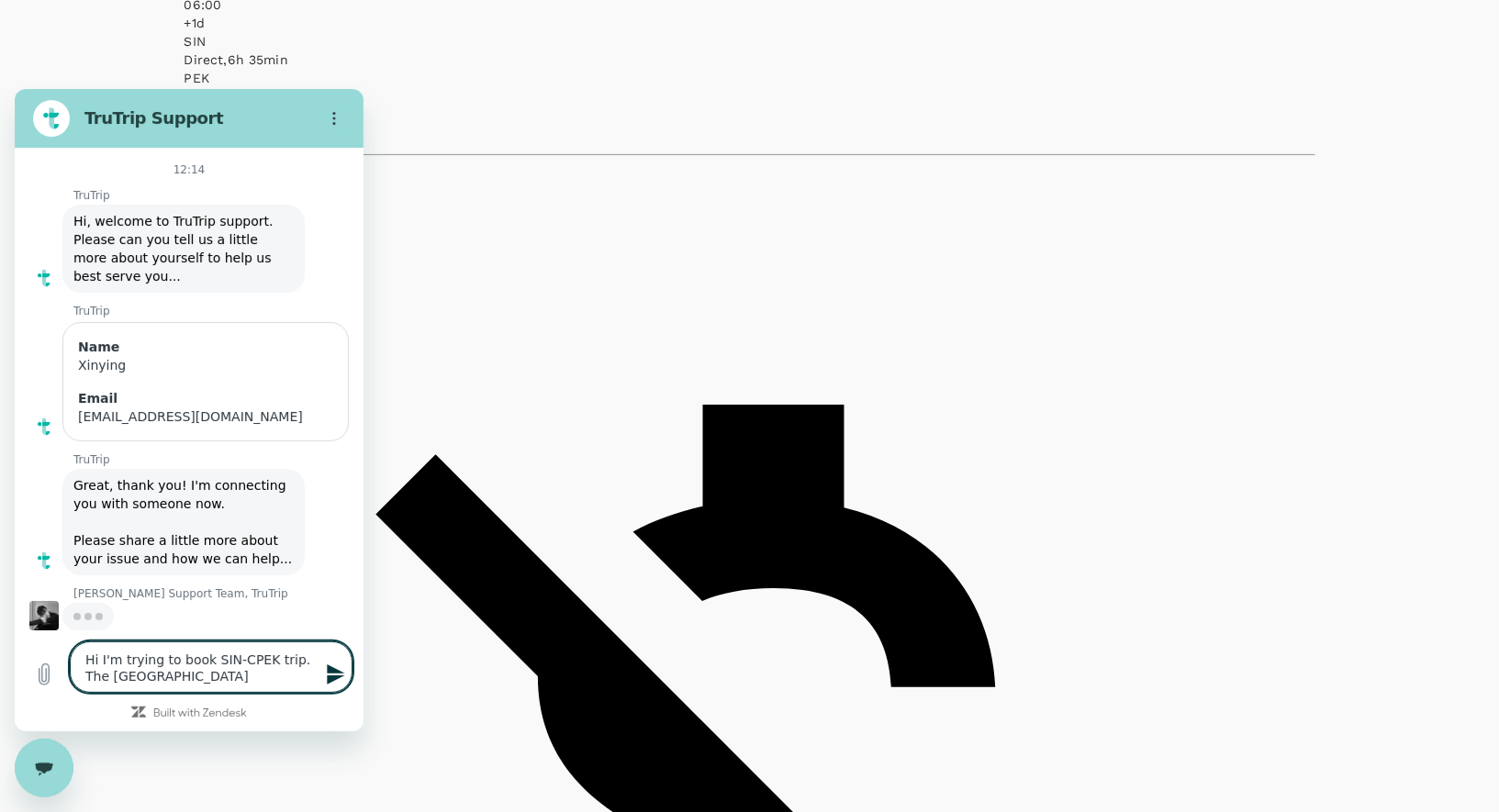
type textarea "x"
type textarea "Hi I'm trying to book SIN-CPEK trip. The [GEOGRAPHIC_DATA] E"
type textarea "x"
type textarea "Hi I'm trying to book SIN-CPEK trip. The China Ea"
type textarea "x"
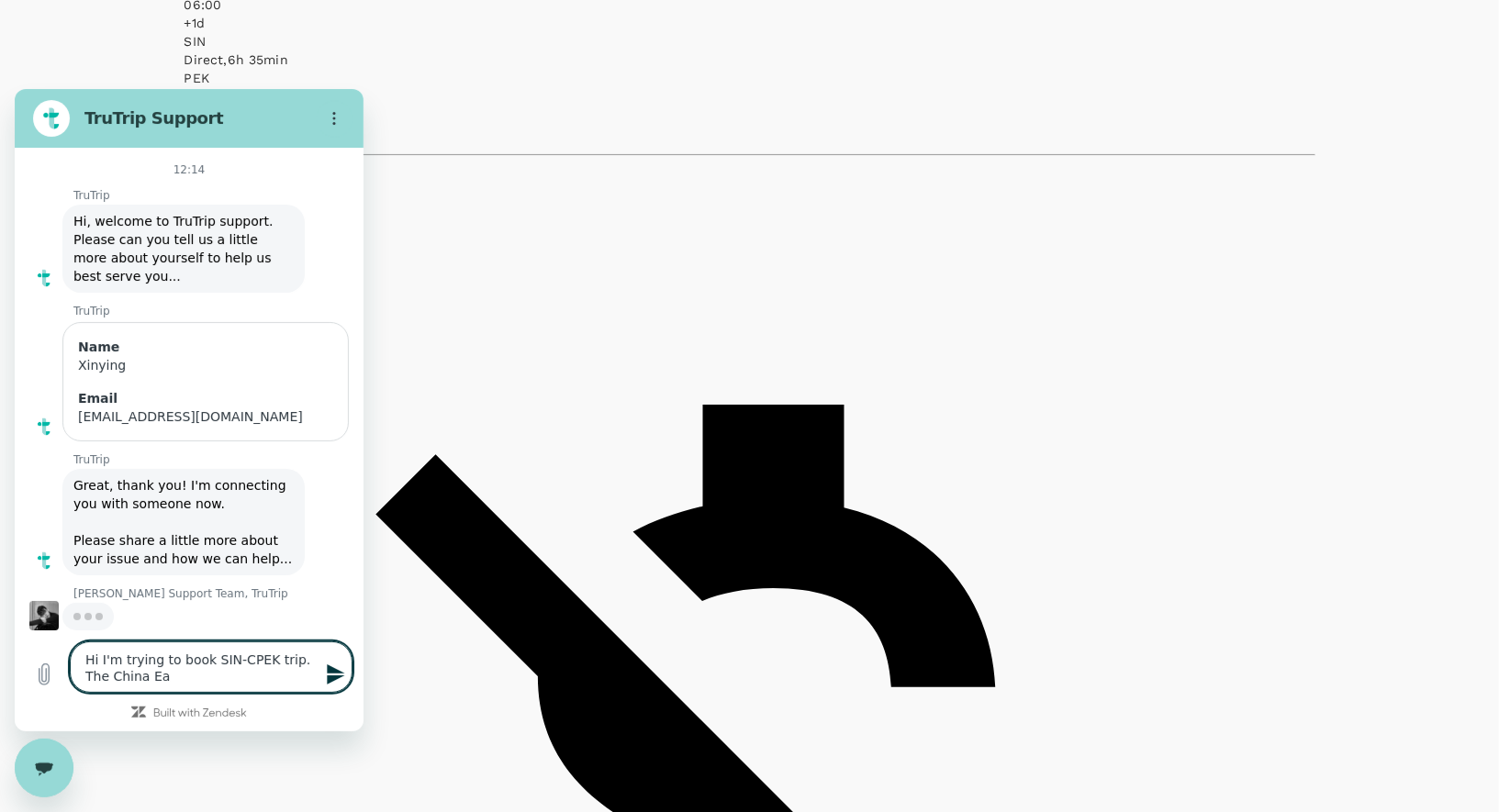
type textarea "Hi I'm trying to book SIN-CPEK trip. The China Eas"
type textarea "x"
type textarea "Hi I'm trying to book SIN-CPEK trip. The China Eass"
type textarea "x"
type textarea "Hi I'm trying to book SIN-CPEK trip. The China Eas"
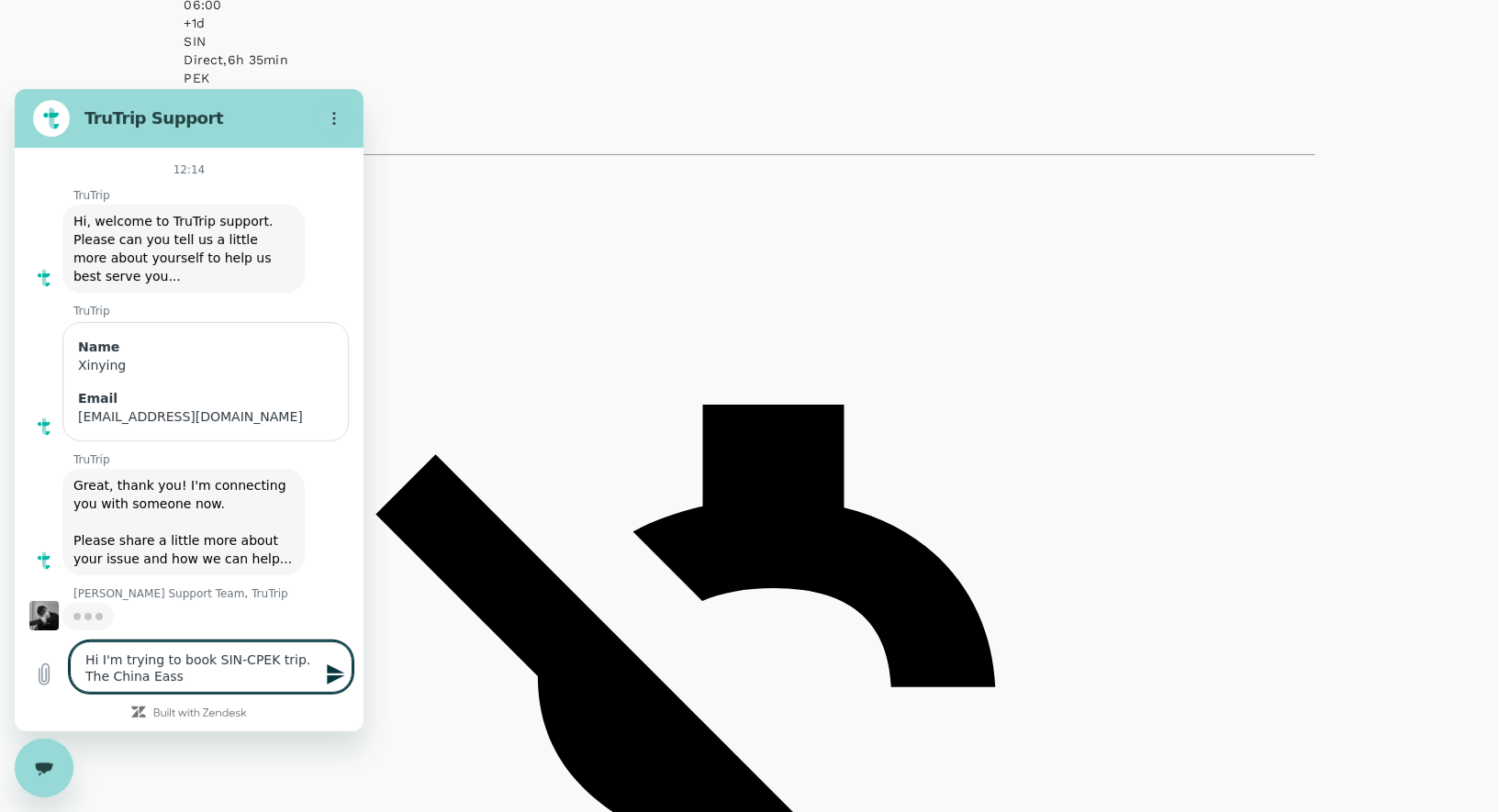
type textarea "x"
type textarea "Hi I'm trying to book SIN-CPEK trip. The China Ea"
type textarea "x"
type textarea "Hi I'm trying to book SIN-CPEK trip. The China Eas"
type textarea "x"
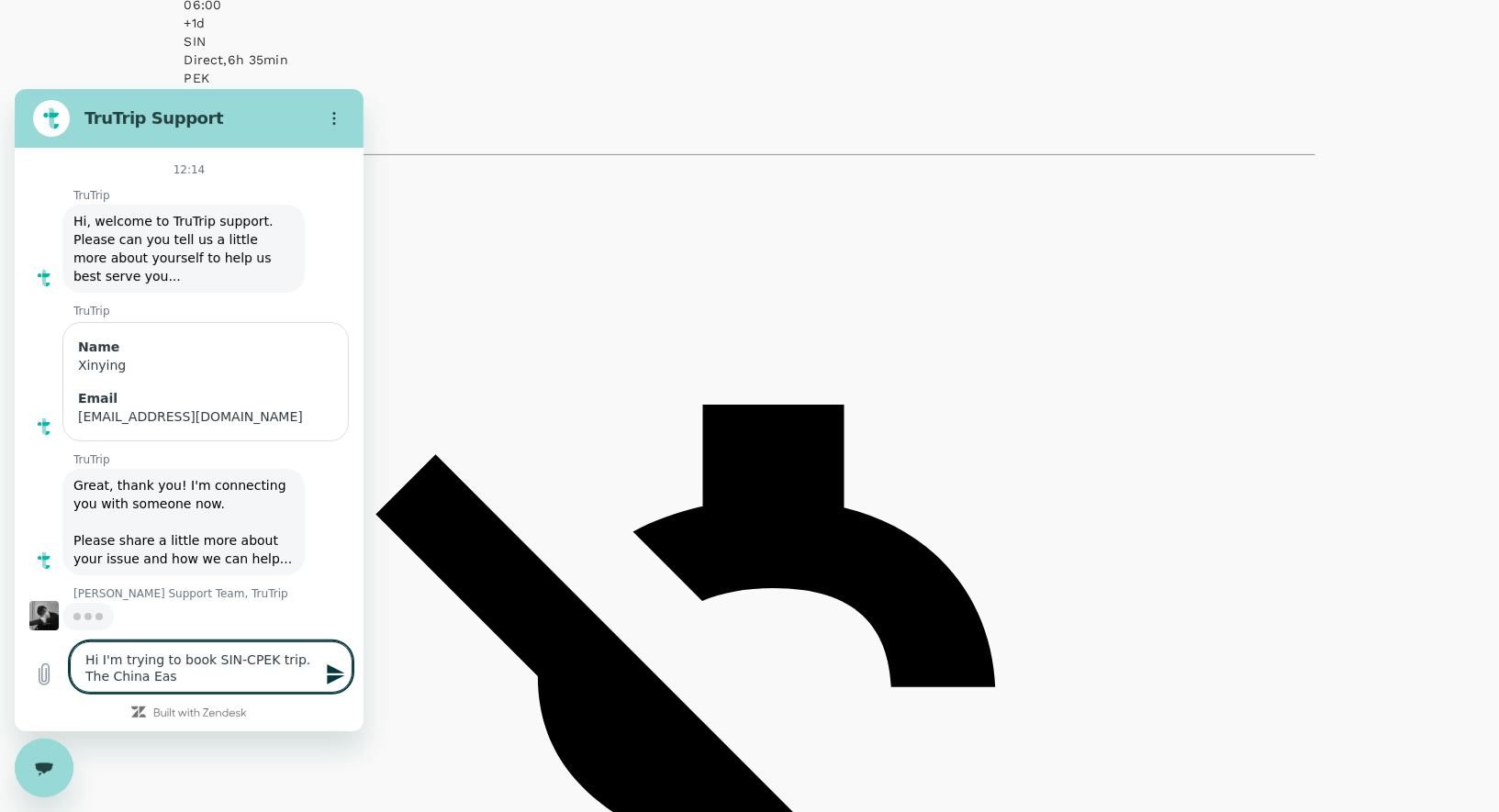
type textarea "Hi I'm trying to book SIN-CPEK trip. The [GEOGRAPHIC_DATA]"
type textarea "x"
type textarea "Hi I'm trying to book SIN-CPEK trip. The China Easte"
type textarea "x"
type textarea "Hi I'm trying to book SIN-CPEK trip. The China [DATE]"
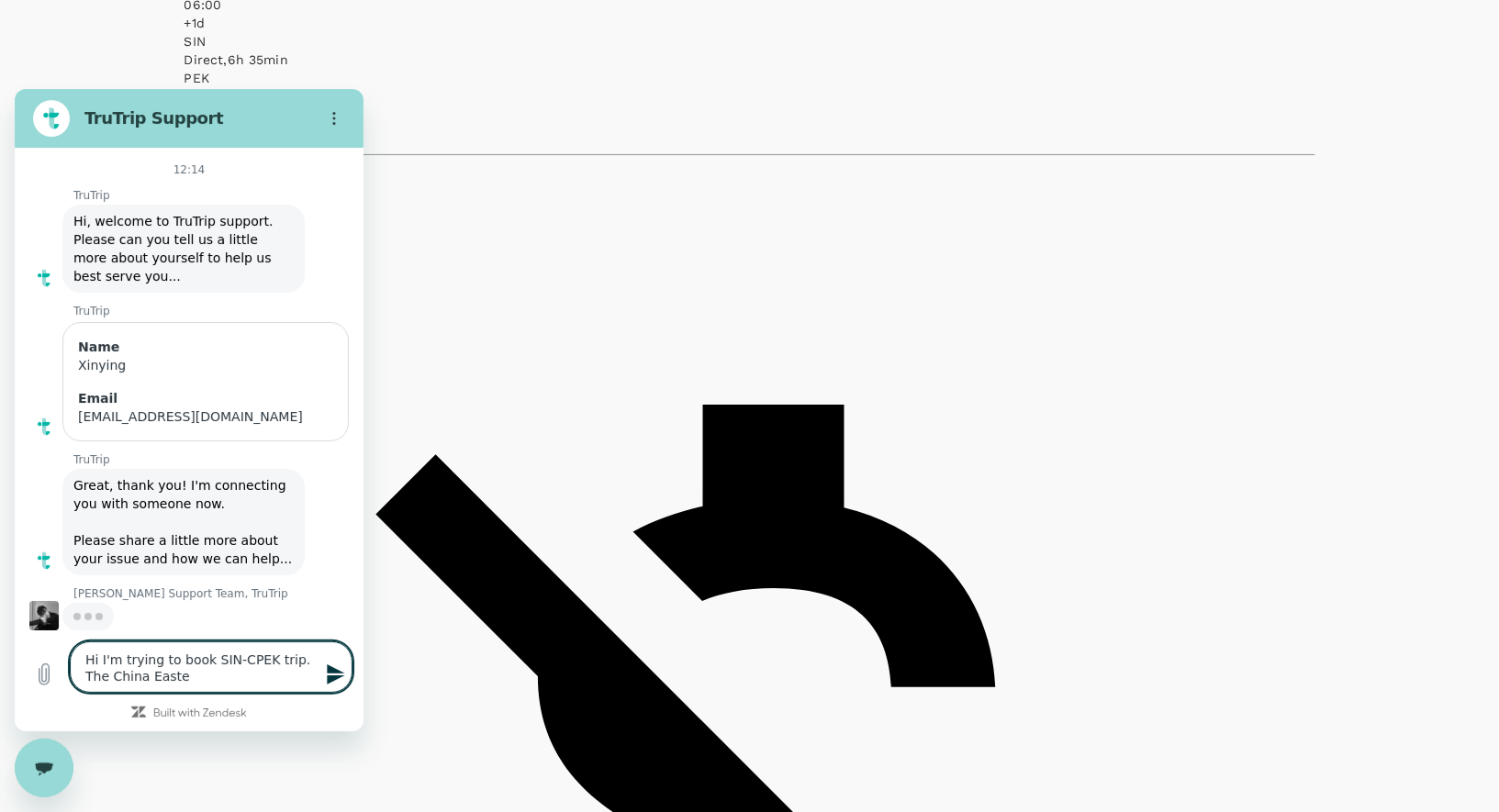
type textarea "x"
type textarea "Hi I'm trying to book SIN-CPEK trip. The China Eastern"
type textarea "x"
type textarea "Hi I'm trying to book SIN-CPEK trip. The China Eastern"
type textarea "x"
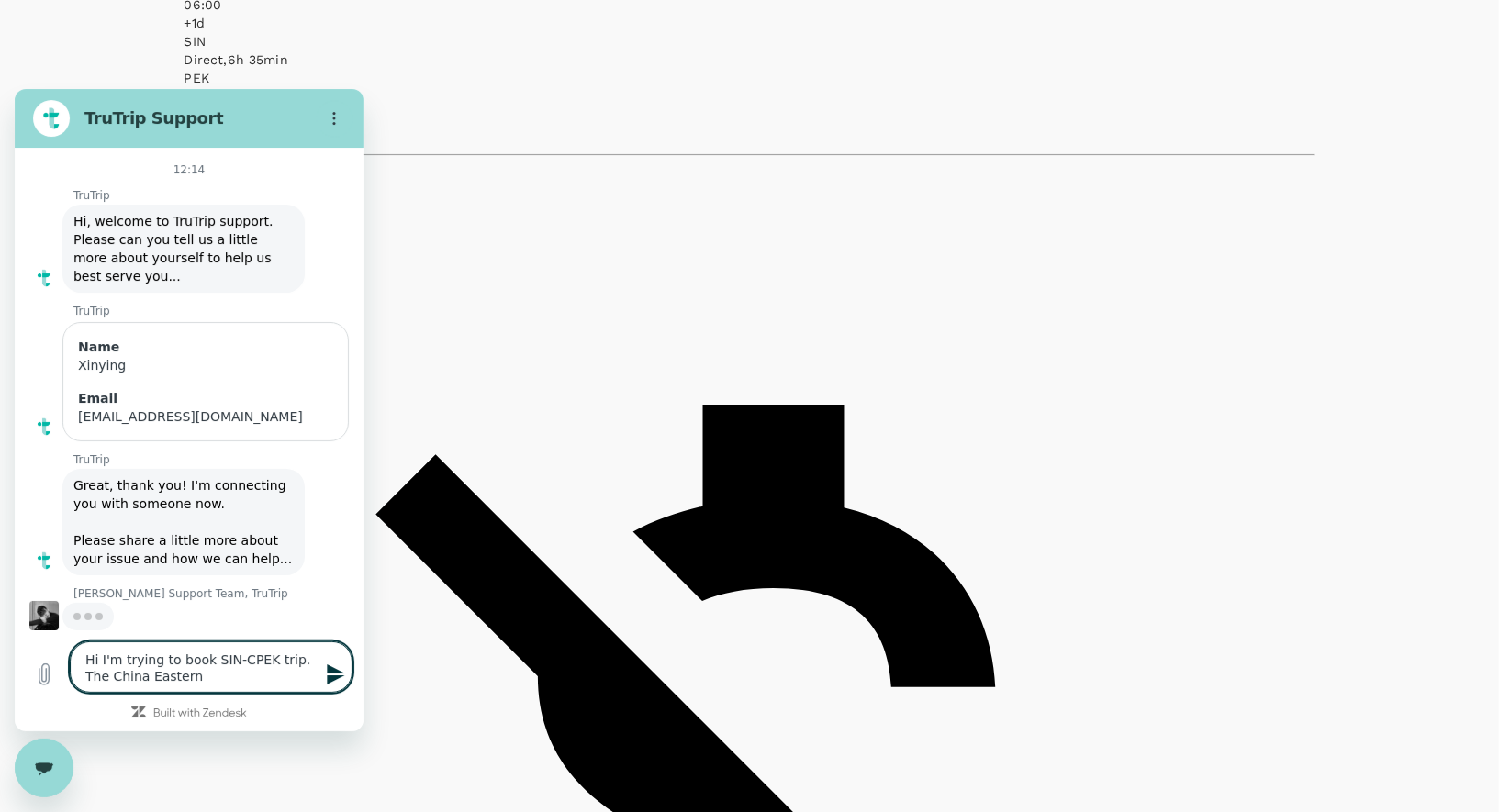
type textarea "Hi I'm trying to book SIN-CPEK trip. The China Eastern A"
type textarea "x"
type textarea "Hi I'm trying to book SIN-CPEK trip. The China Eastern Ai"
type textarea "x"
type textarea "Hi I'm trying to book SIN-CPEK trip. The China Eastern Air"
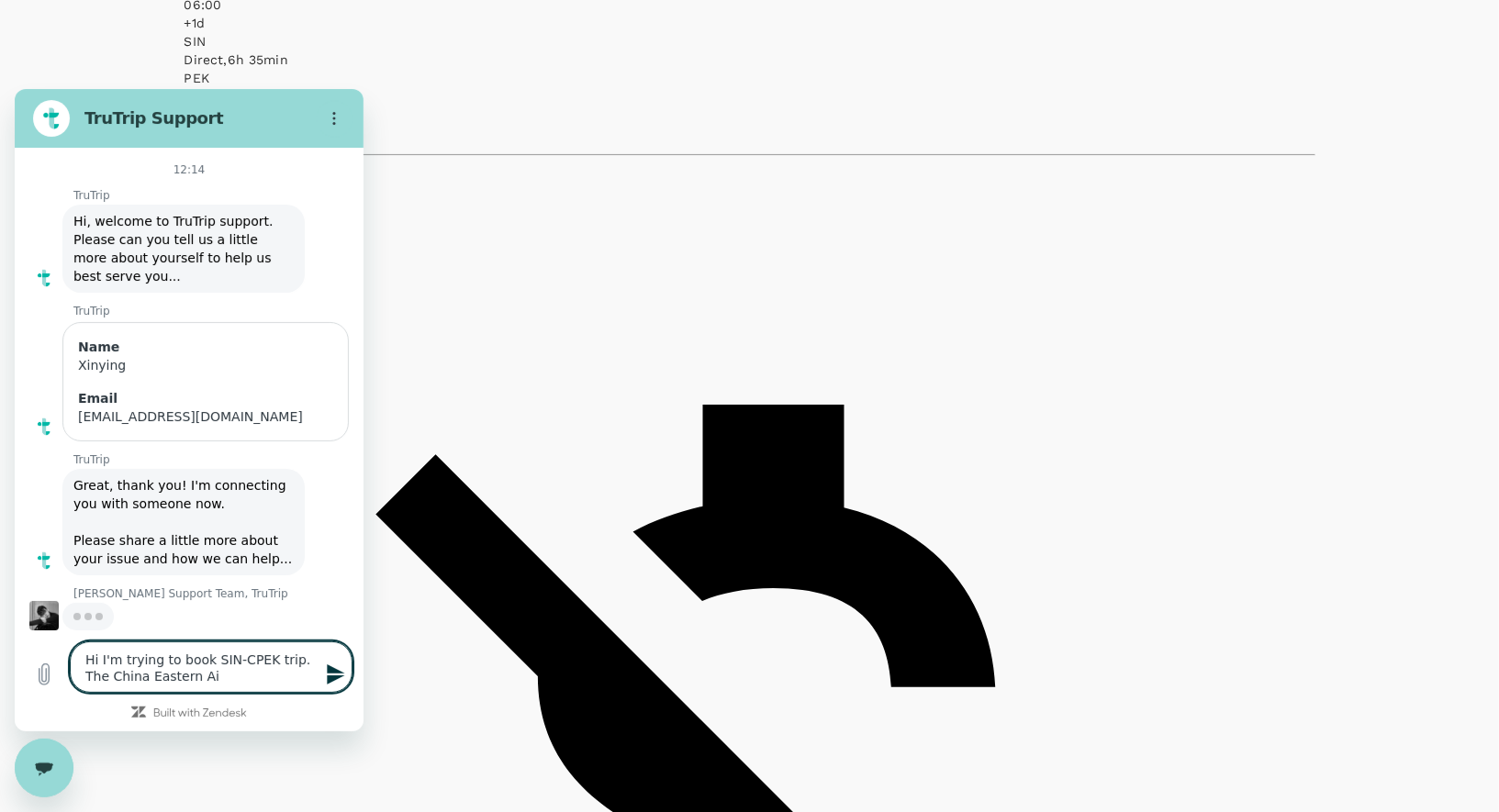
type textarea "x"
type textarea "Hi I'm trying to book SIN-CPEK trip. The China Eastern Airl"
type textarea "x"
type textarea "Hi I'm trying to book SIN-CPEK trip. The China Eastern Airli"
type textarea "x"
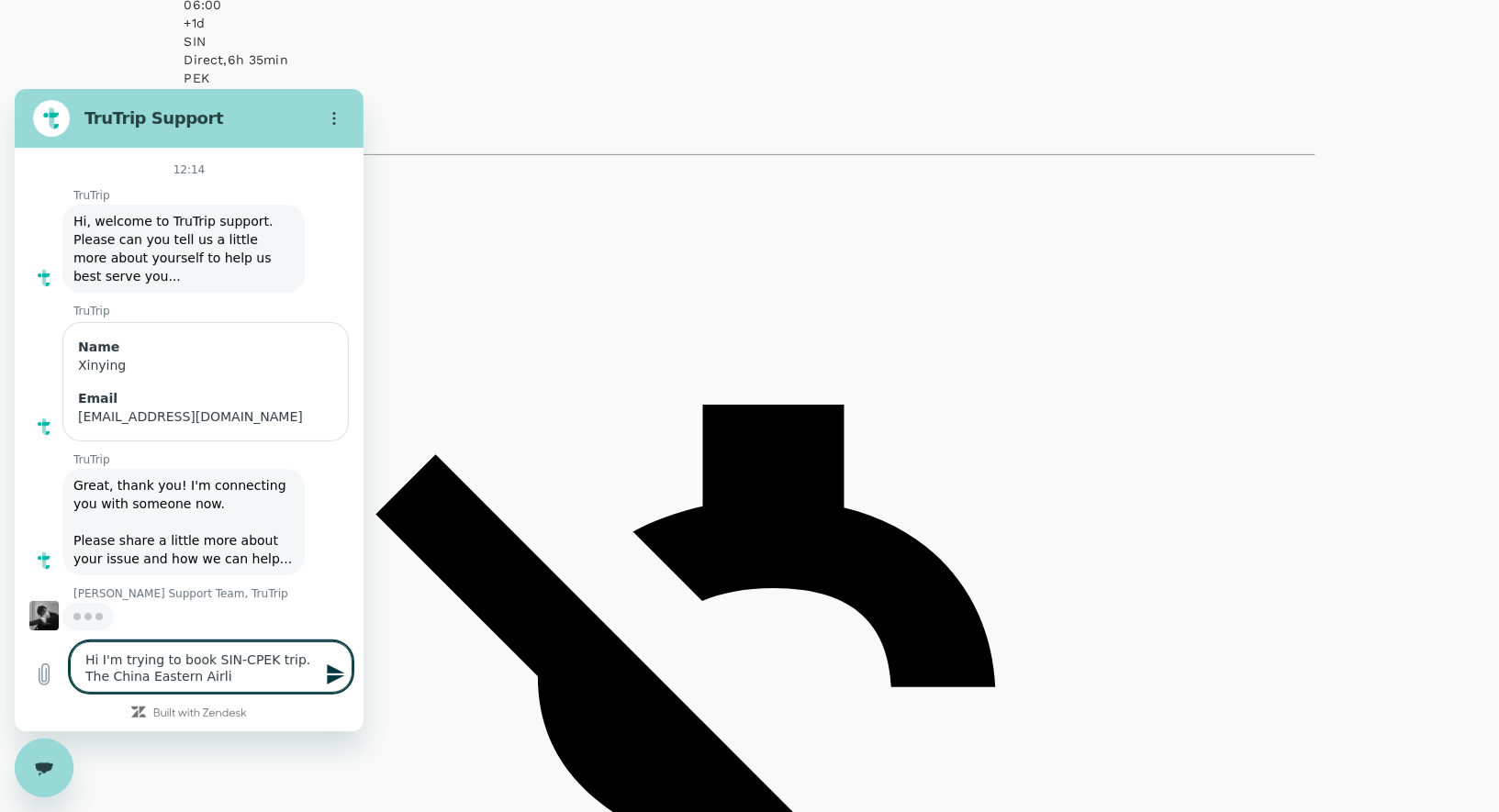
type textarea "Hi I'm trying to book SIN-CPEK trip. The China Eastern Airlin"
type textarea "x"
type textarea "Hi I'm trying to book SIN-CPEK trip. The China Eastern Airline"
type textarea "x"
type textarea "Hi I'm trying to book SIN-CPEK trip. The China Eastern Airline"
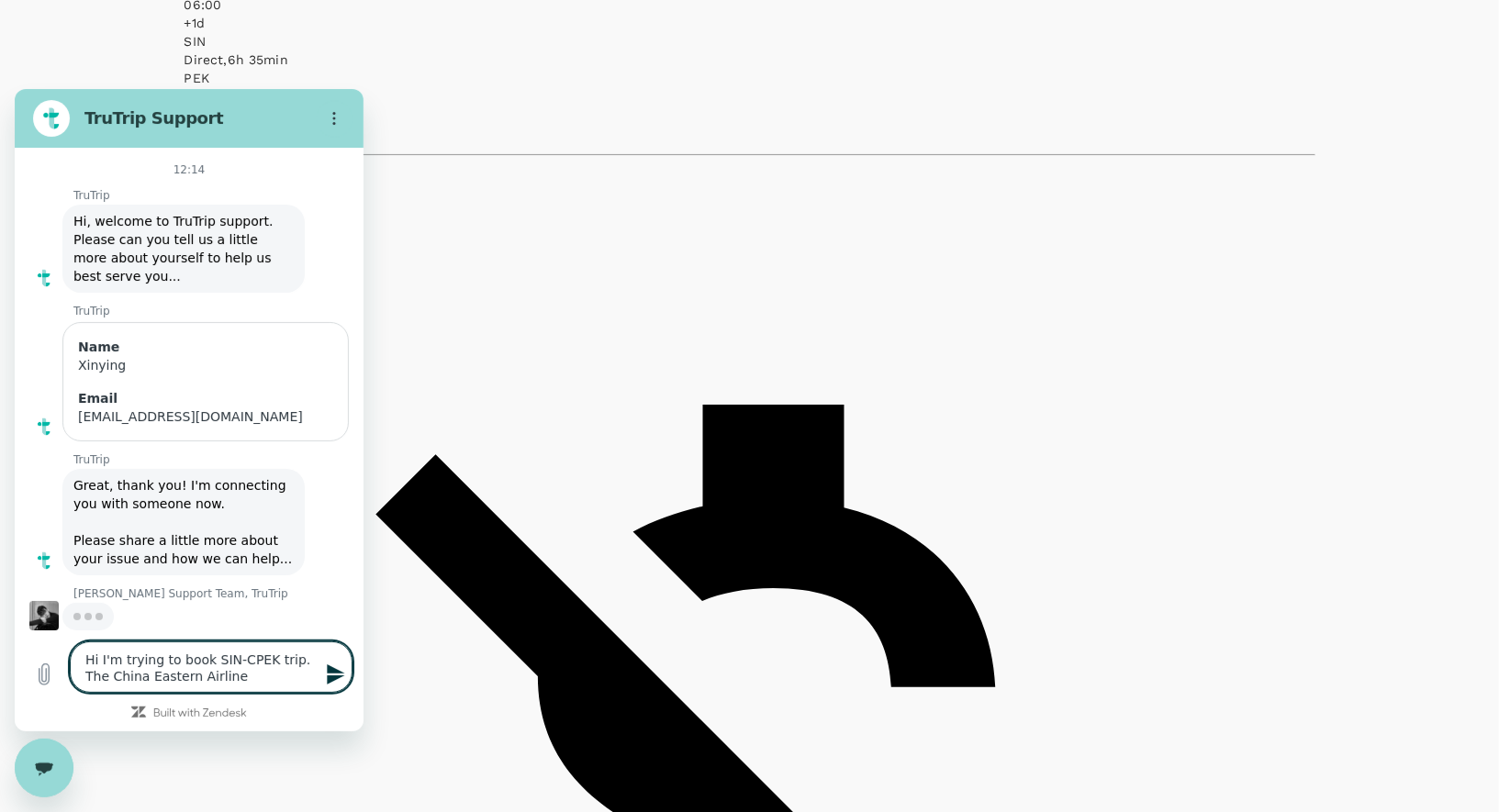
type textarea "x"
type textarea "Hi I'm trying to book SIN-CPEK trip. The China Eastern Airline o"
type textarea "x"
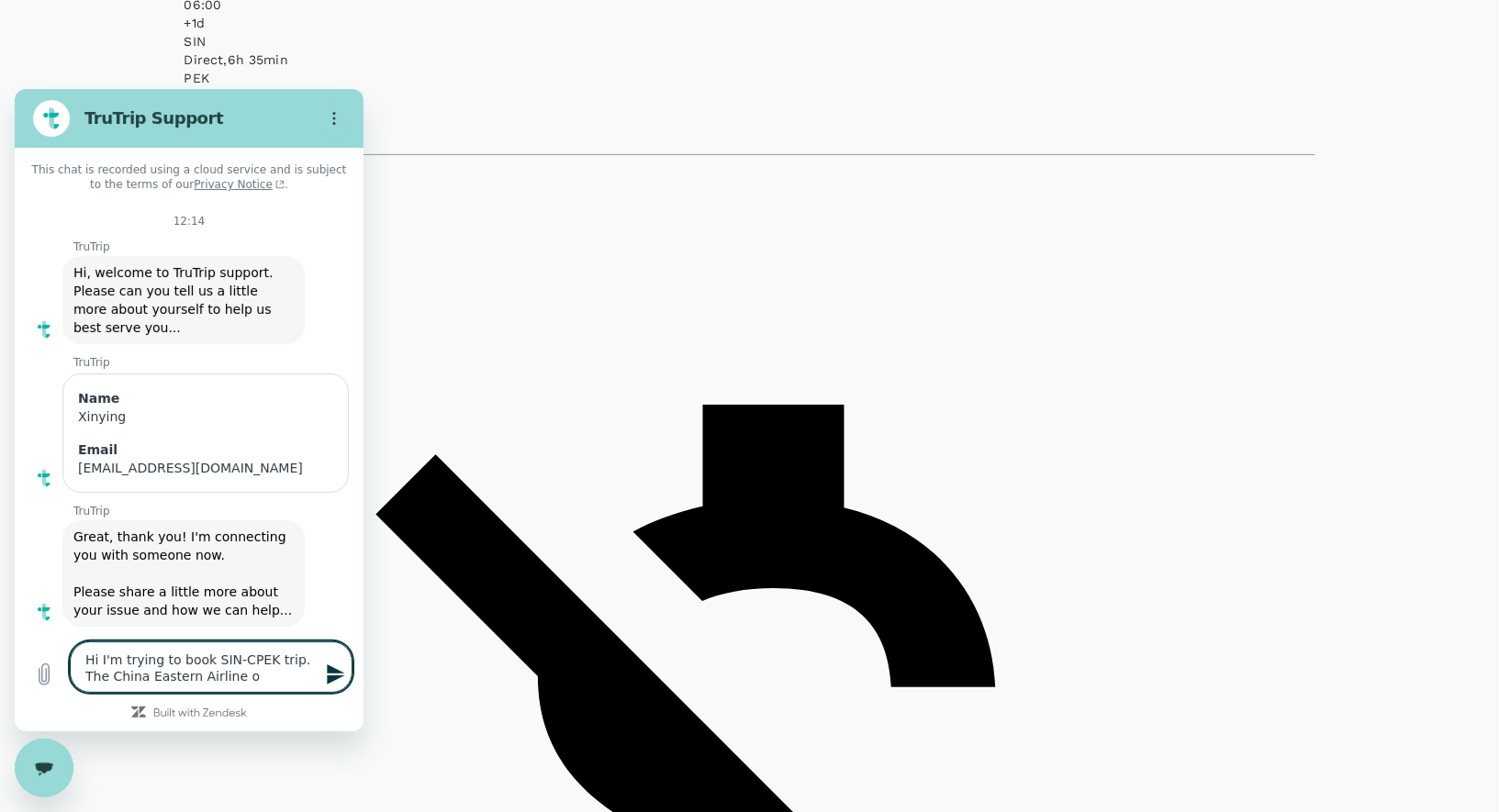
type textarea "Hi I'm trying to book SIN-CPEK trip. The China Eastern Airline op"
type textarea "x"
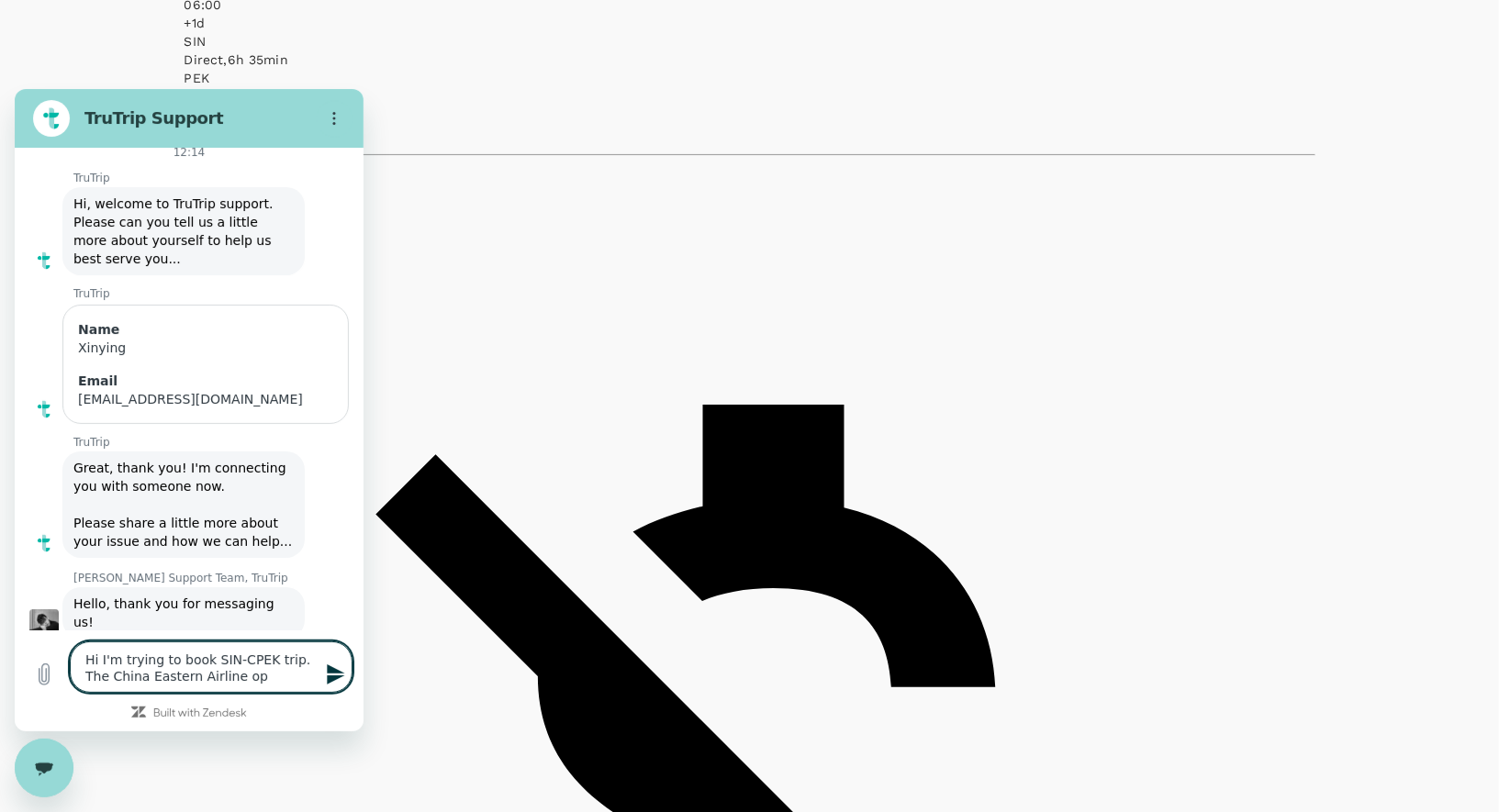
type textarea "Hi I'm trying to book SIN-CPEK trip. The China Eastern Airline opt"
type textarea "x"
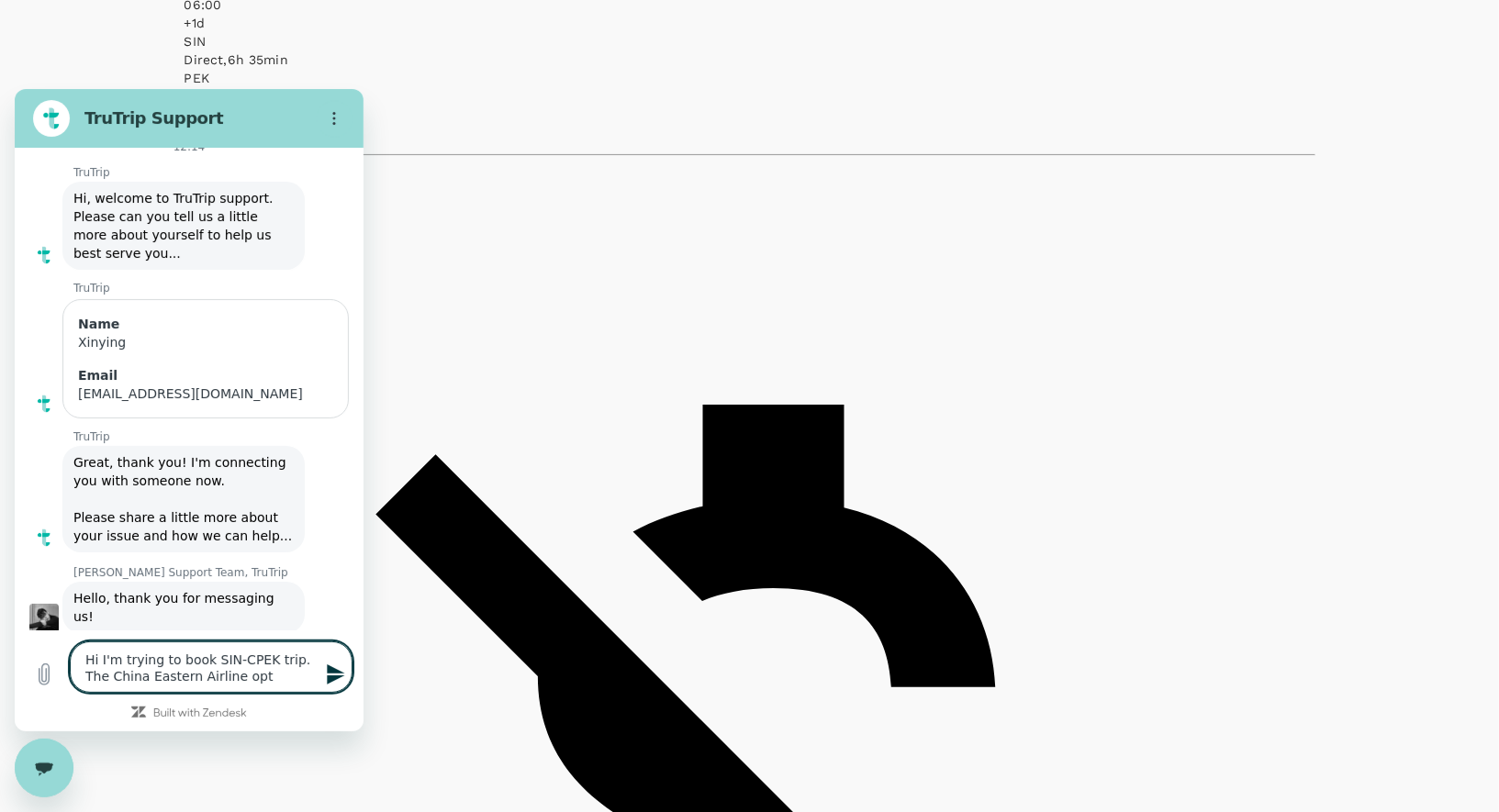
type textarea "Hi I'm trying to book SIN-CPEK trip. The China Eastern Airline opti"
type textarea "x"
type textarea "Hi I'm trying to book SIN-CPEK trip. The China Eastern Airline optio"
type textarea "x"
type textarea "Hi I'm trying to book SIN-CPEK trip. The China Eastern Airline option"
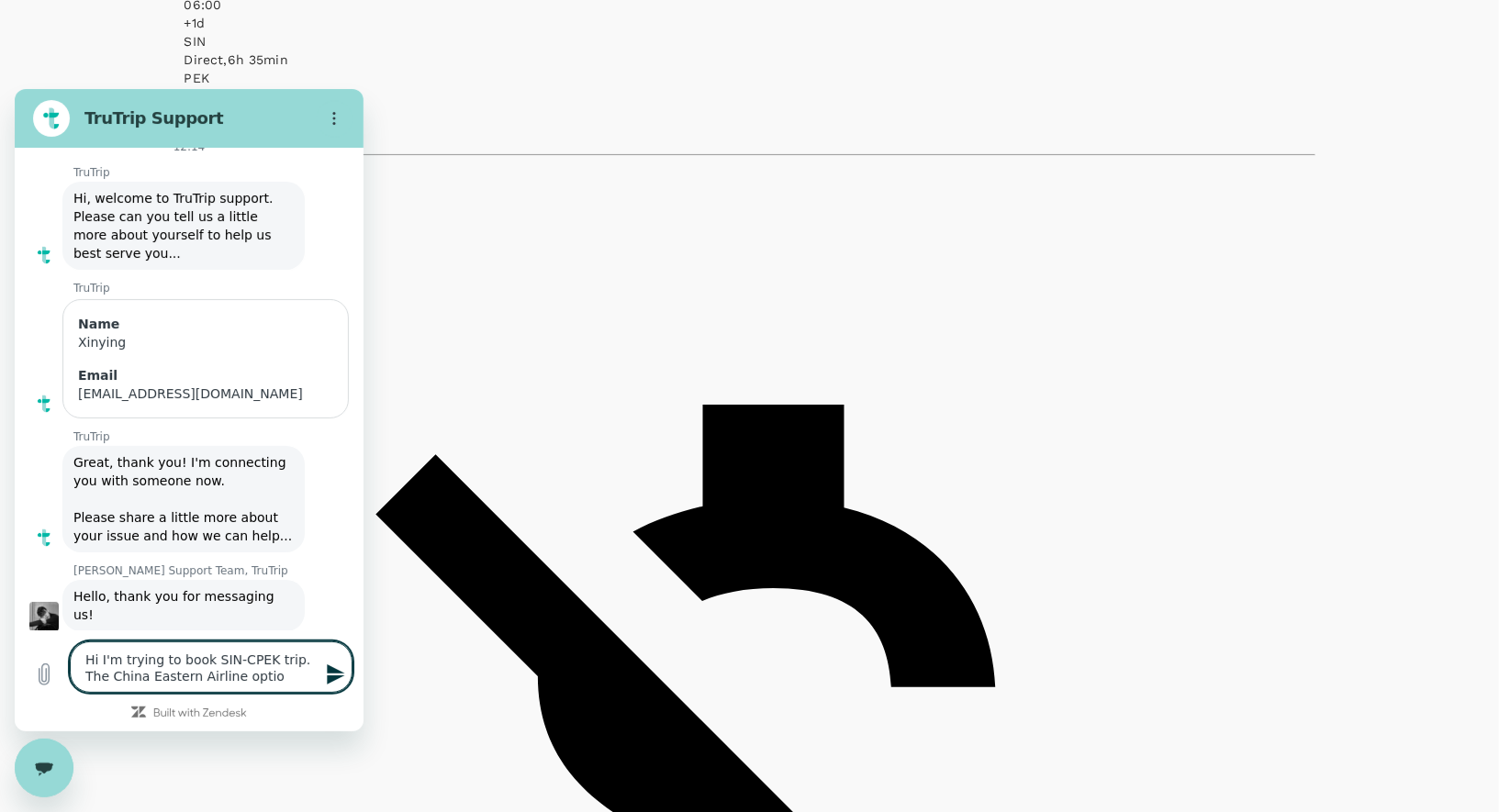
type textarea "x"
type textarea "Hi I'm trying to book SIN-CPEK trip. The China Eastern Airline option"
type textarea "x"
type textarea "Hi I'm trying to book SIN-CPEK trip. The China Eastern Airline option d"
type textarea "x"
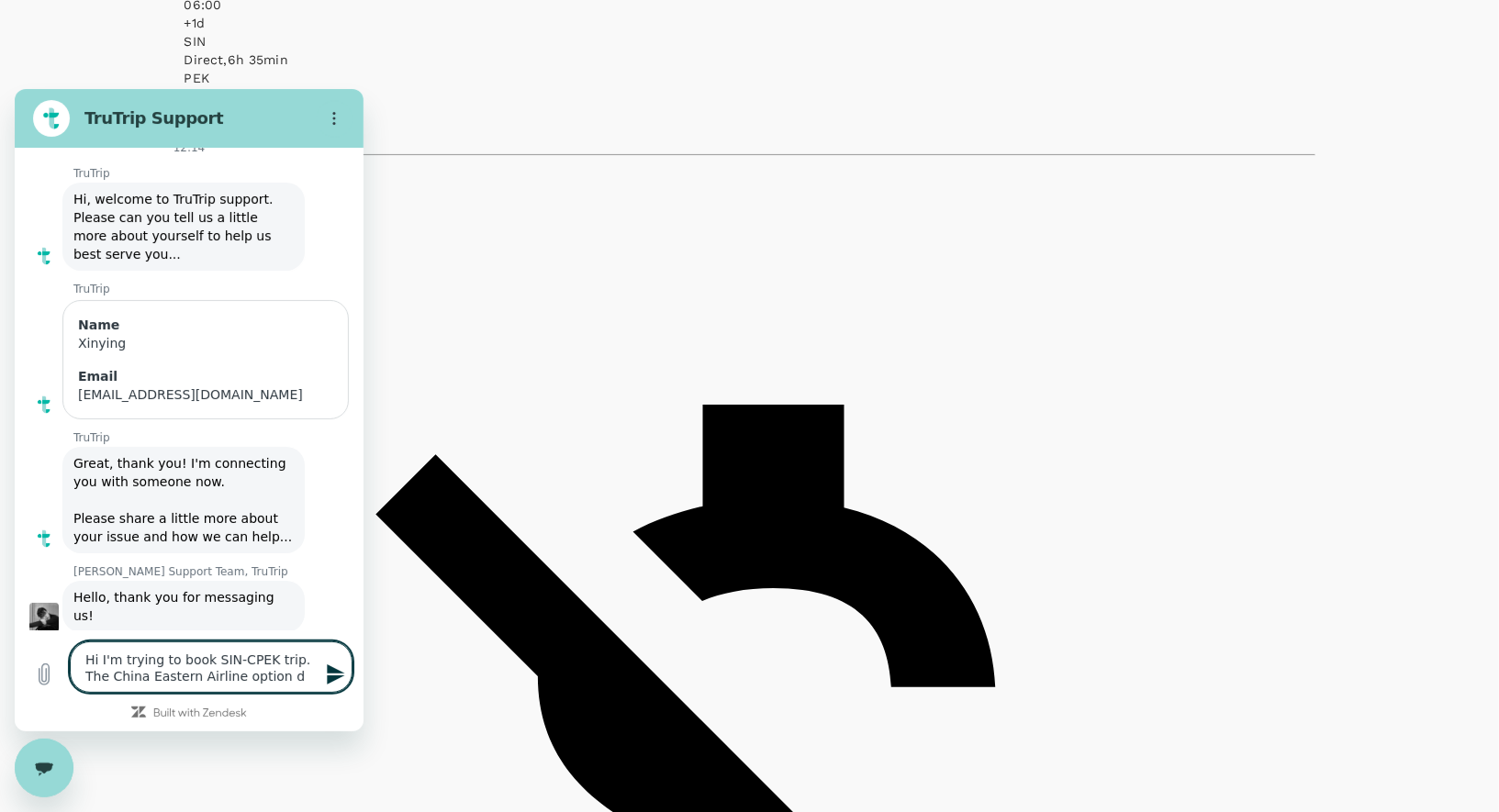
scroll to position [76, 0]
type textarea "Hi I'm trying to book SIN-CPEK trip. The China Eastern Airline option do"
type textarea "x"
type textarea "Hi I'm trying to book SIN-CPEK trip. The China Eastern Airline option doe"
type textarea "x"
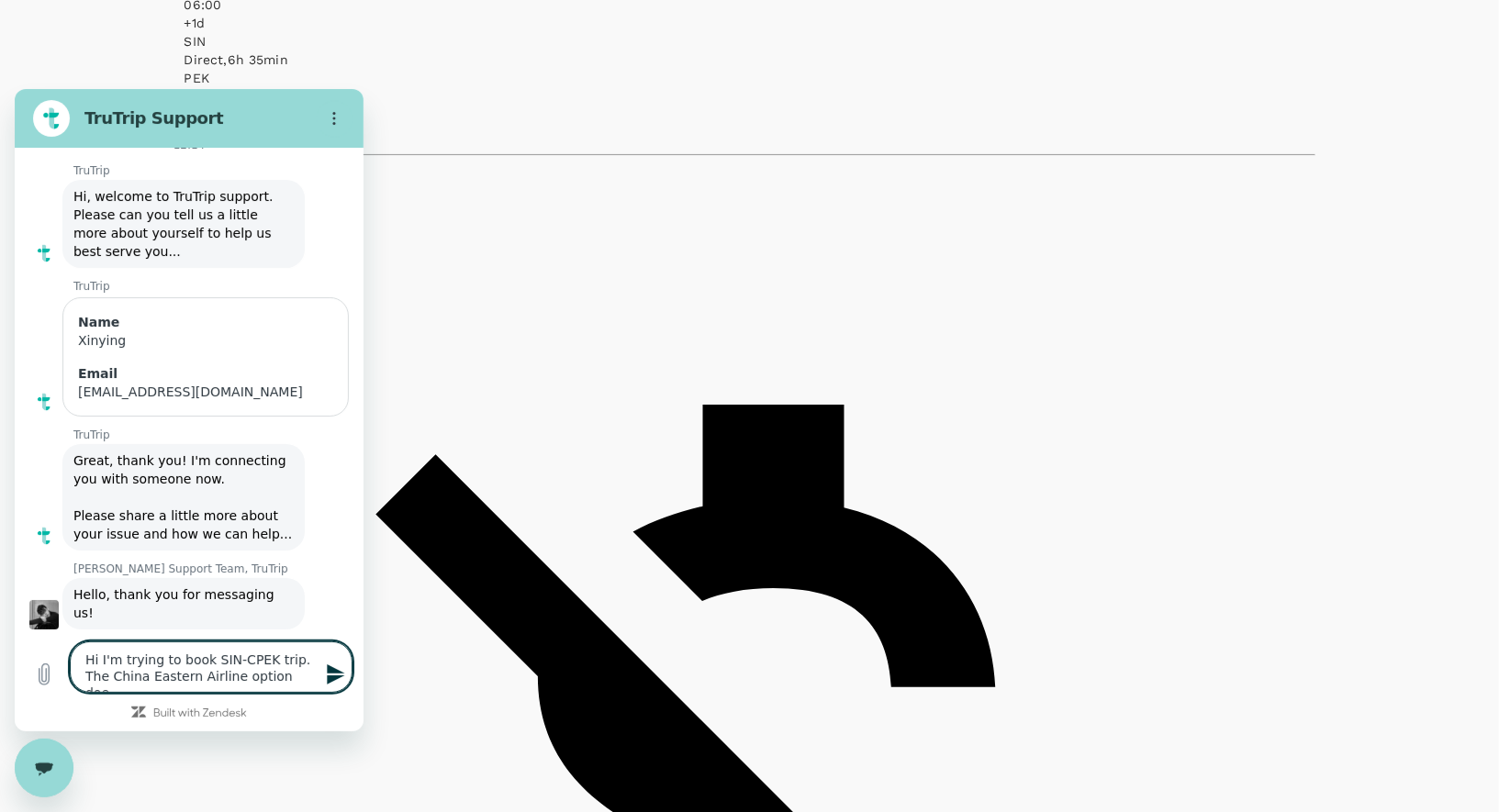
type textarea "Hi I'm trying to book SIN-CPEK trip. The China Eastern Airline option does"
type textarea "x"
type textarea "Hi I'm trying to book SIN-CPEK trip. The China Eastern Airline option does"
type textarea "x"
type textarea "Hi I'm trying to book SIN-CPEK trip. The China Eastern Airline option does n"
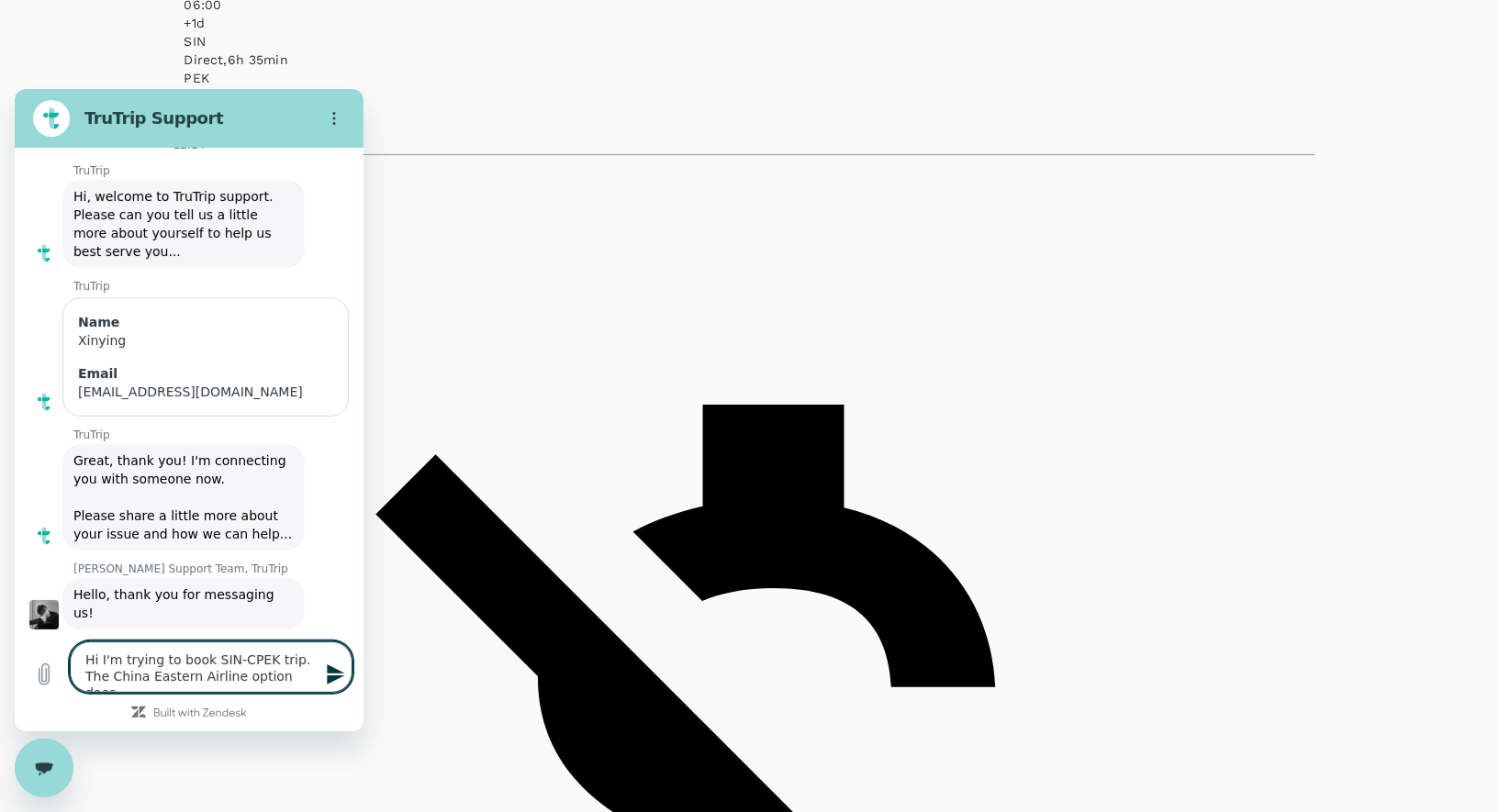
type textarea "x"
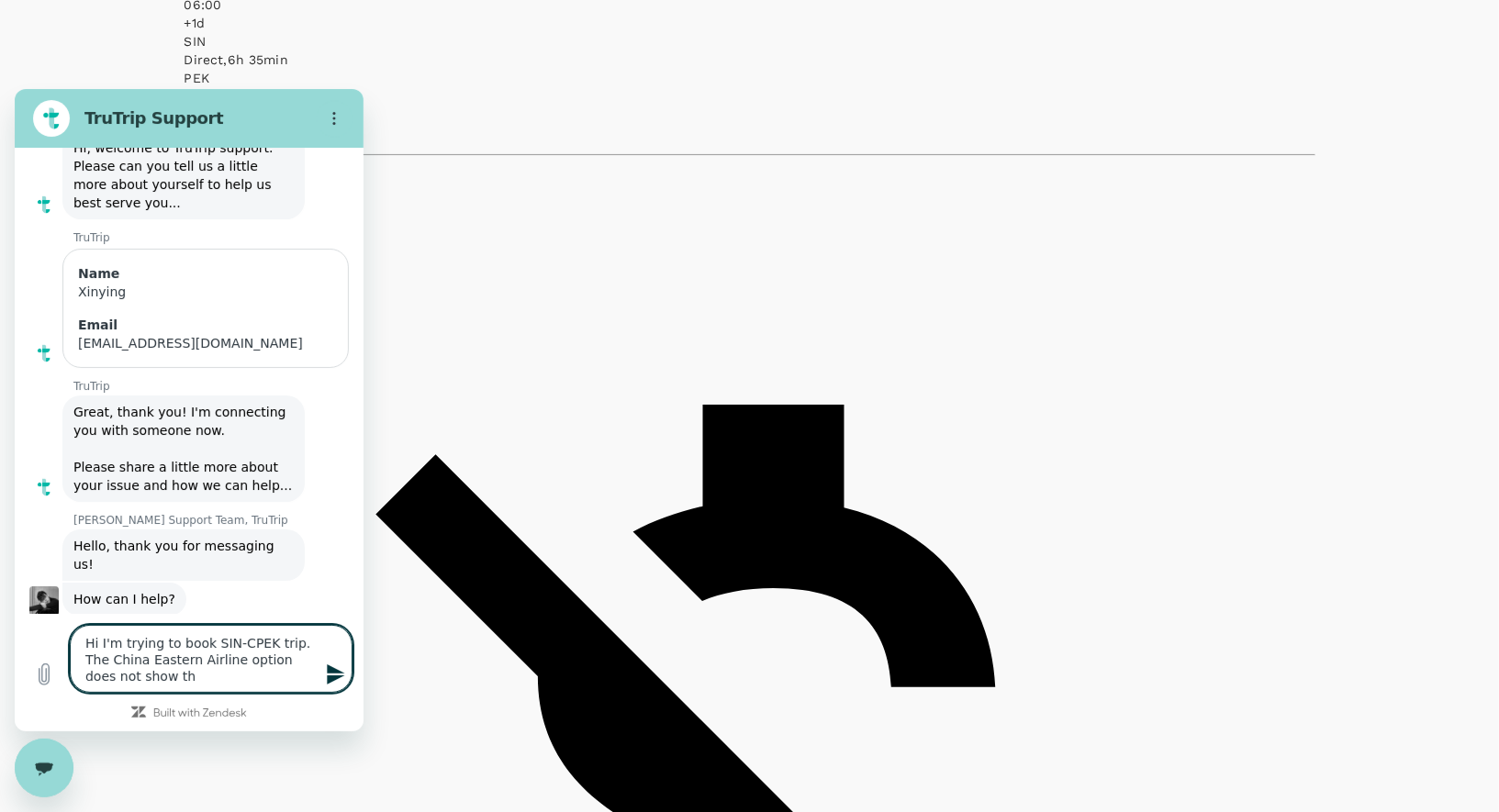
scroll to position [128, 0]
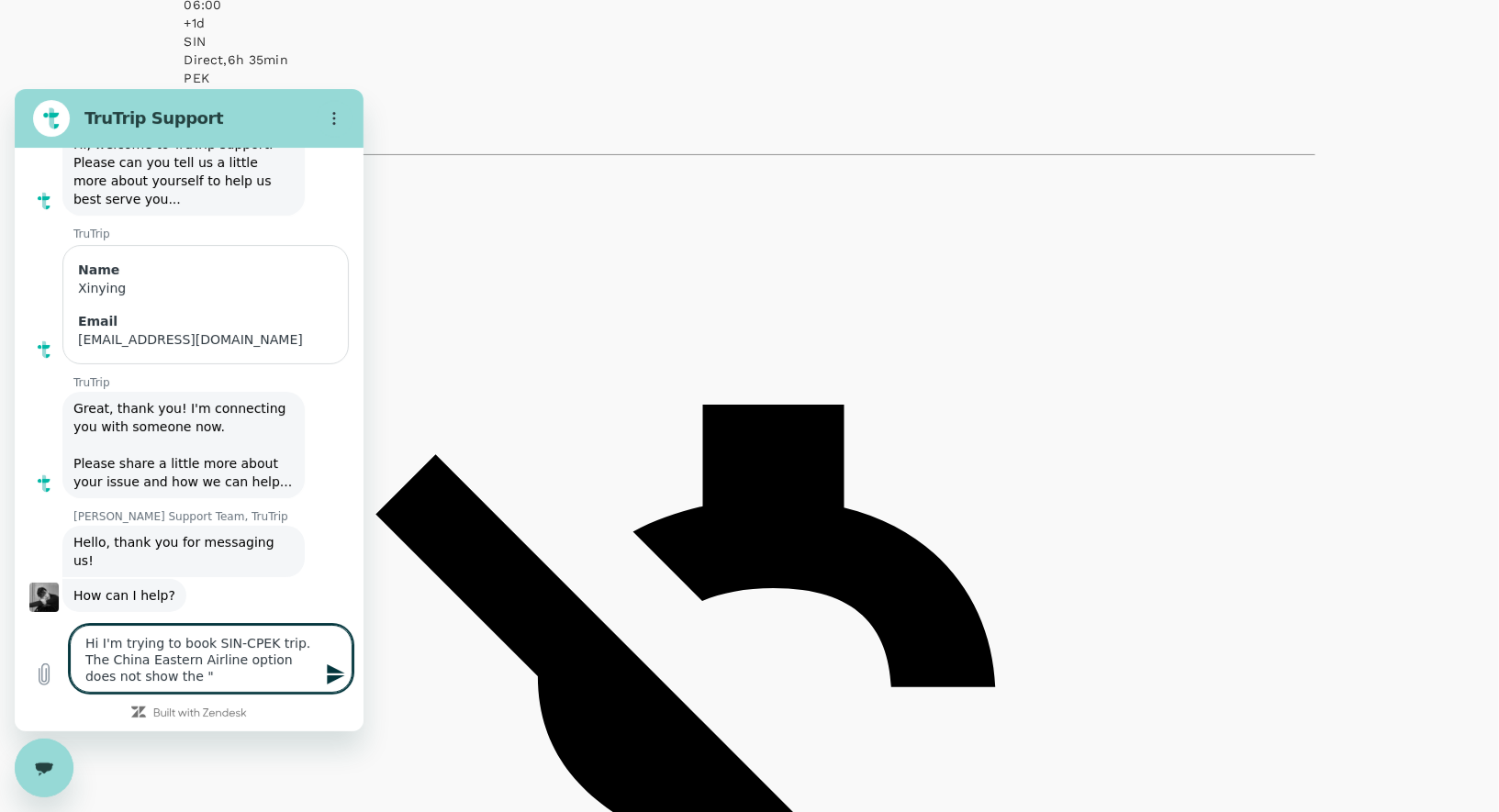
paste textarea "You can find all info about cancellation and refund terms, flight flexibility a…"
drag, startPoint x: 291, startPoint y: 642, endPoint x: 172, endPoint y: 638, distance: 119.1
click at [172, 638] on textarea "Hi I'm trying to book SIN-CPEK trip. The China Eastern Airline option does not …" at bounding box center [211, 641] width 283 height 101
click at [105, 673] on textarea "Hi I'm trying to book SIN-CPEK trip. The China Eastern Airline option does not …" at bounding box center [211, 641] width 283 height 101
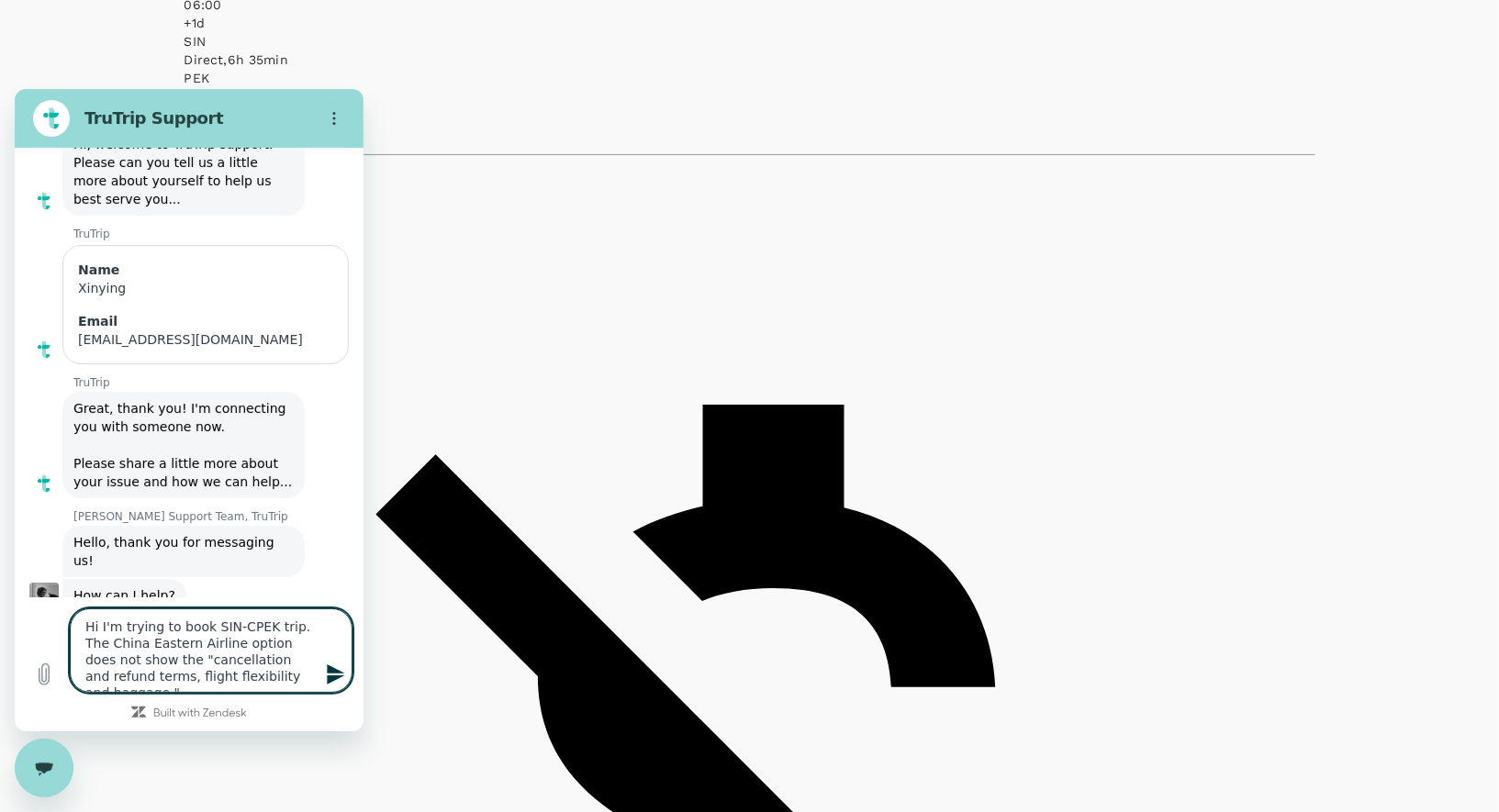
click at [336, 675] on icon "Send message" at bounding box center [335, 672] width 17 height 20
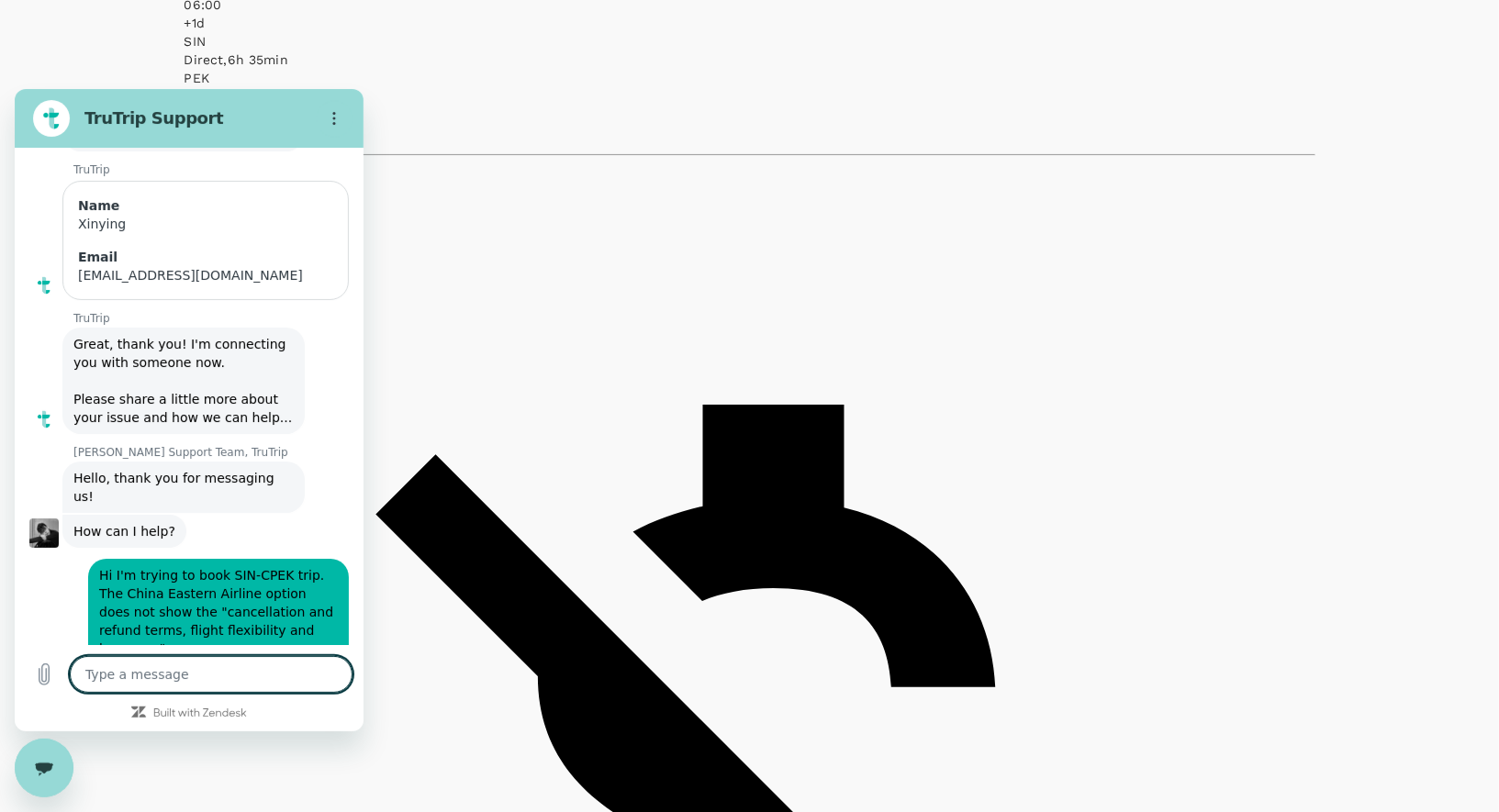
scroll to position [195, 0]
click at [242, 674] on textarea at bounding box center [211, 673] width 283 height 37
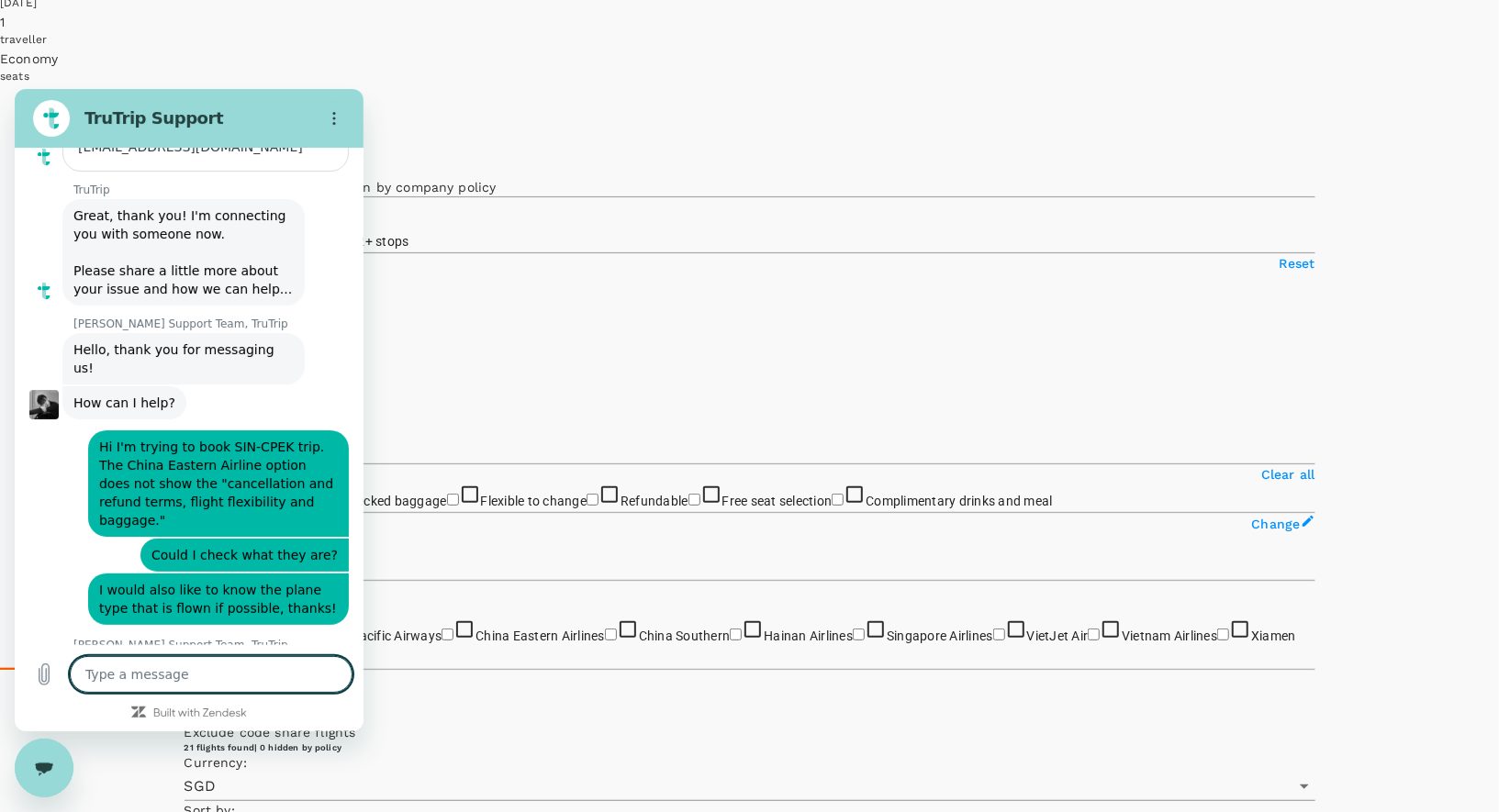
scroll to position [319, 0]
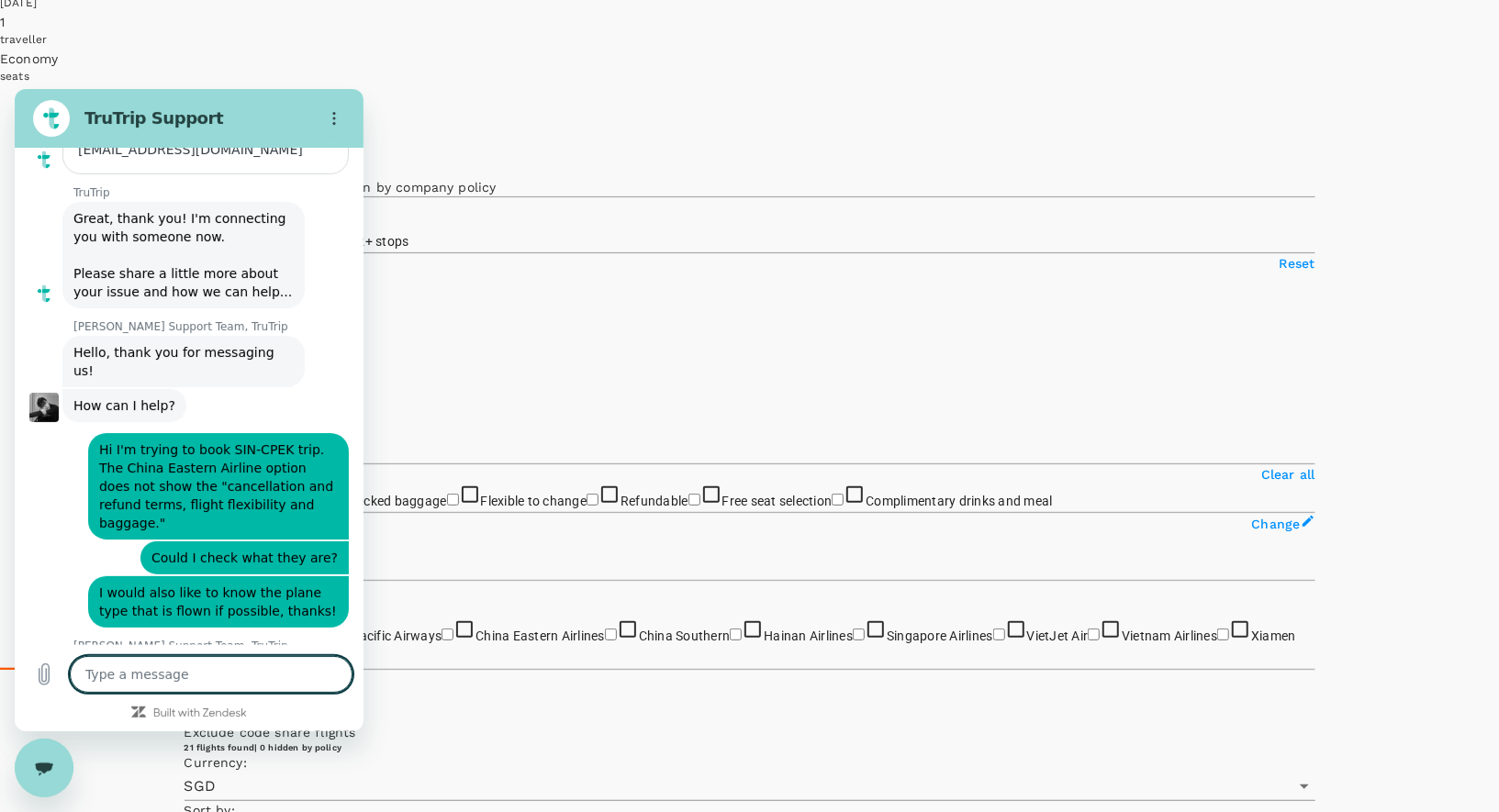
click at [220, 681] on textarea at bounding box center [211, 673] width 283 height 37
click at [49, 676] on icon "Upload file" at bounding box center [44, 673] width 10 height 21
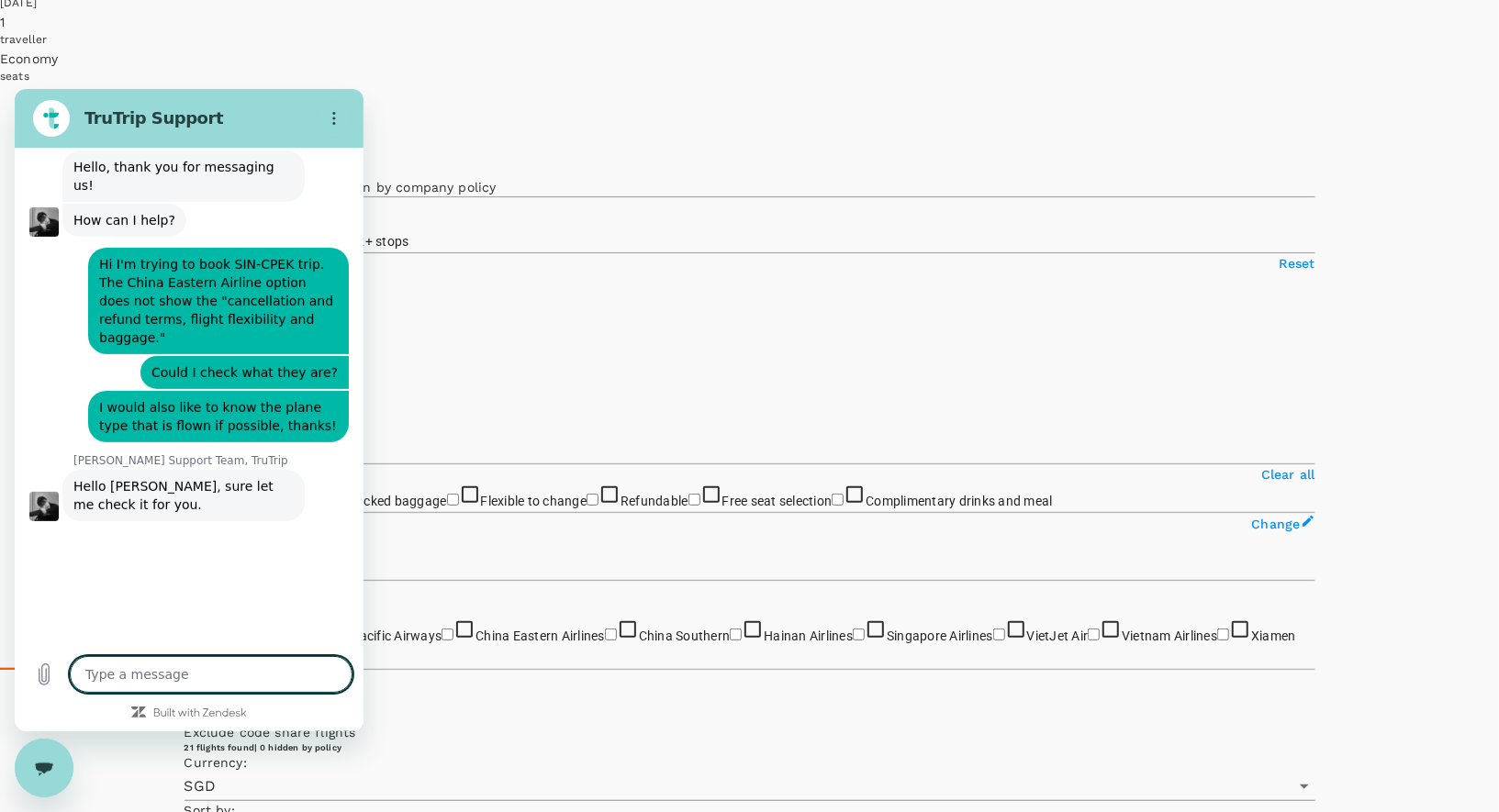
scroll to position [507, 0]
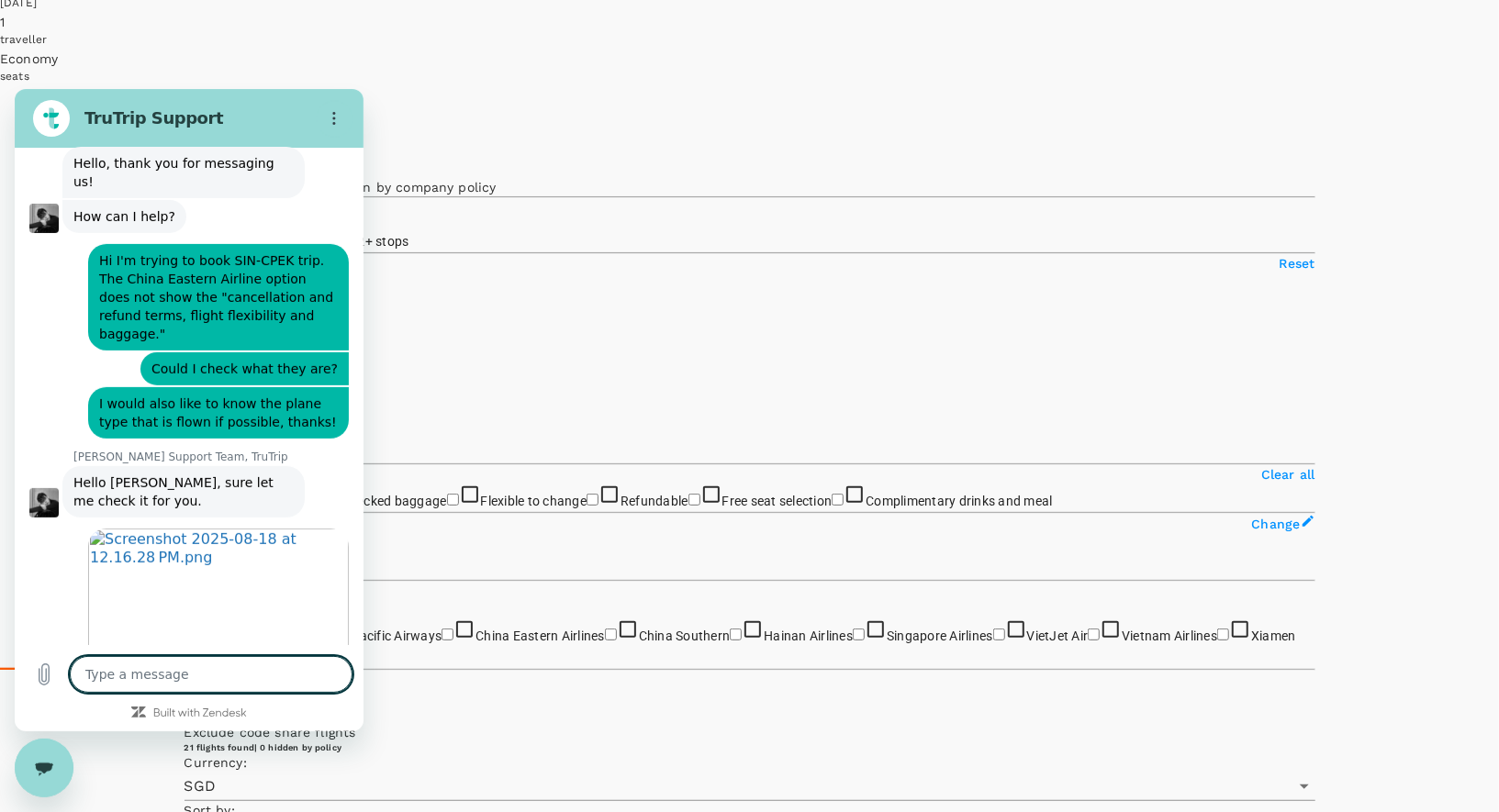
click at [189, 673] on textarea at bounding box center [211, 673] width 283 height 37
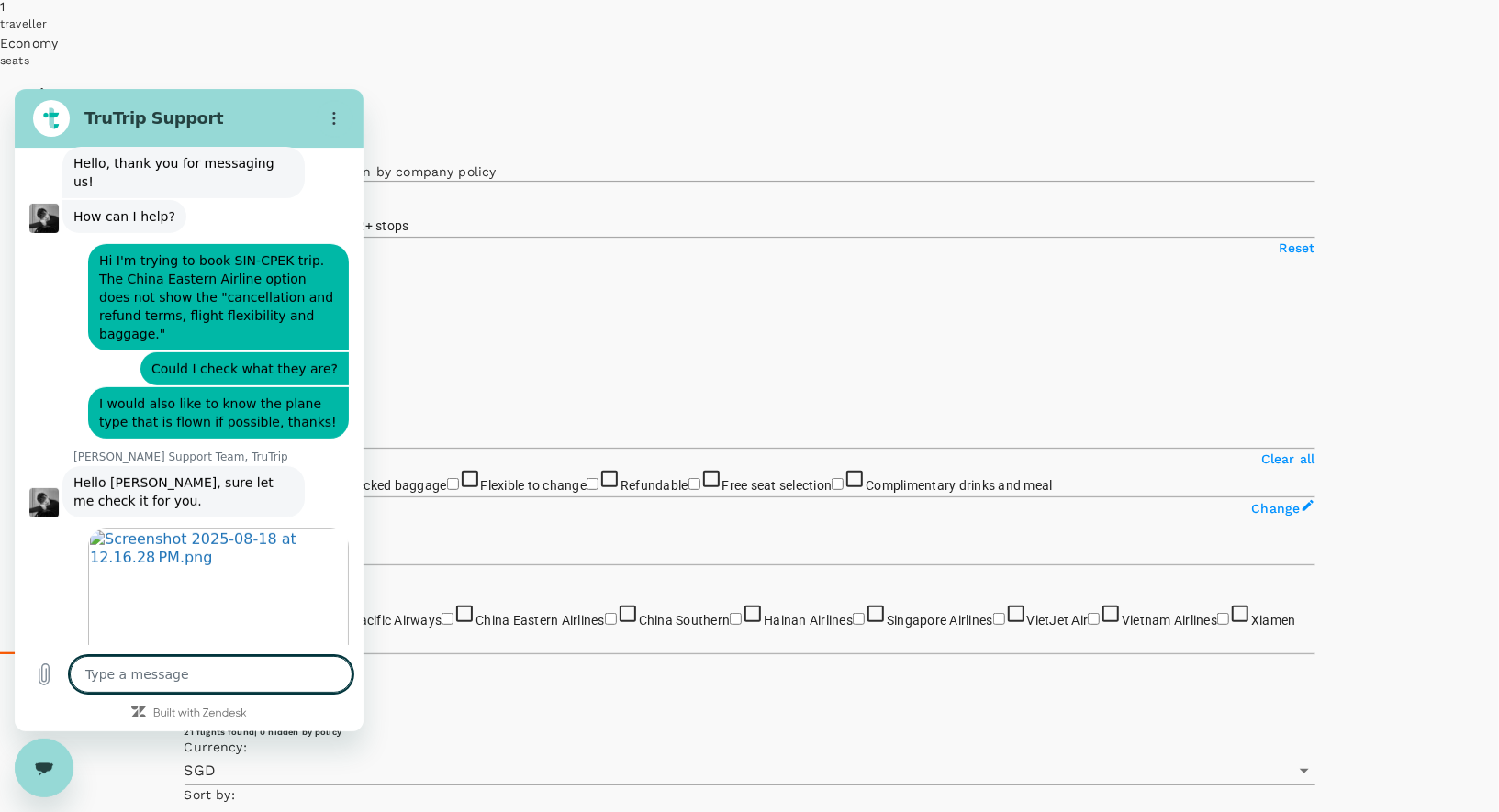
scroll to position [0, 0]
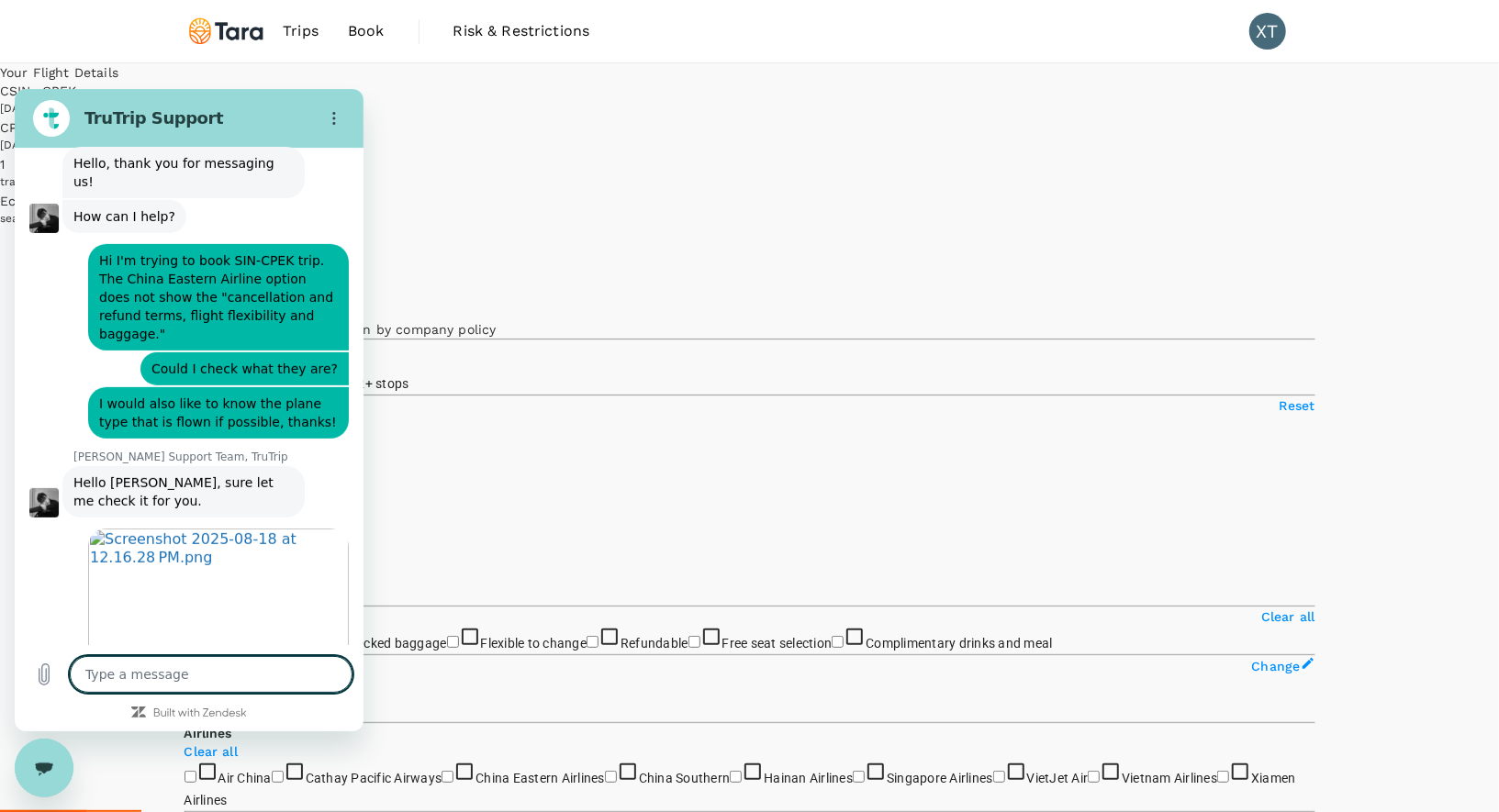
click at [202, 670] on textarea at bounding box center [211, 673] width 283 height 37
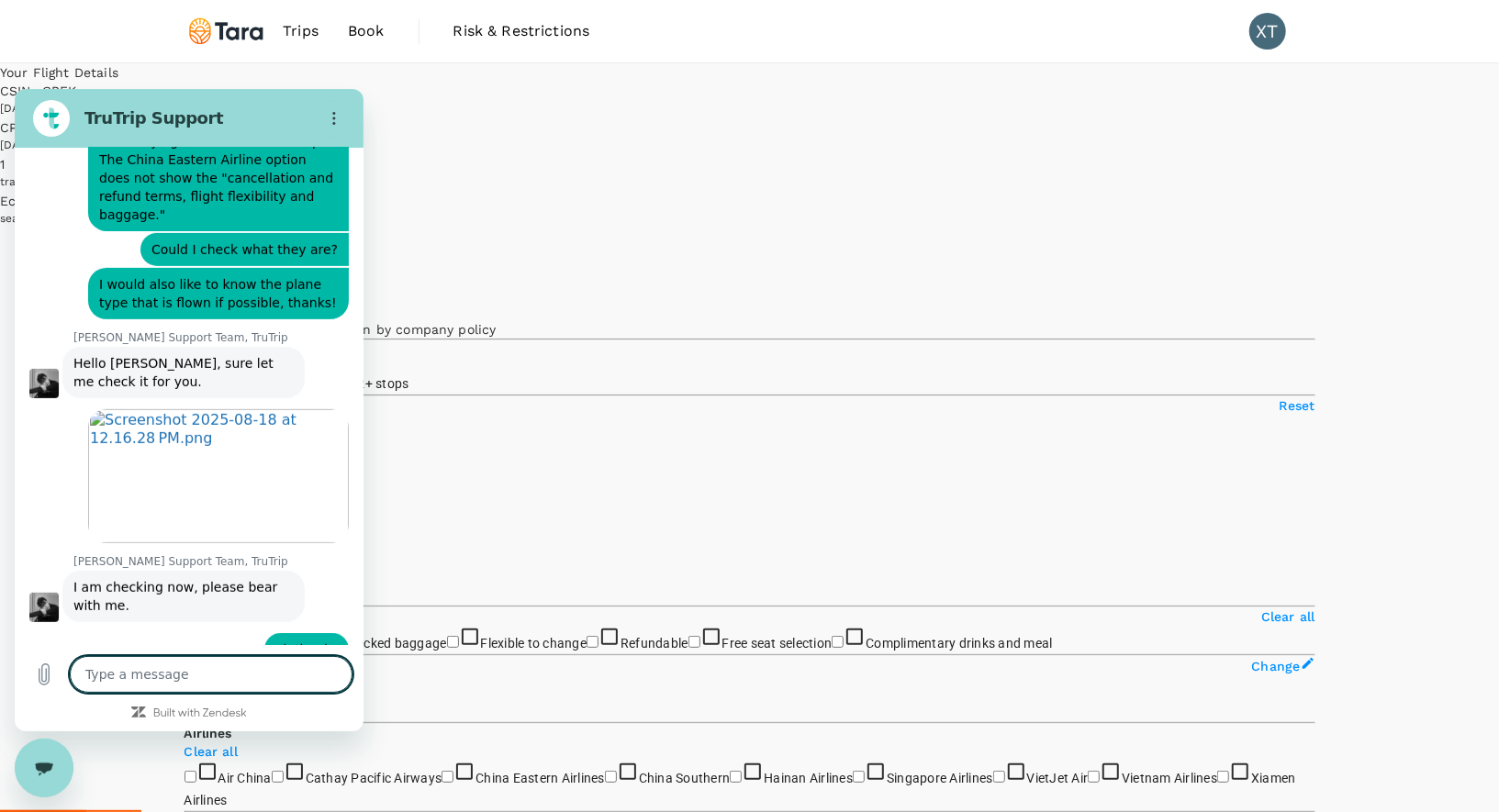
scroll to position [630, 0]
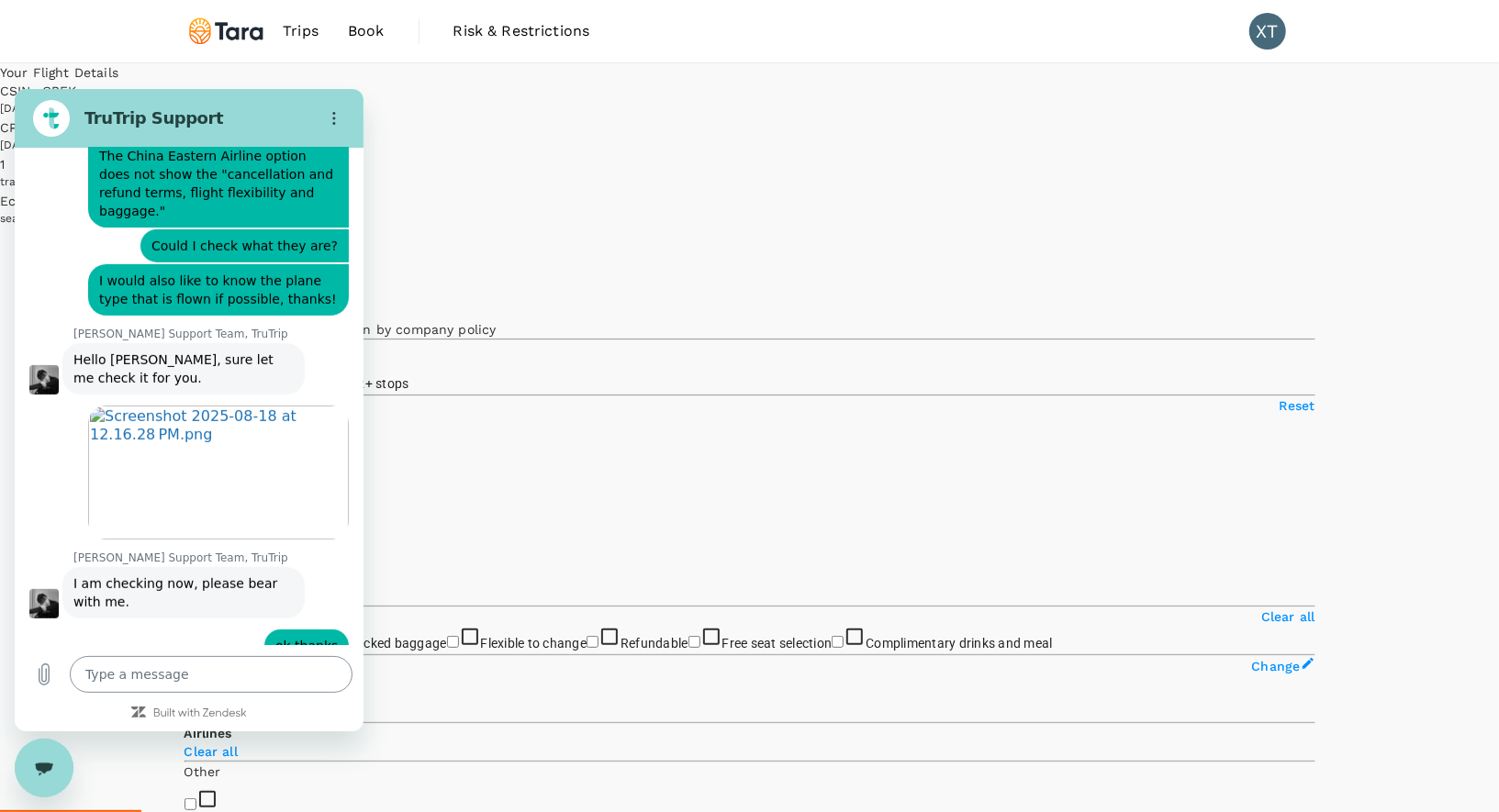
click at [185, 672] on textarea at bounding box center [211, 673] width 283 height 37
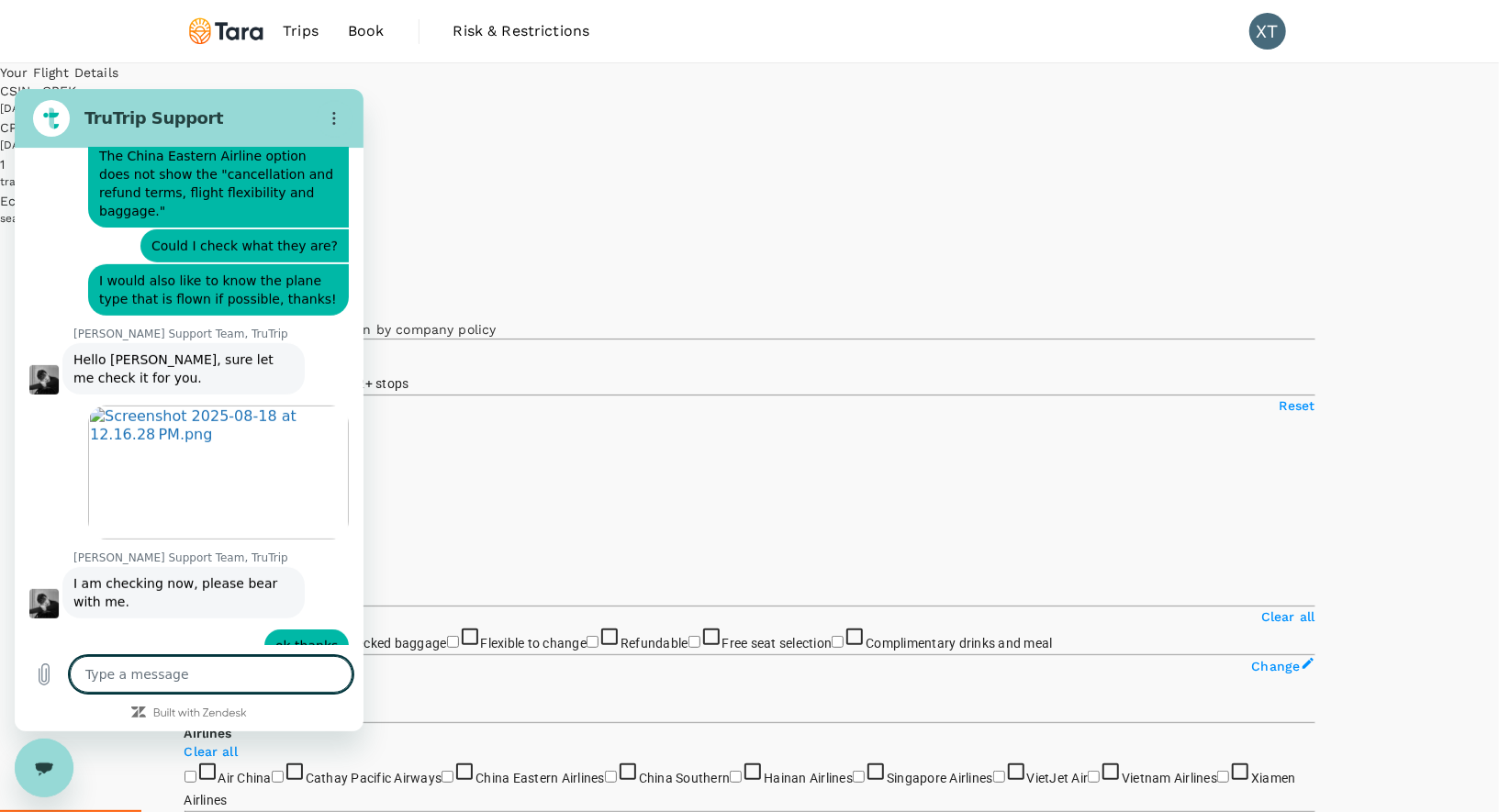
click at [103, 228] on button "Edit" at bounding box center [51, 256] width 103 height 55
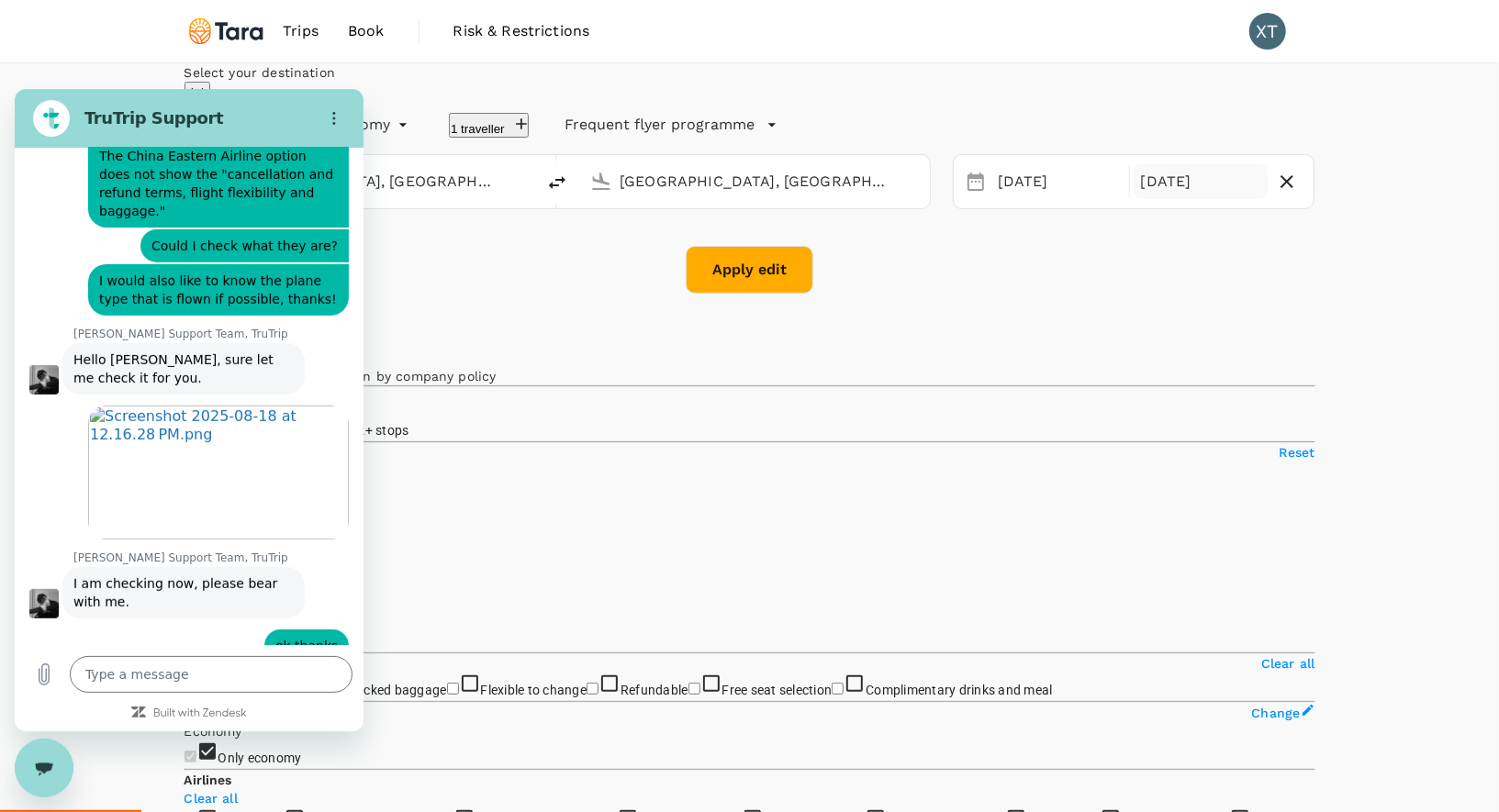
click at [1134, 200] on div "[DATE]" at bounding box center [1201, 182] width 135 height 36
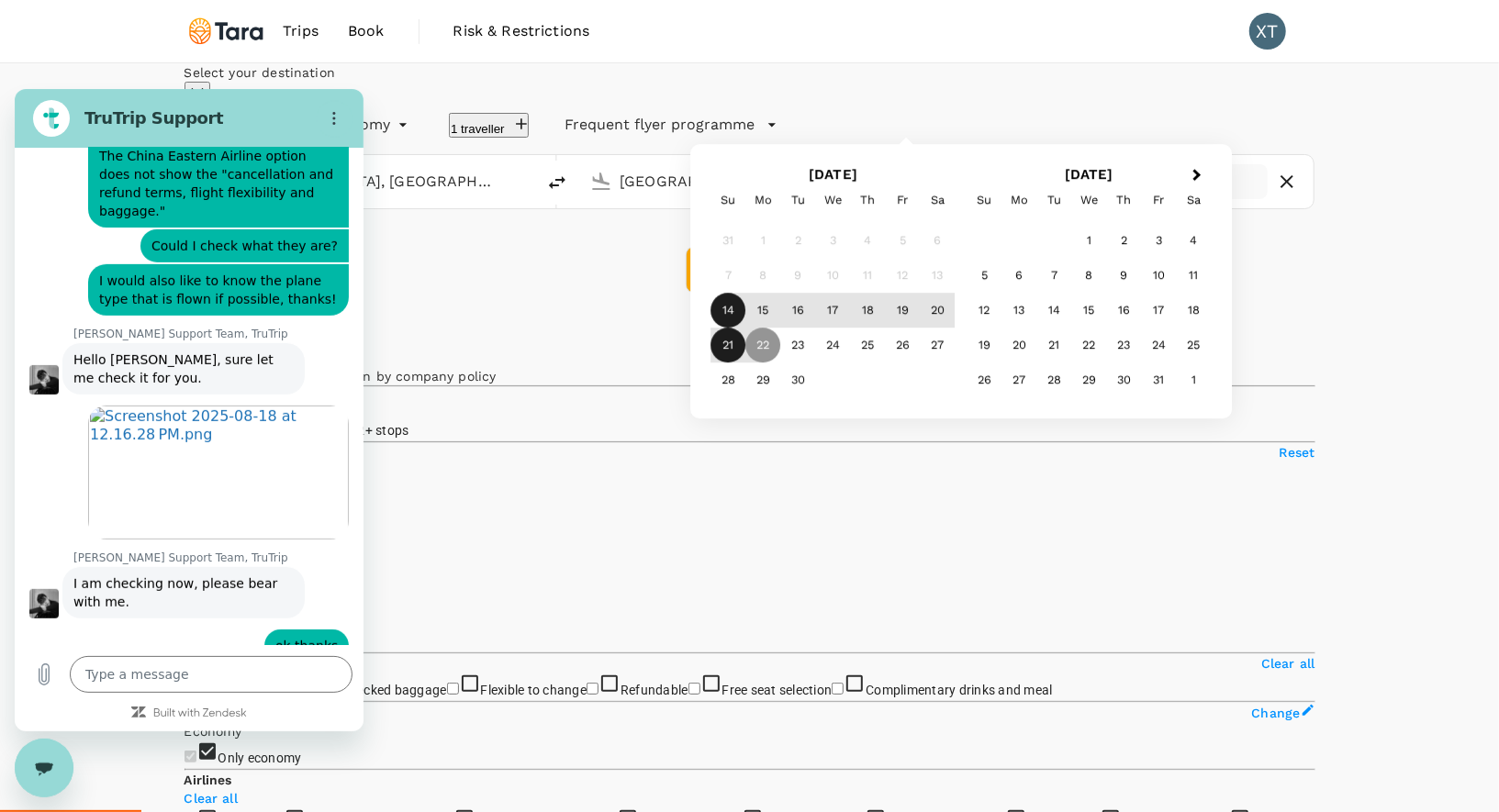
click at [746, 363] on div "21" at bounding box center [728, 345] width 35 height 35
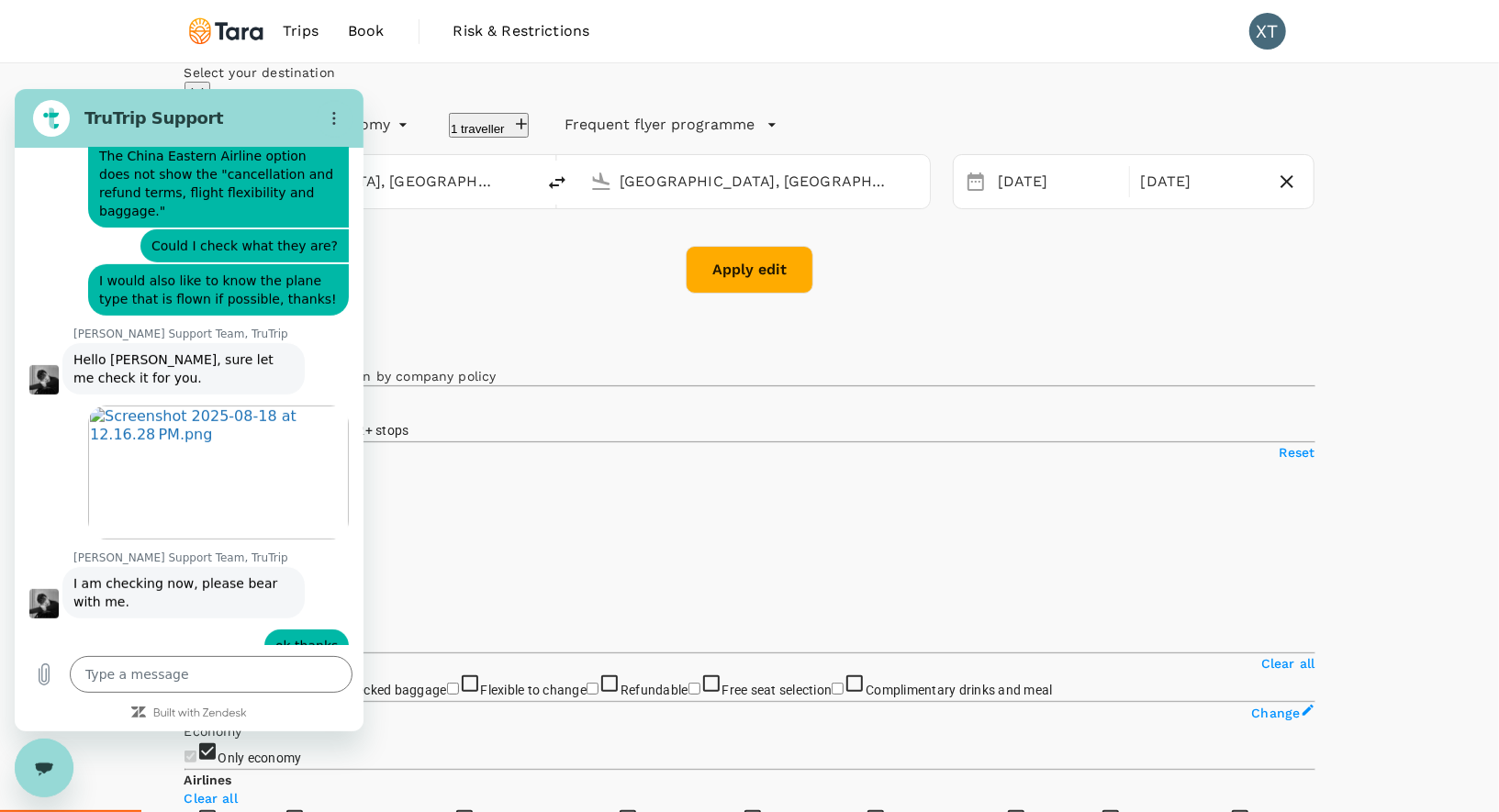
click at [748, 293] on button "Apply edit" at bounding box center [749, 270] width 127 height 48
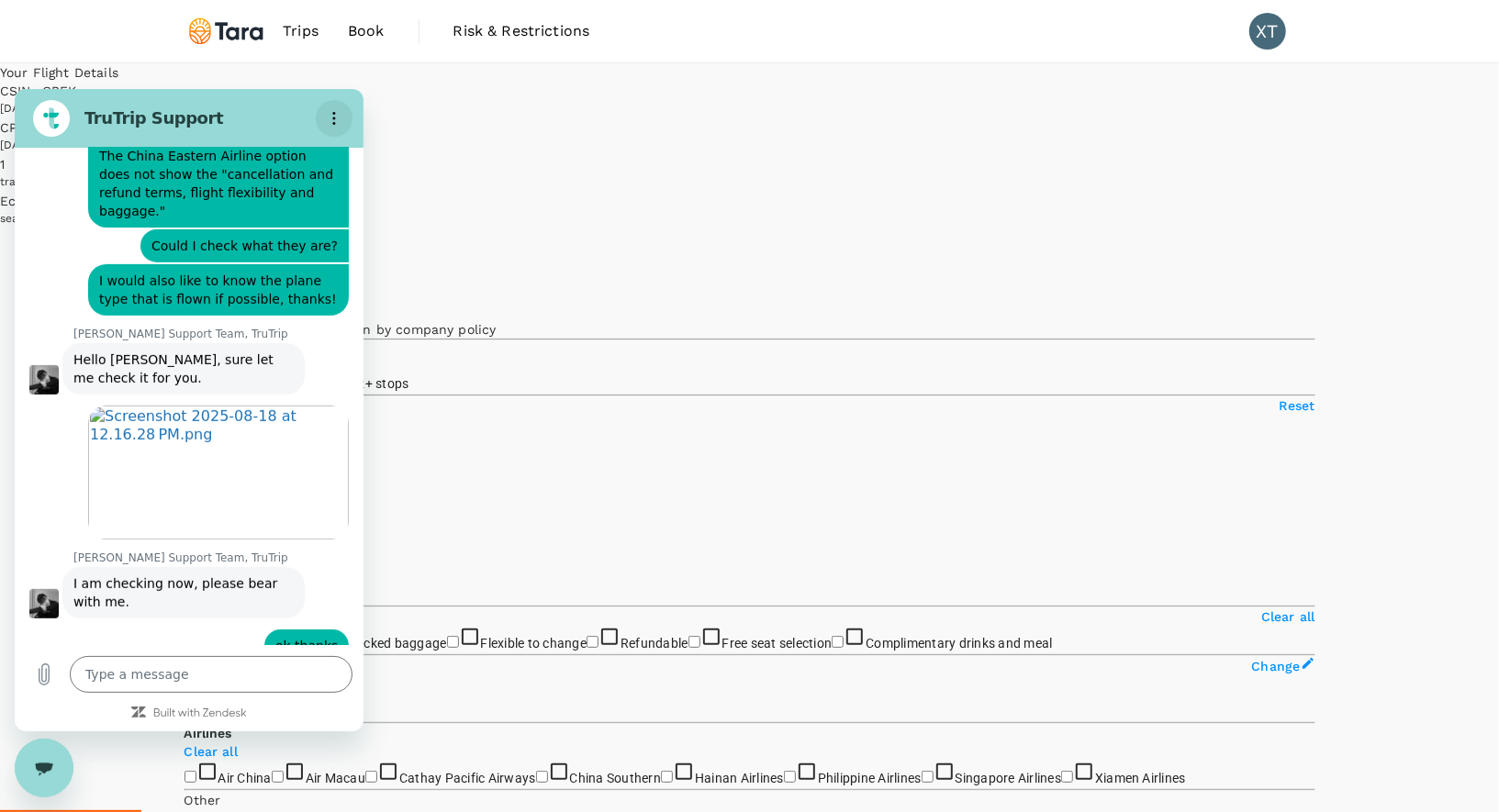
click at [329, 119] on icon "Options menu" at bounding box center [334, 118] width 15 height 15
click at [411, 284] on div "Policy Show flights that are hidden by company policy Stops Direct 1 stop 2+ st…" at bounding box center [750, 572] width 1131 height 578
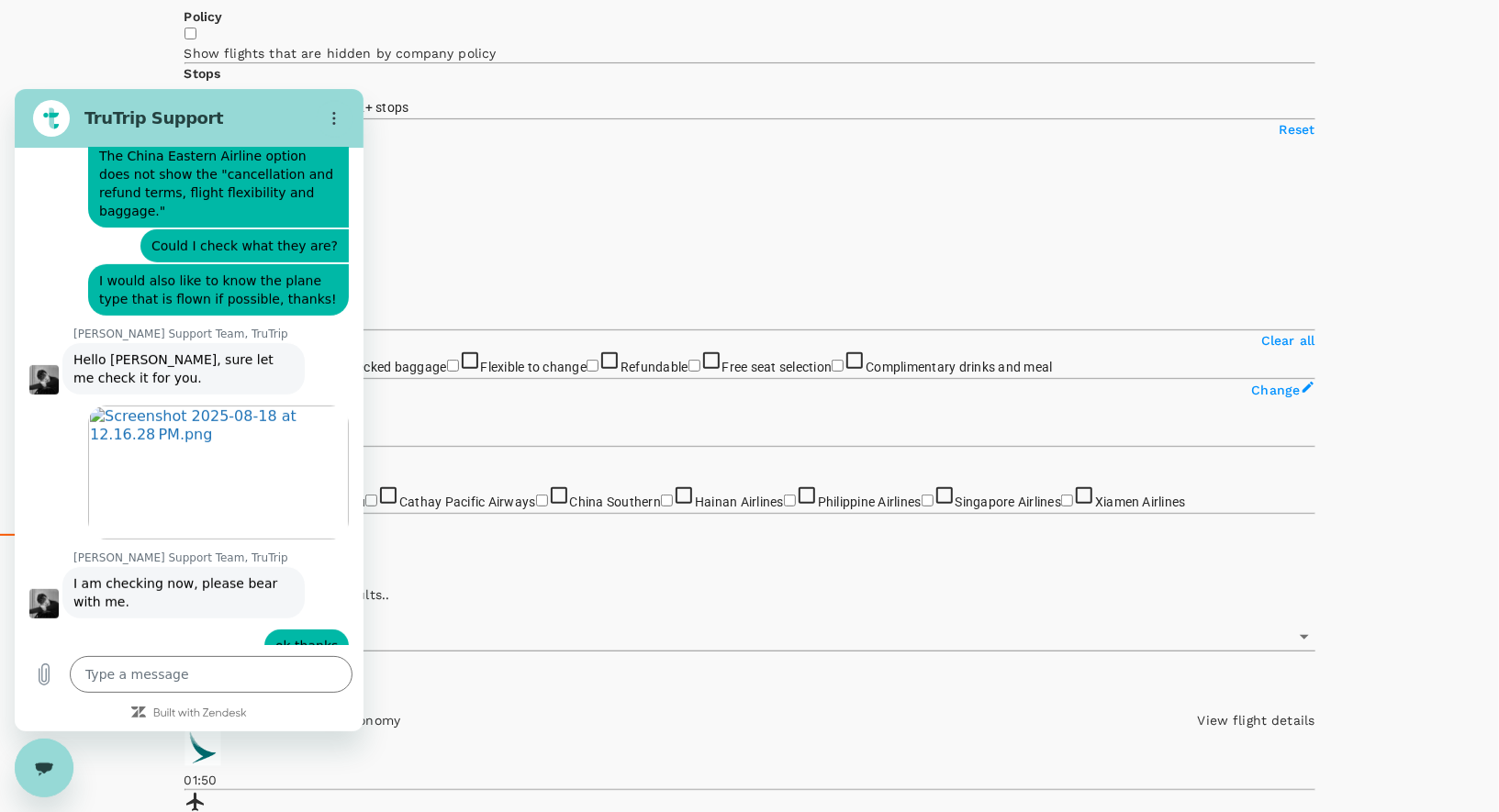
scroll to position [257, 0]
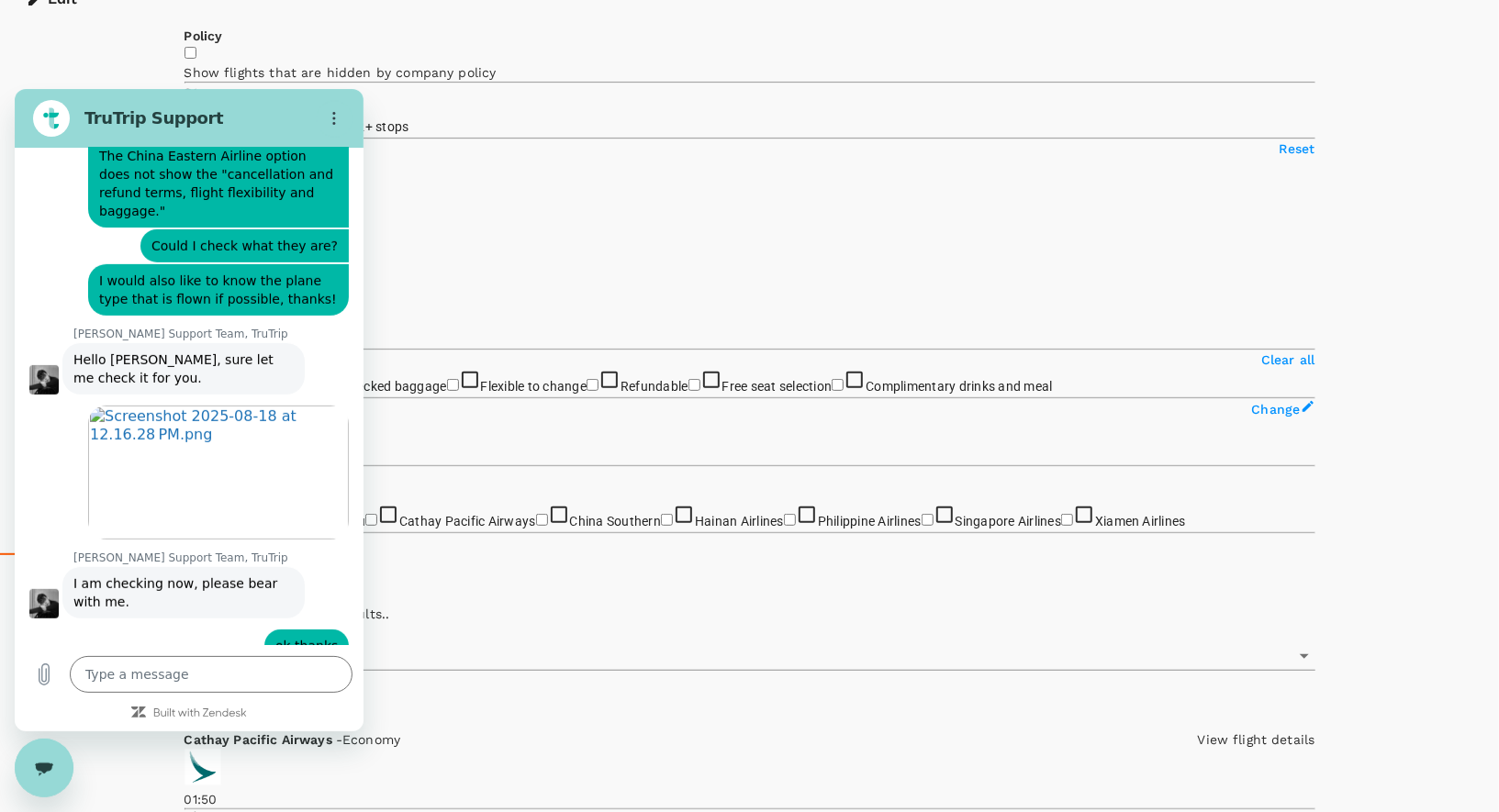
click at [191, 119] on input "Direct" at bounding box center [191, 124] width 12 height 12
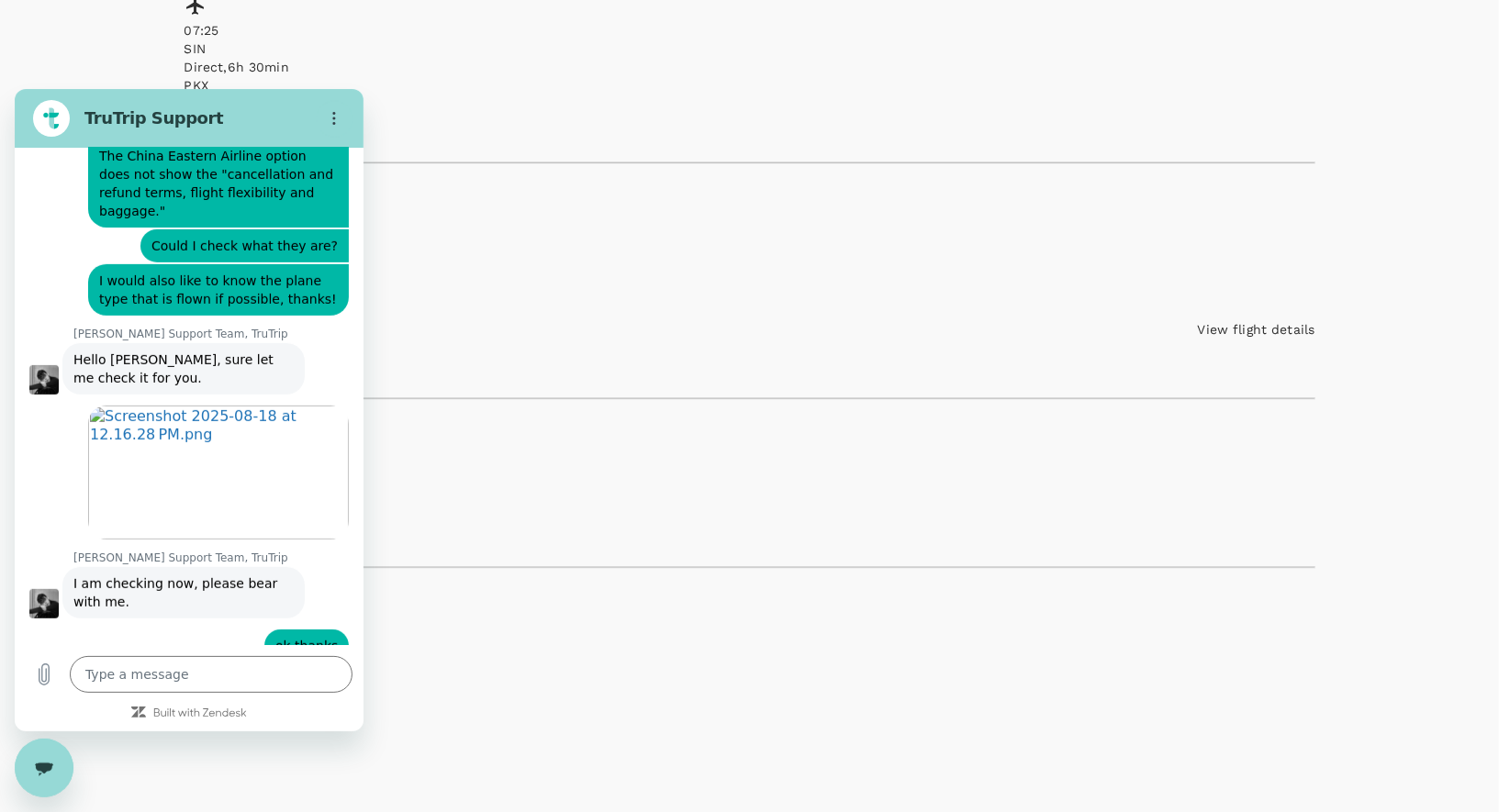
scroll to position [1092, 0]
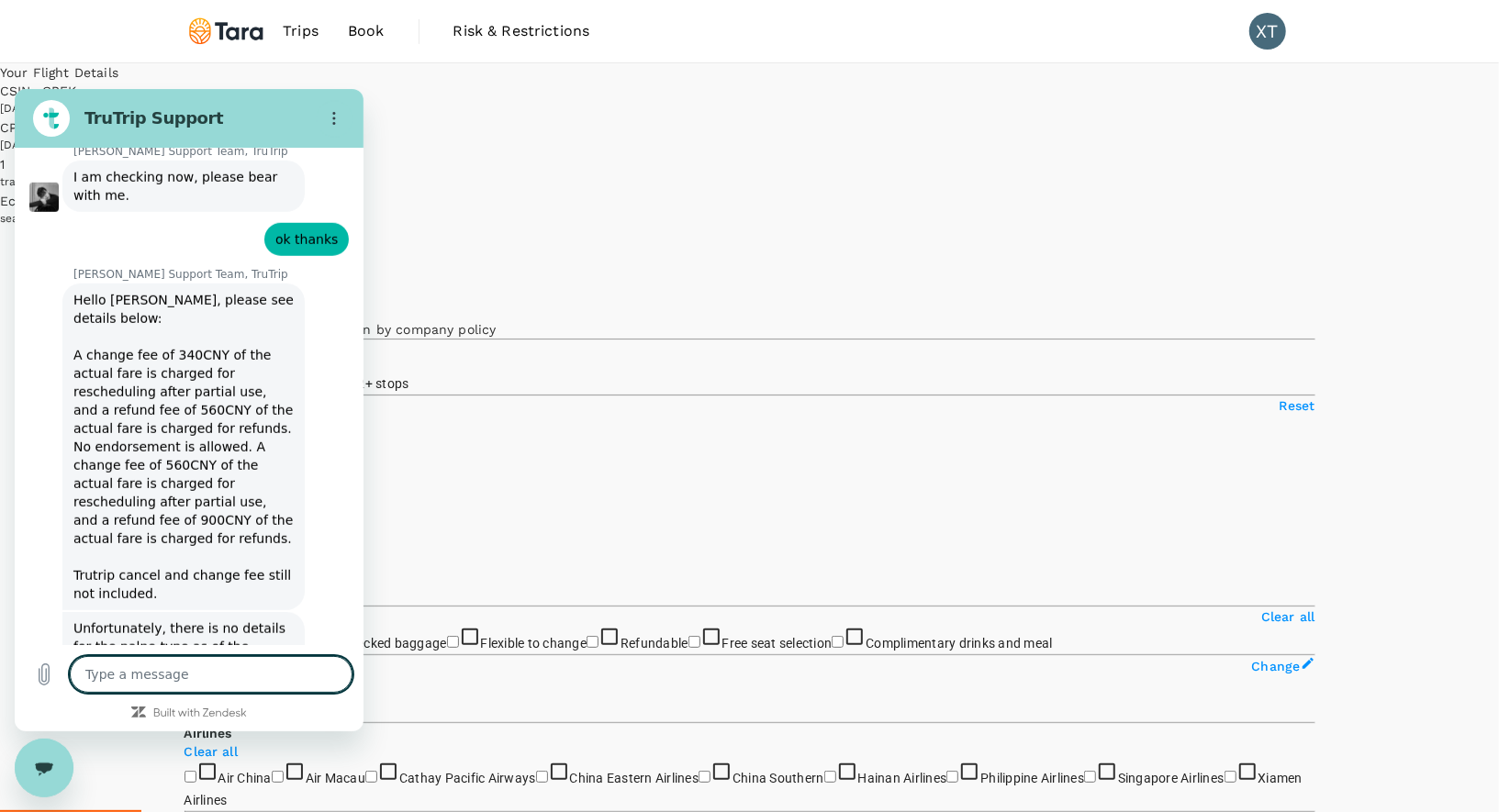
scroll to position [1037, 0]
click at [193, 667] on textarea at bounding box center [211, 673] width 283 height 37
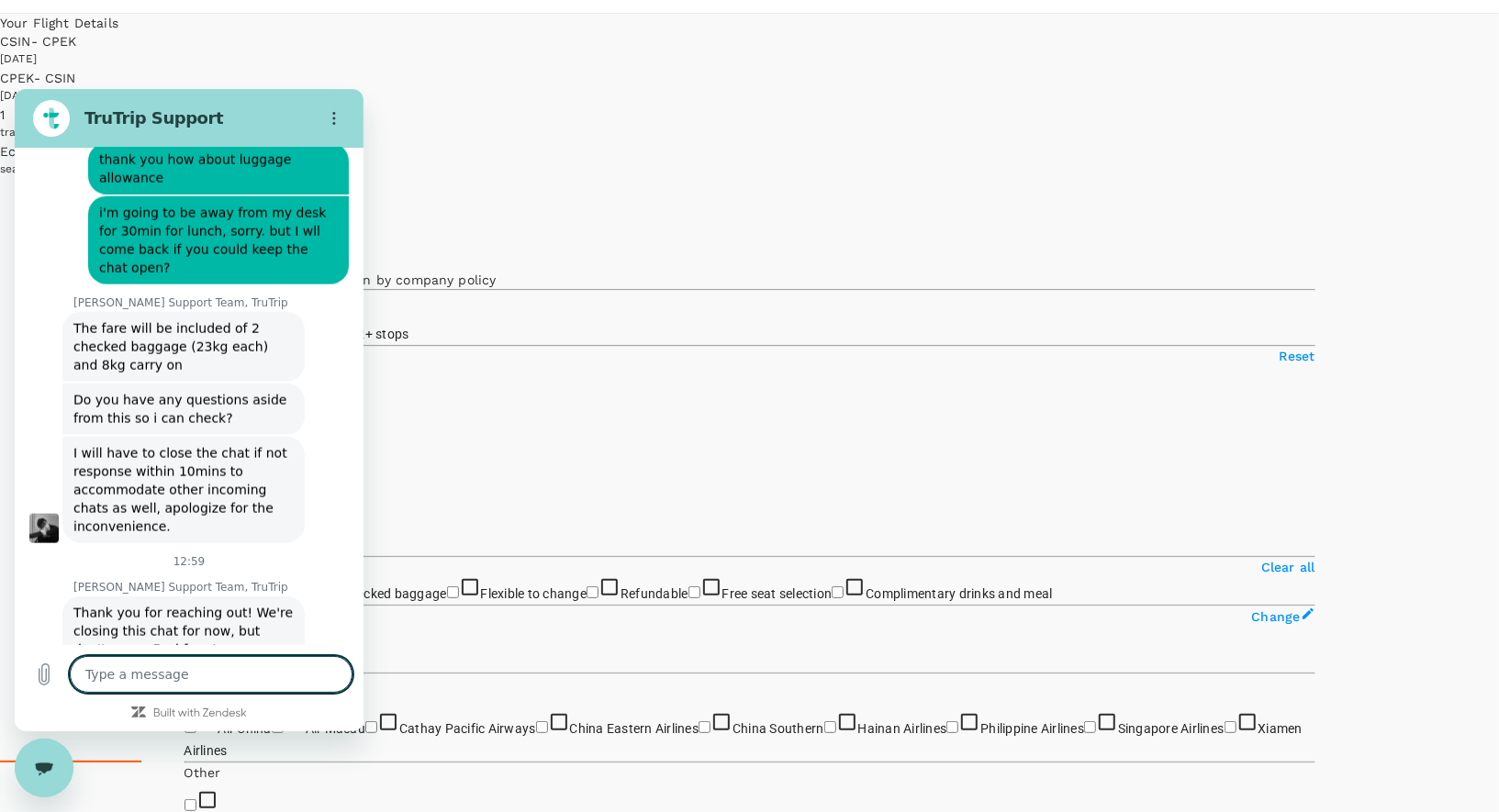
scroll to position [1590, 0]
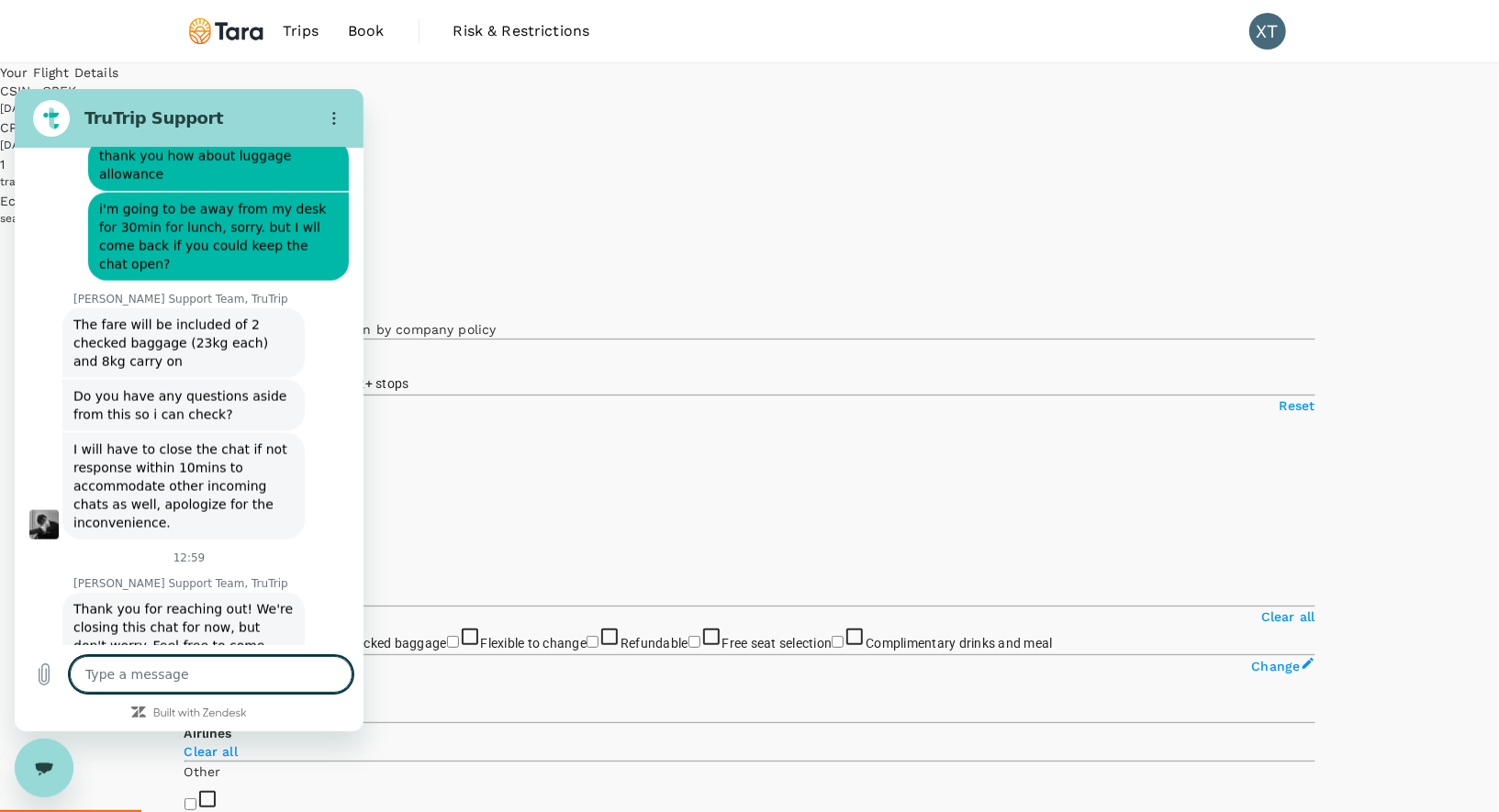
click at [193, 668] on textarea at bounding box center [211, 673] width 283 height 37
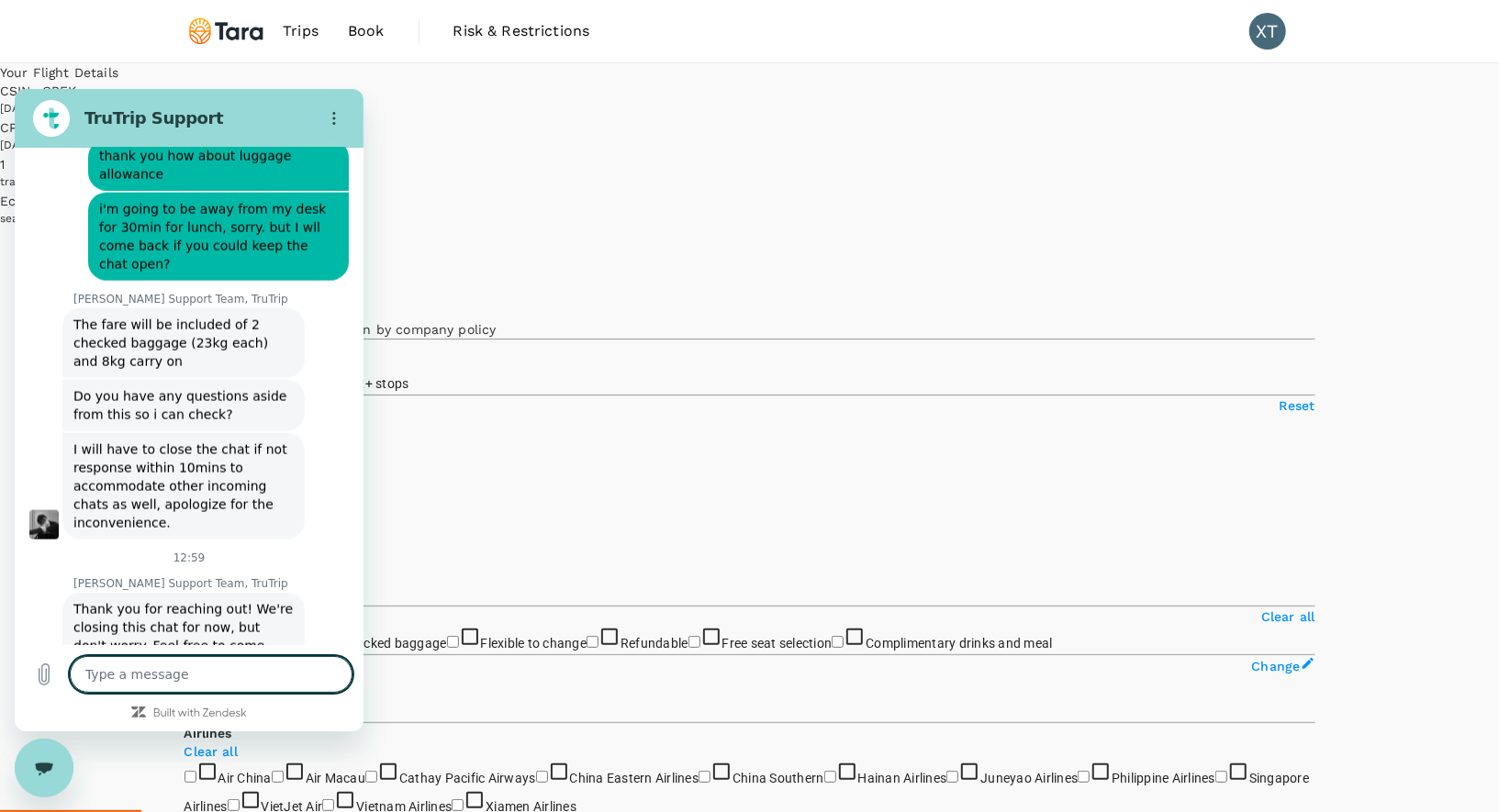
click at [103, 228] on button "Edit" at bounding box center [51, 256] width 103 height 55
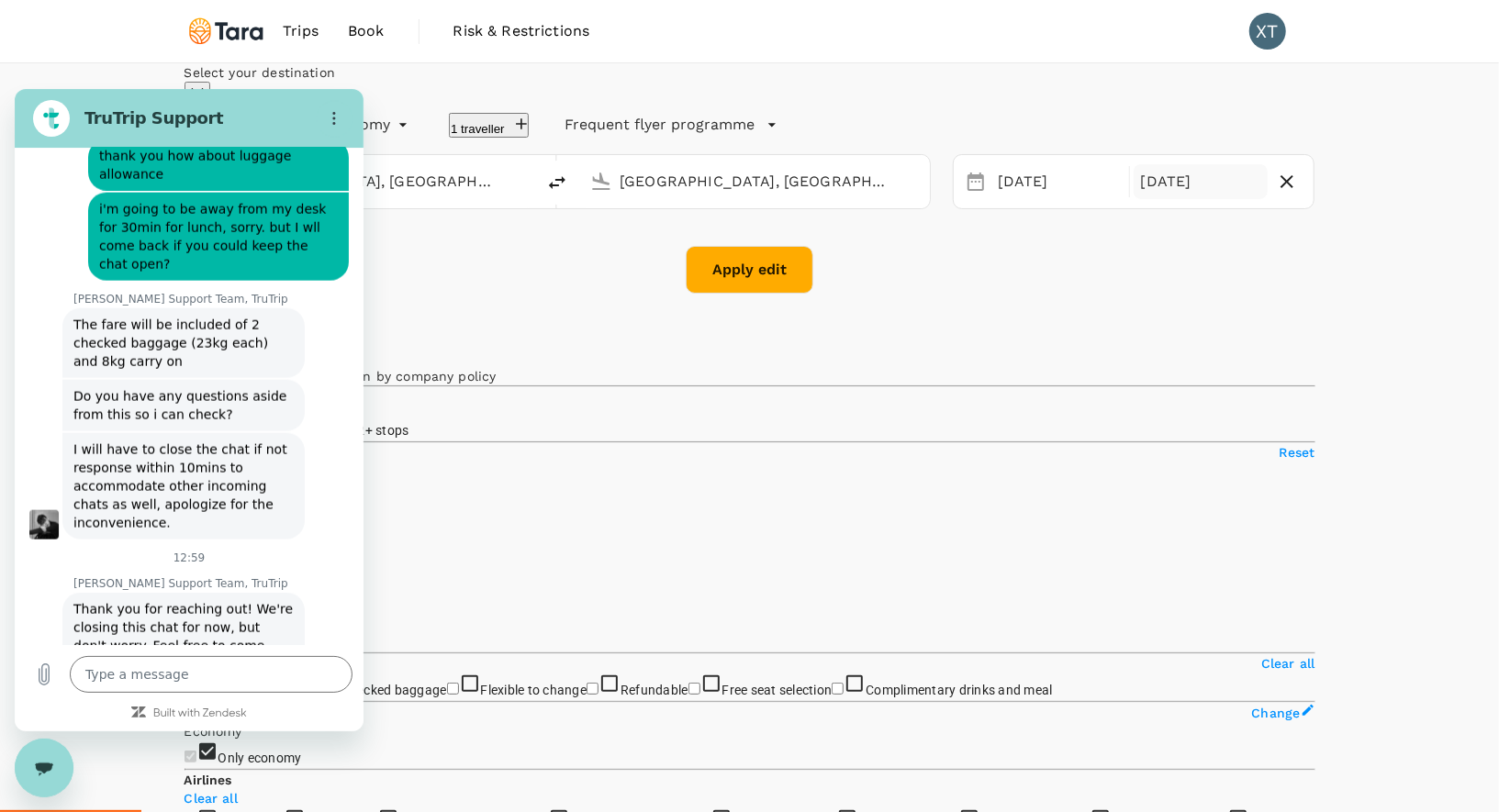
click at [1148, 200] on div "[DATE]" at bounding box center [1201, 182] width 135 height 36
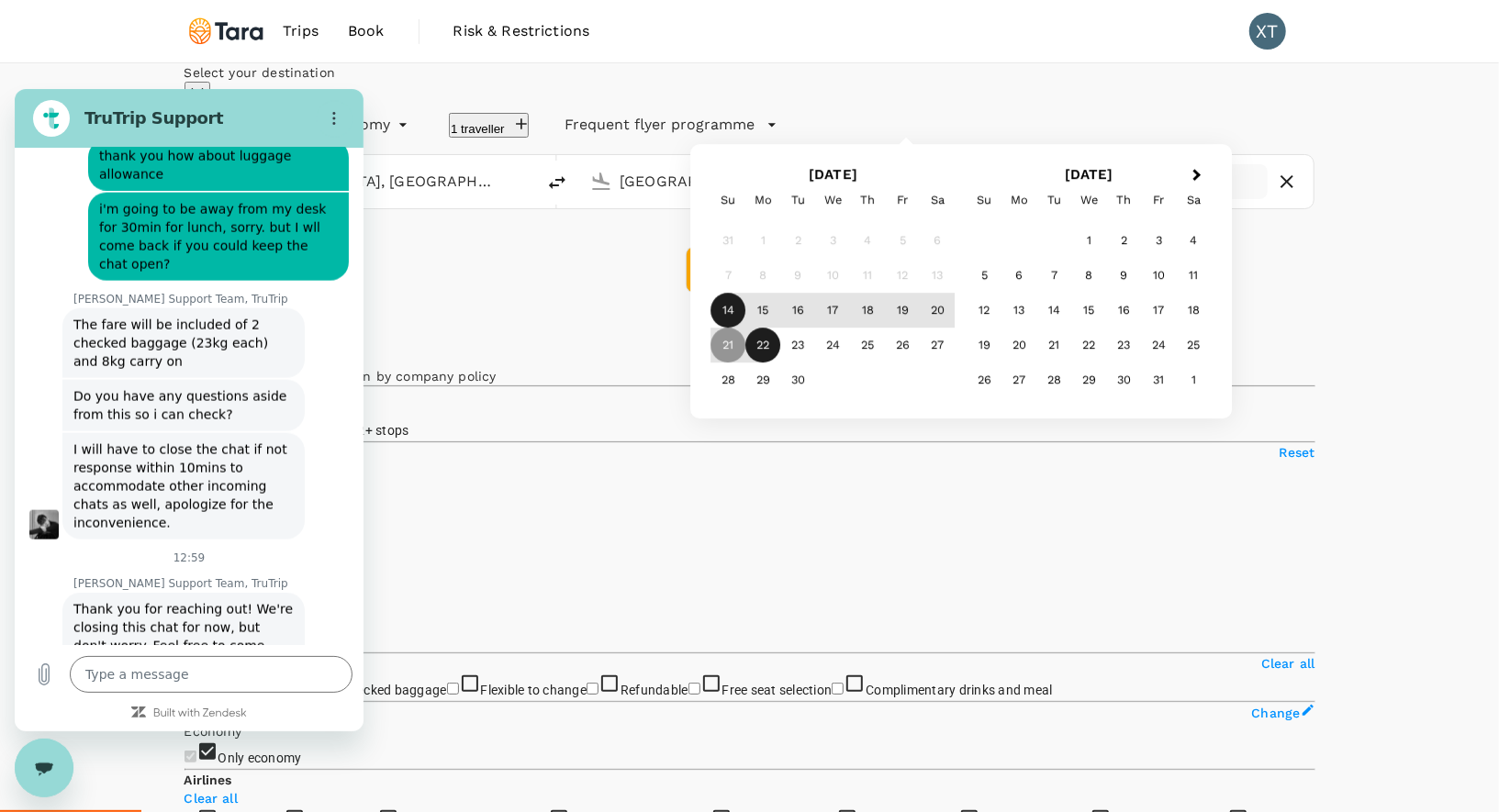
click at [781, 363] on div "22" at bounding box center [763, 345] width 35 height 35
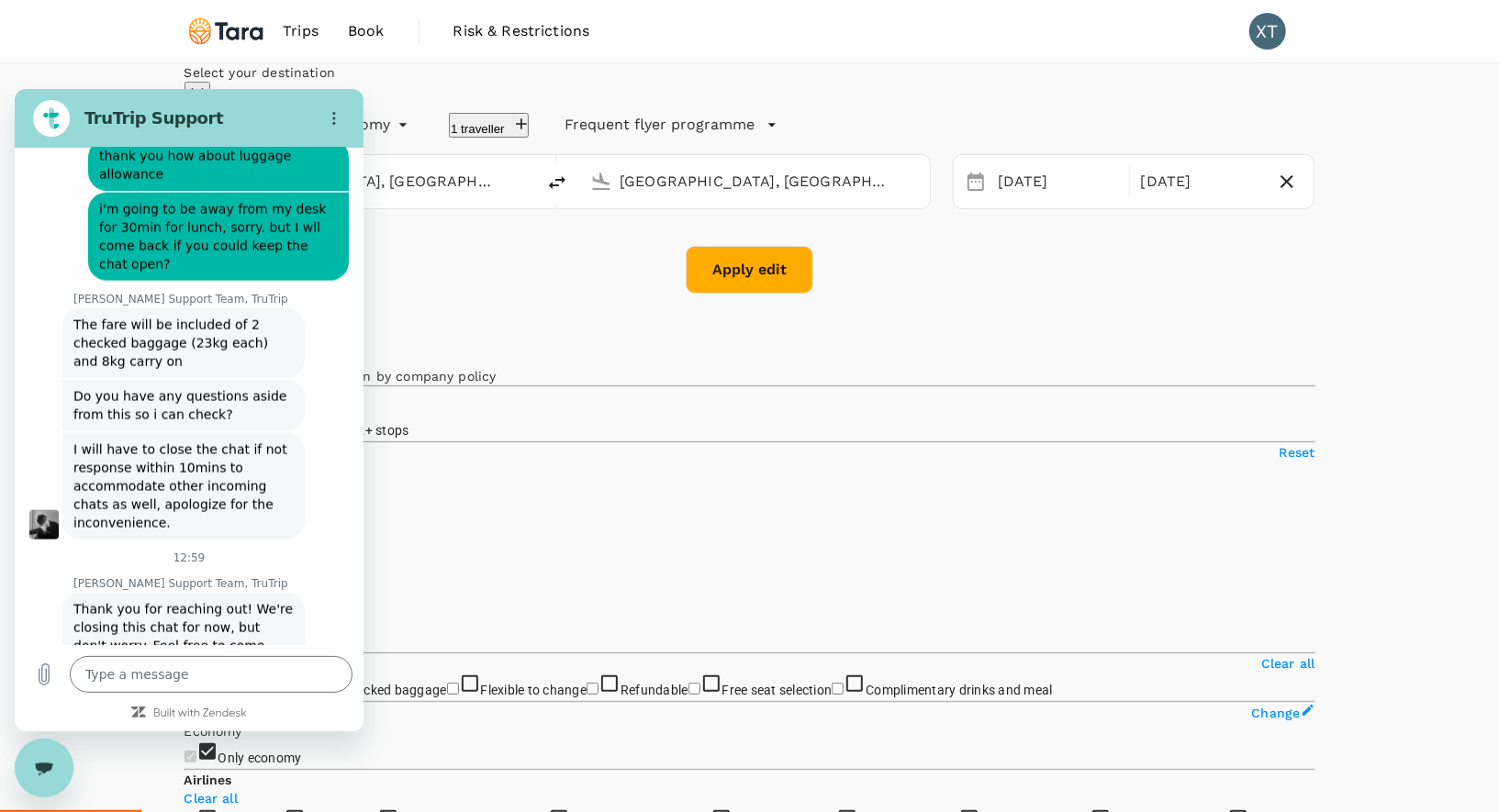
click at [769, 293] on button "Apply edit" at bounding box center [749, 270] width 127 height 48
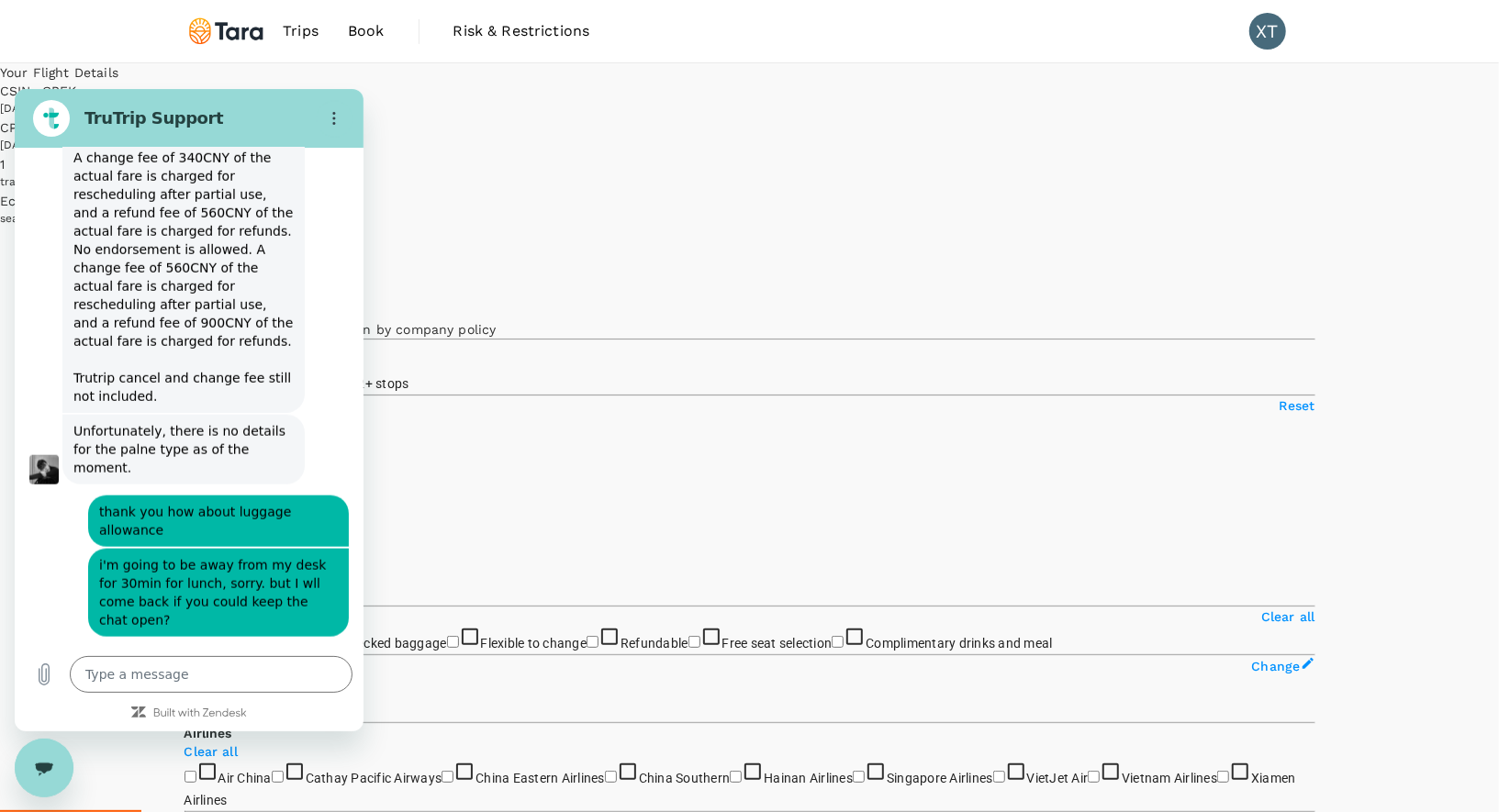
scroll to position [1234, 0]
click at [324, 376] on label "1 stop" at bounding box center [289, 384] width 72 height 15
click at [264, 376] on input "1 stop" at bounding box center [258, 382] width 12 height 12
click at [332, 120] on icon "Options menu" at bounding box center [334, 118] width 15 height 15
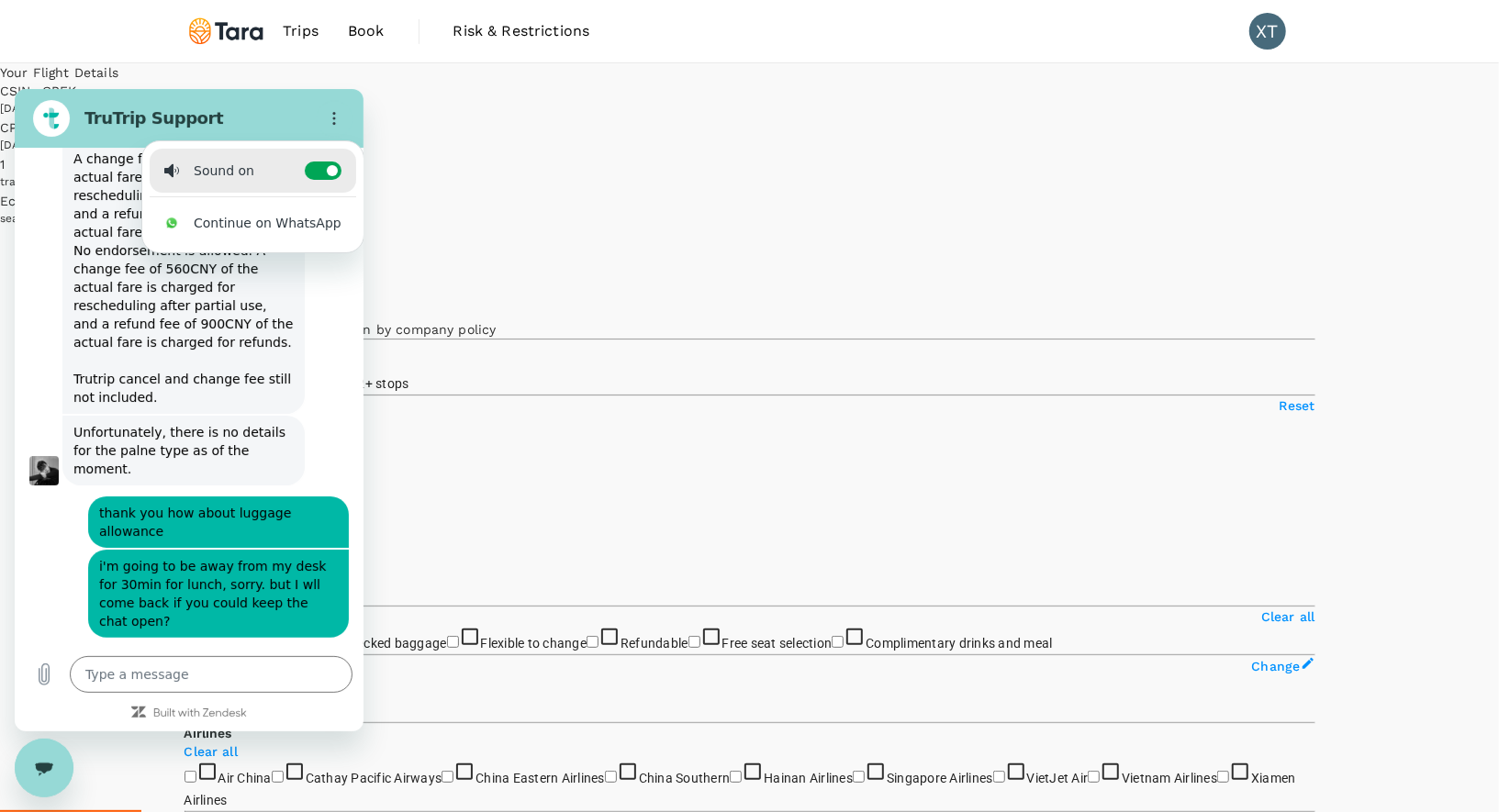
click at [65, 114] on figure at bounding box center [51, 117] width 37 height 37
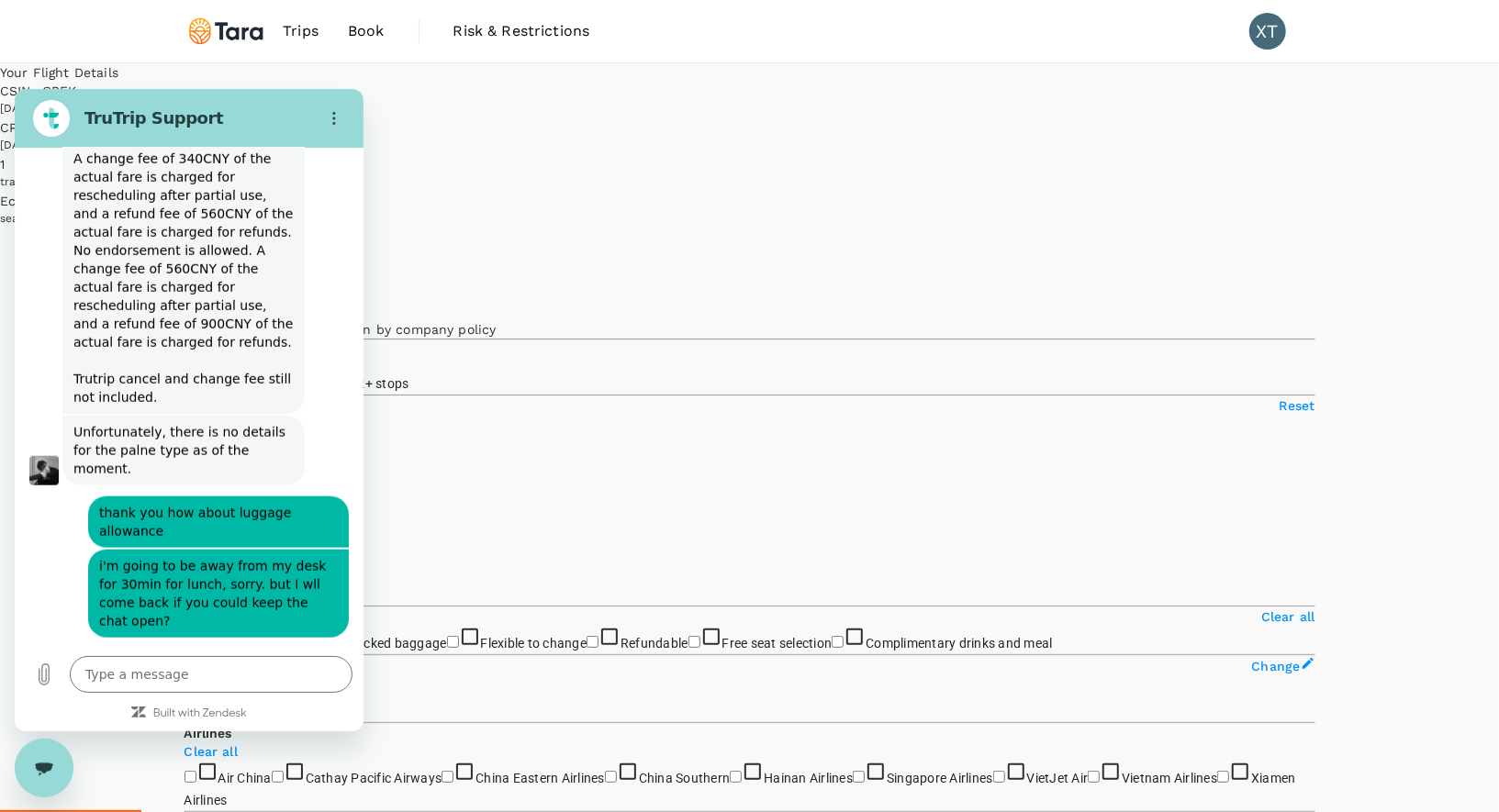
click at [41, 765] on icon "Close messaging window" at bounding box center [44, 768] width 19 height 12
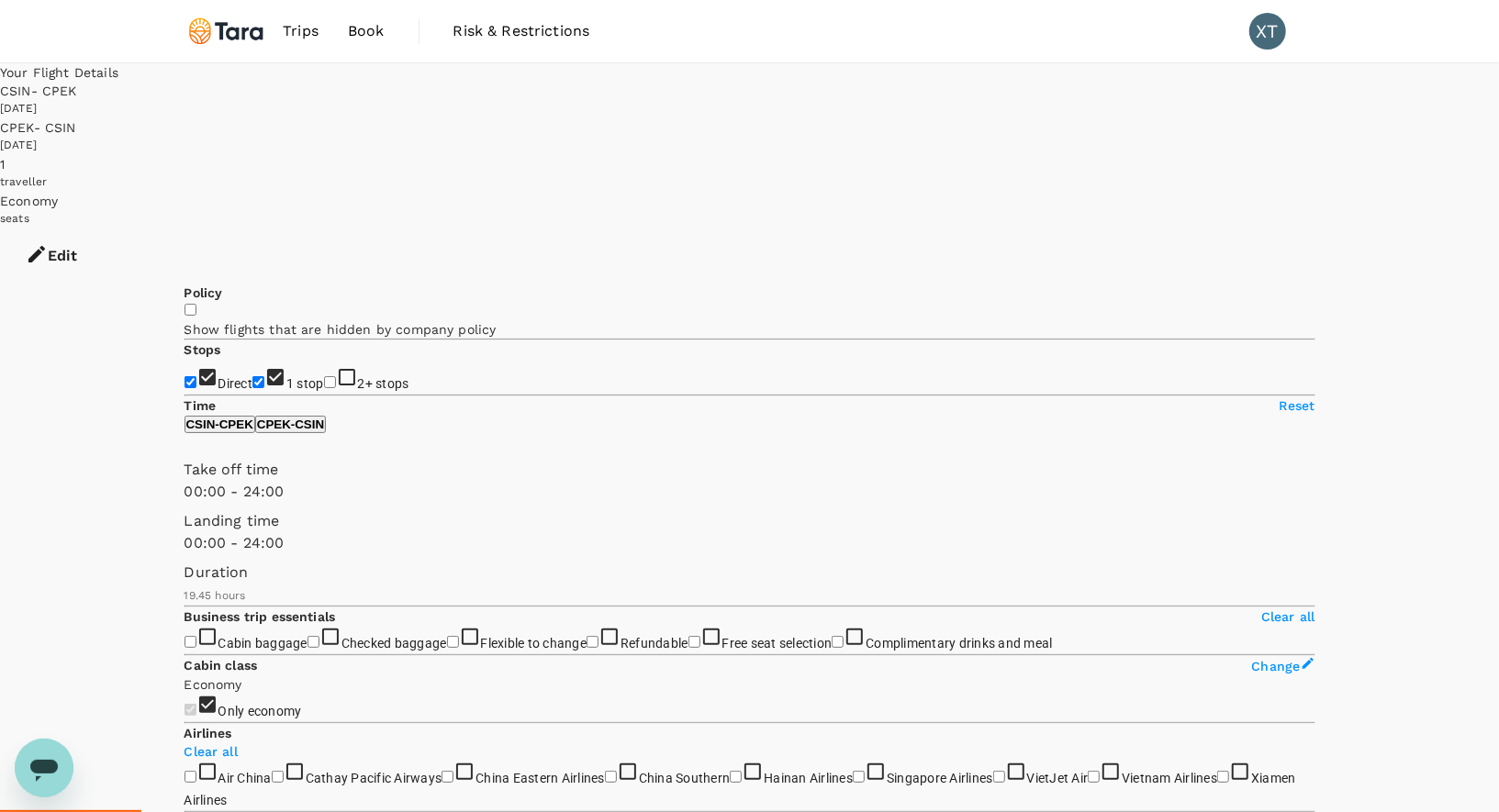
click at [253, 376] on input "1 stop" at bounding box center [258, 382] width 12 height 12
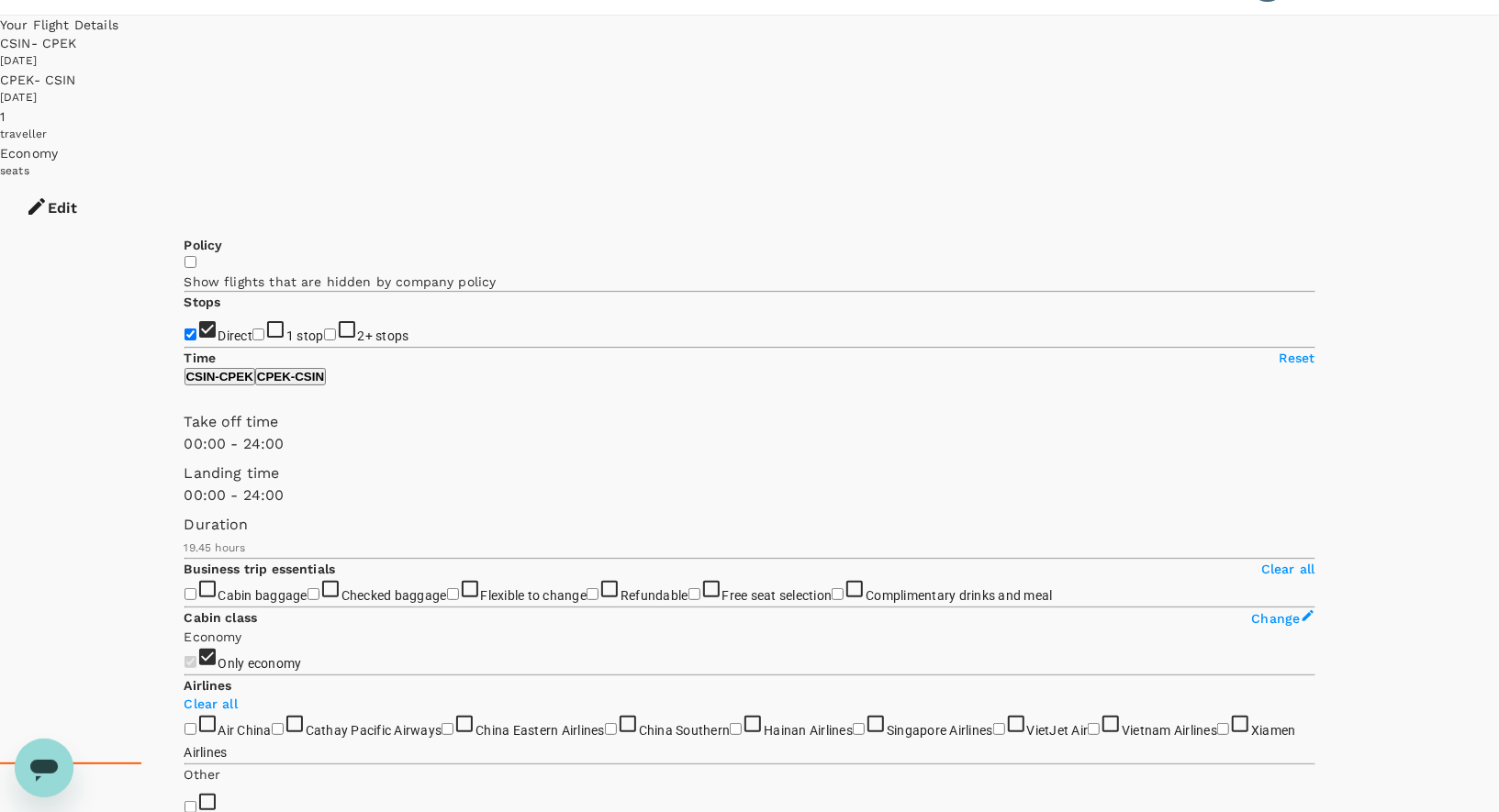
scroll to position [52, 0]
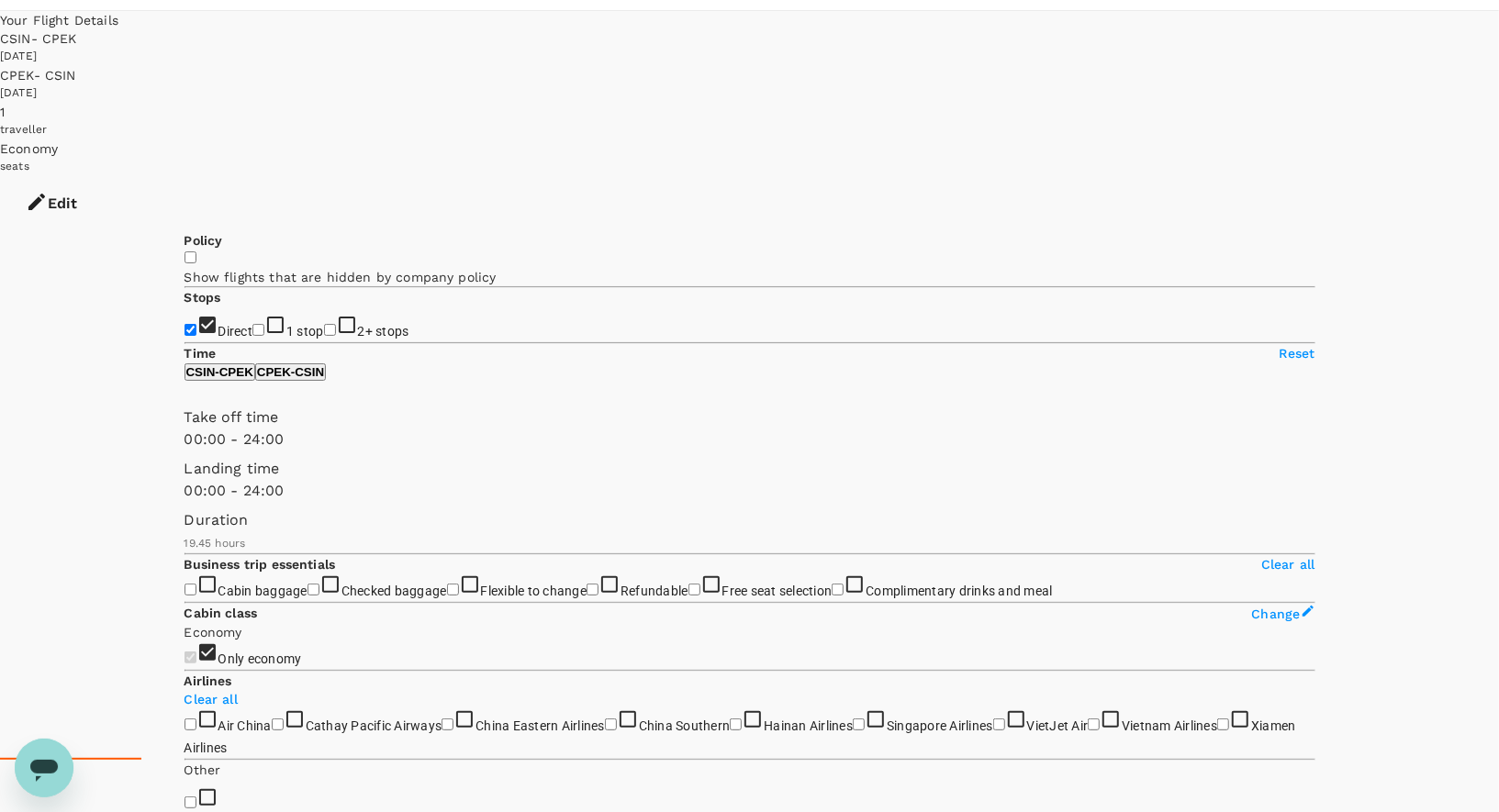
click at [103, 176] on button "Edit" at bounding box center [51, 204] width 103 height 55
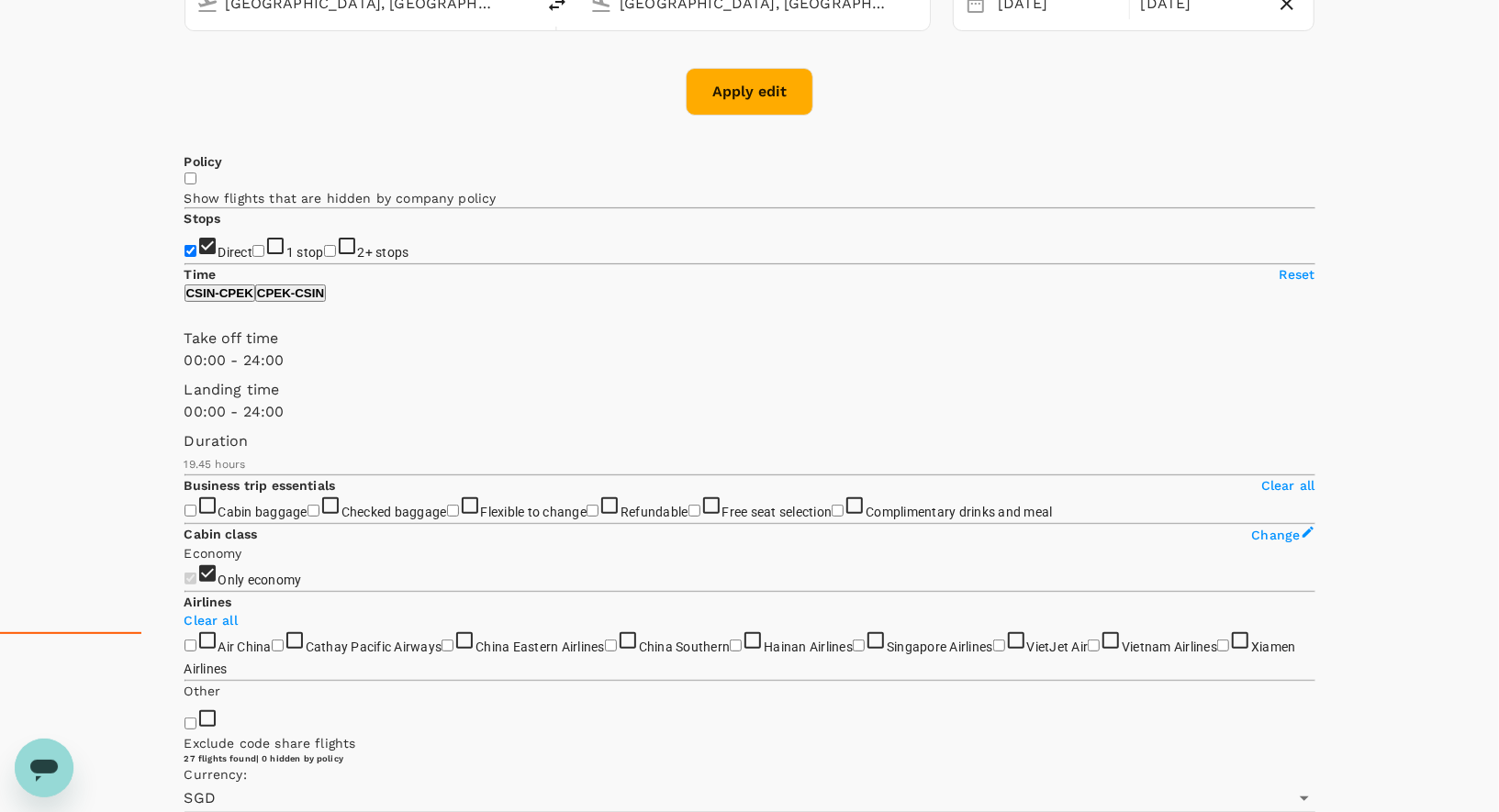
scroll to position [176, 0]
click at [1134, 24] on div "[DATE]" at bounding box center [1201, 6] width 135 height 36
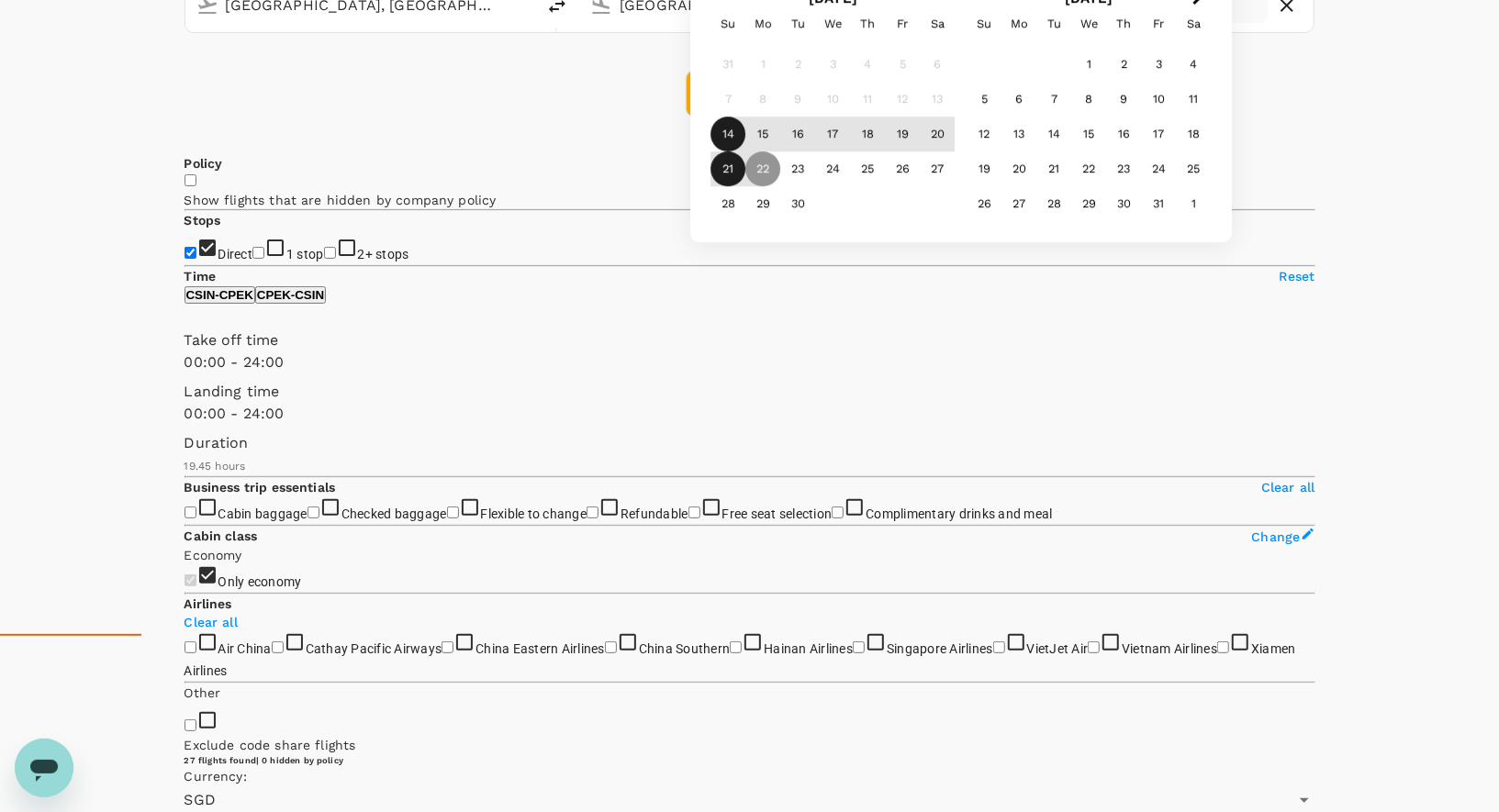
click at [746, 187] on div "21" at bounding box center [728, 170] width 35 height 35
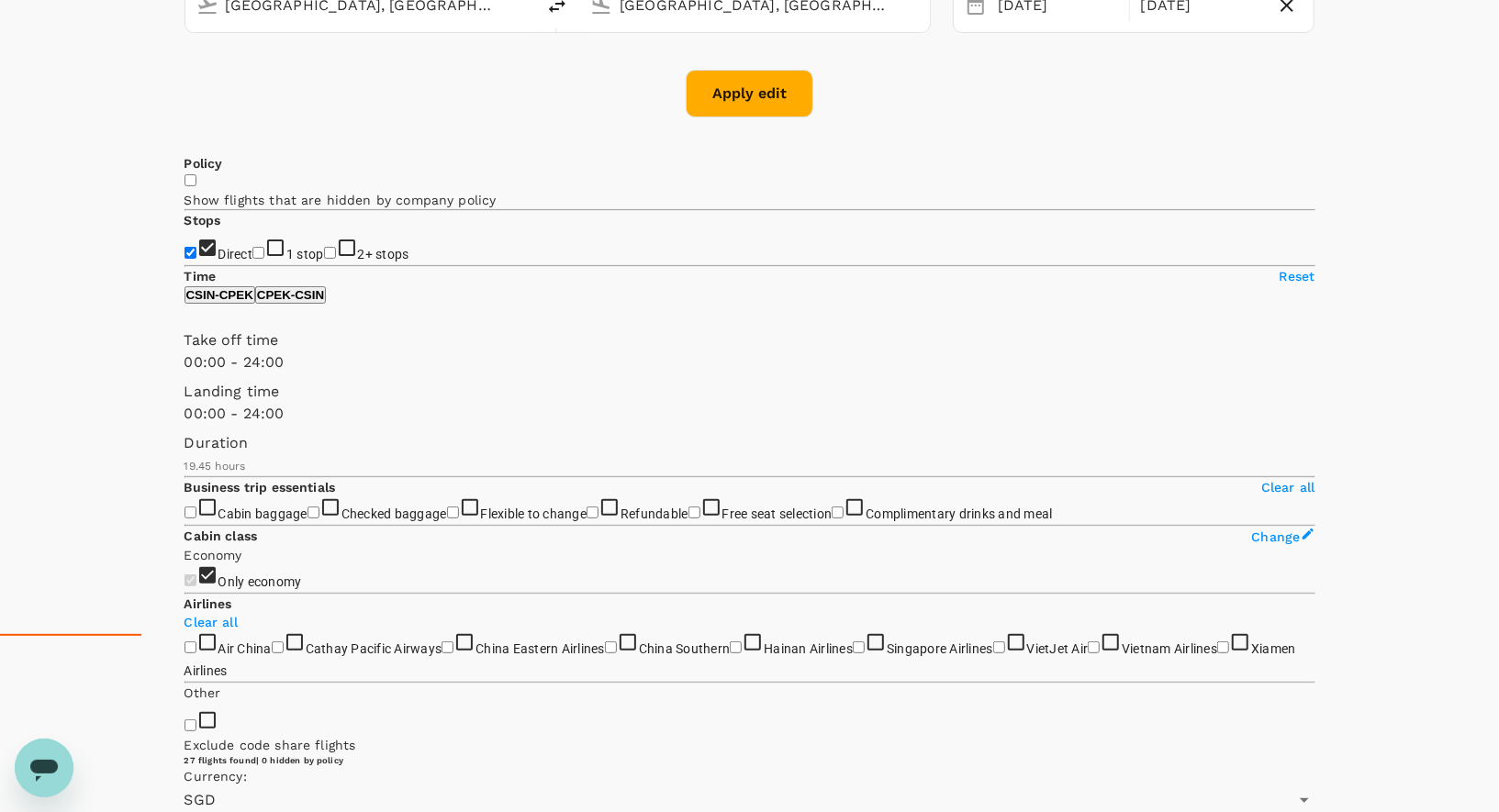
click at [762, 118] on button "Apply edit" at bounding box center [749, 93] width 127 height 48
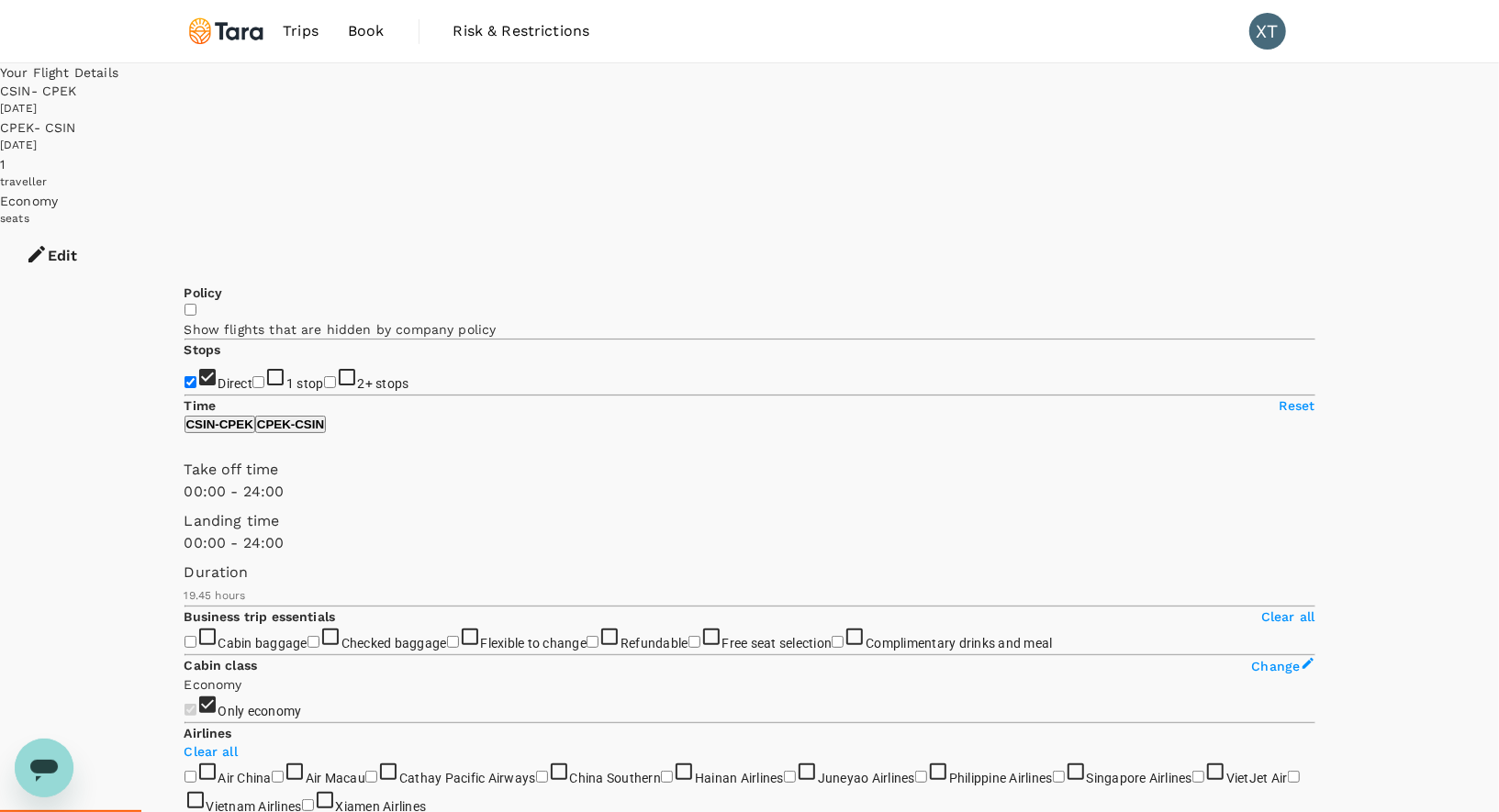
click at [195, 376] on input "Direct" at bounding box center [191, 382] width 12 height 12
